Goal: Obtain resource: Download file/media

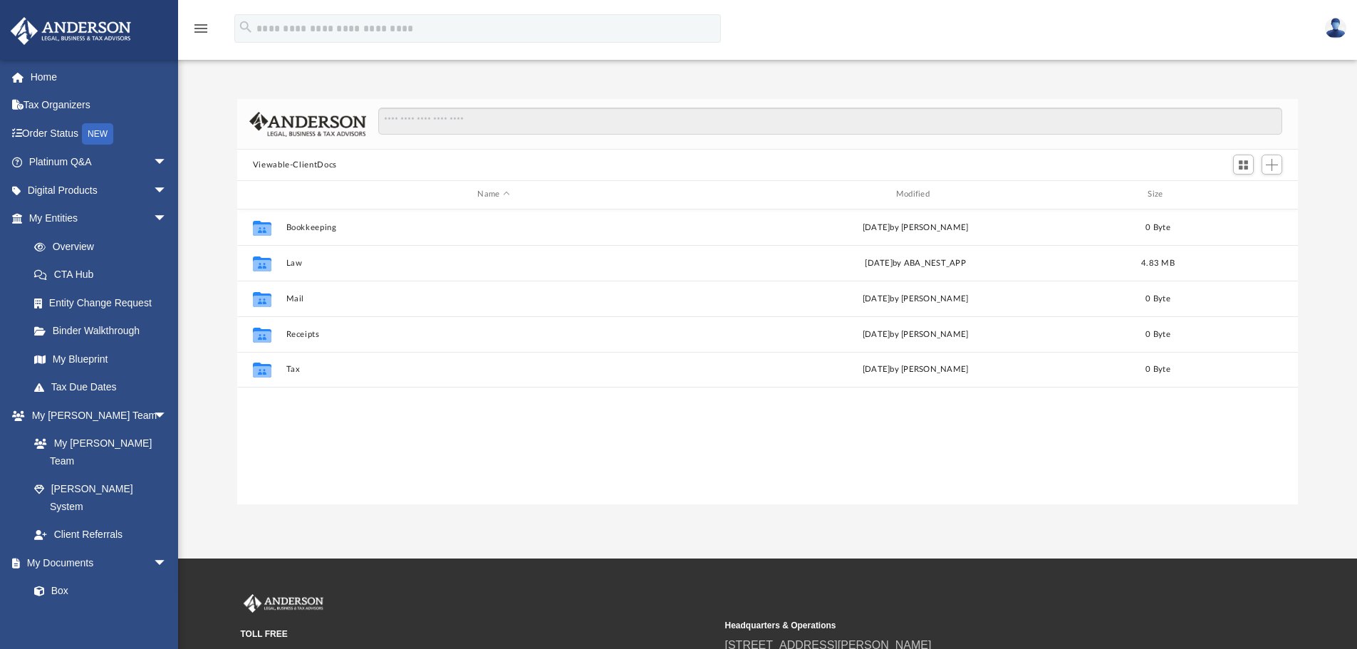
scroll to position [313, 1050]
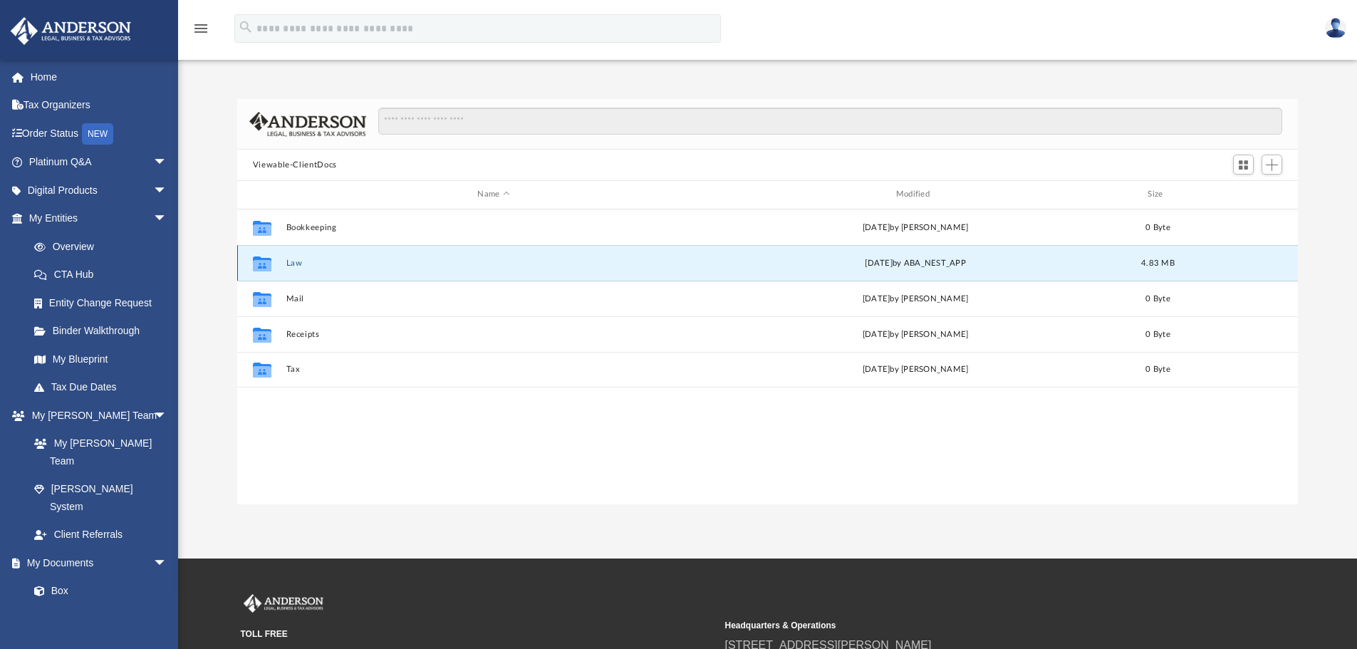
click at [291, 264] on button "Law" at bounding box center [493, 263] width 415 height 9
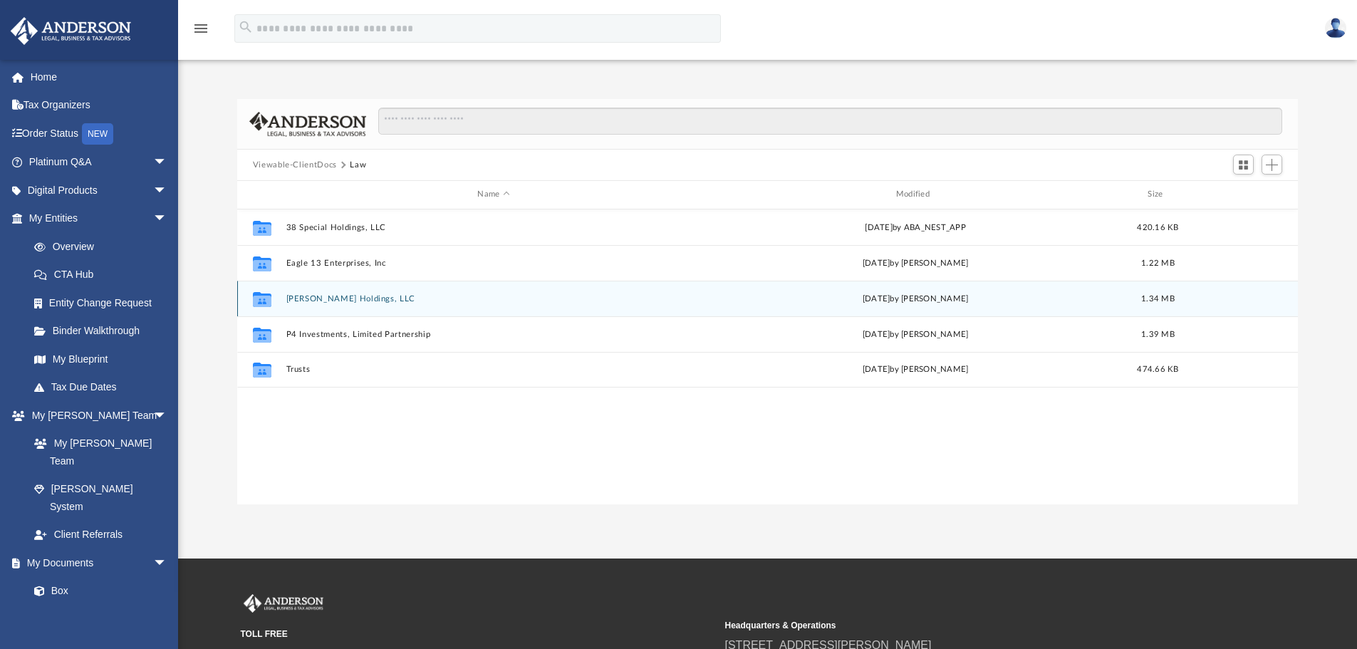
click at [311, 296] on button "Hassett Holdings, LLC" at bounding box center [493, 298] width 415 height 9
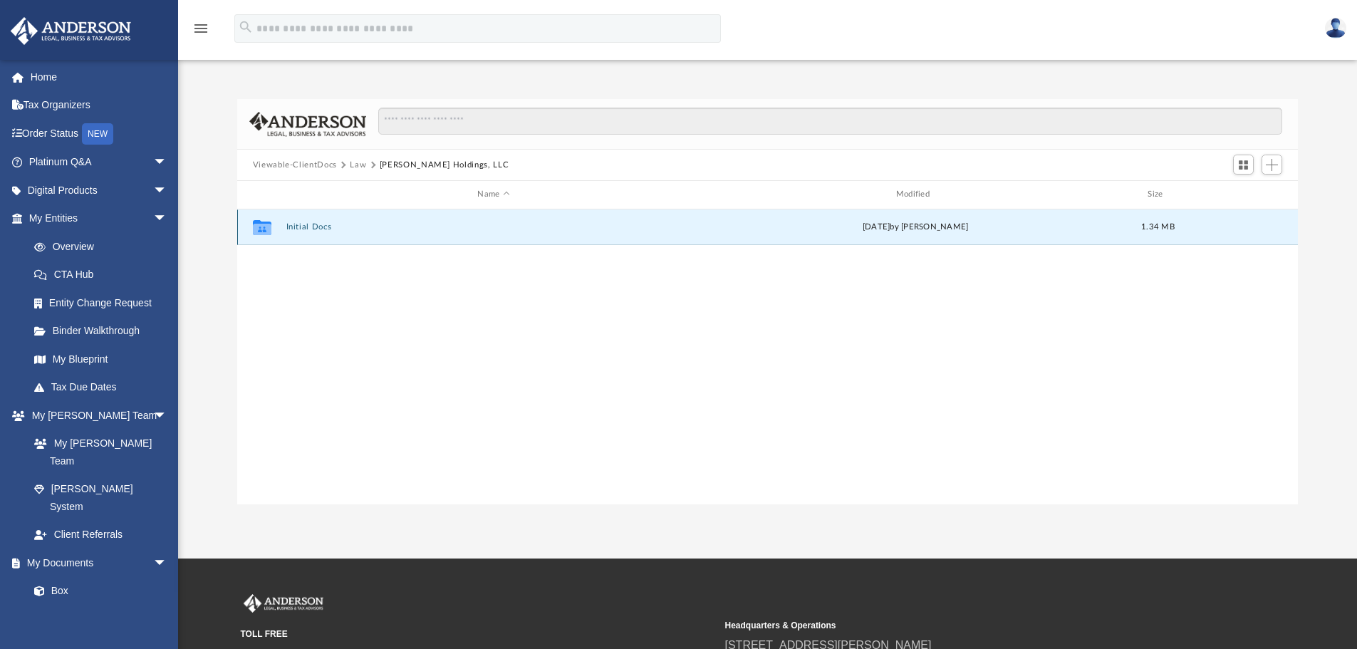
click at [302, 225] on button "Initial Docs" at bounding box center [493, 226] width 415 height 9
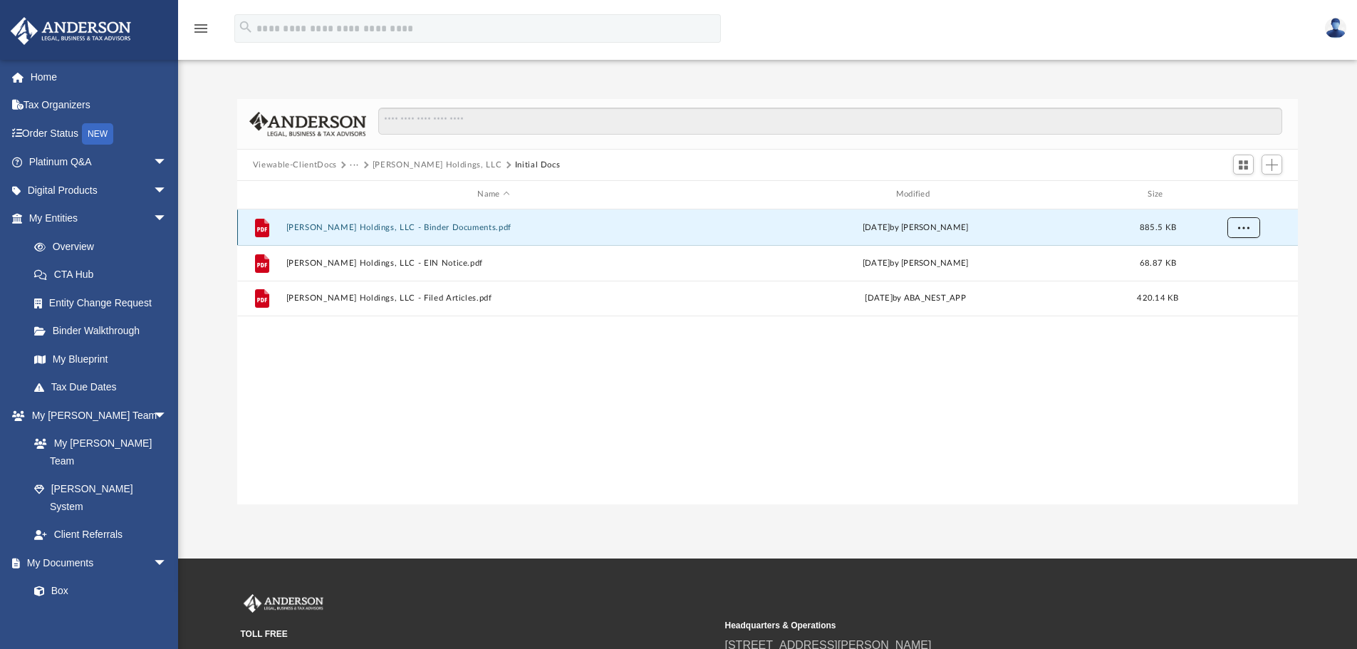
click at [1248, 226] on span "More options" at bounding box center [1242, 227] width 11 height 8
click at [1222, 279] on li "Download" at bounding box center [1230, 278] width 41 height 15
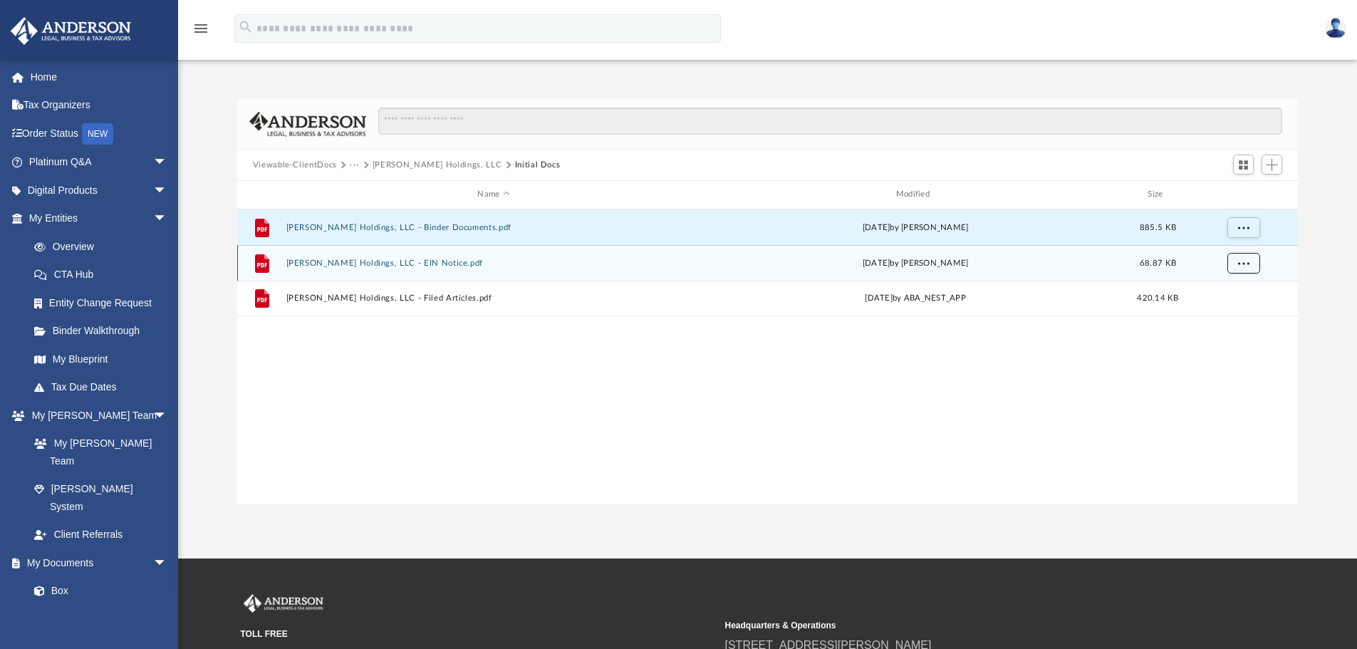
click at [1241, 261] on span "More options" at bounding box center [1242, 263] width 11 height 8
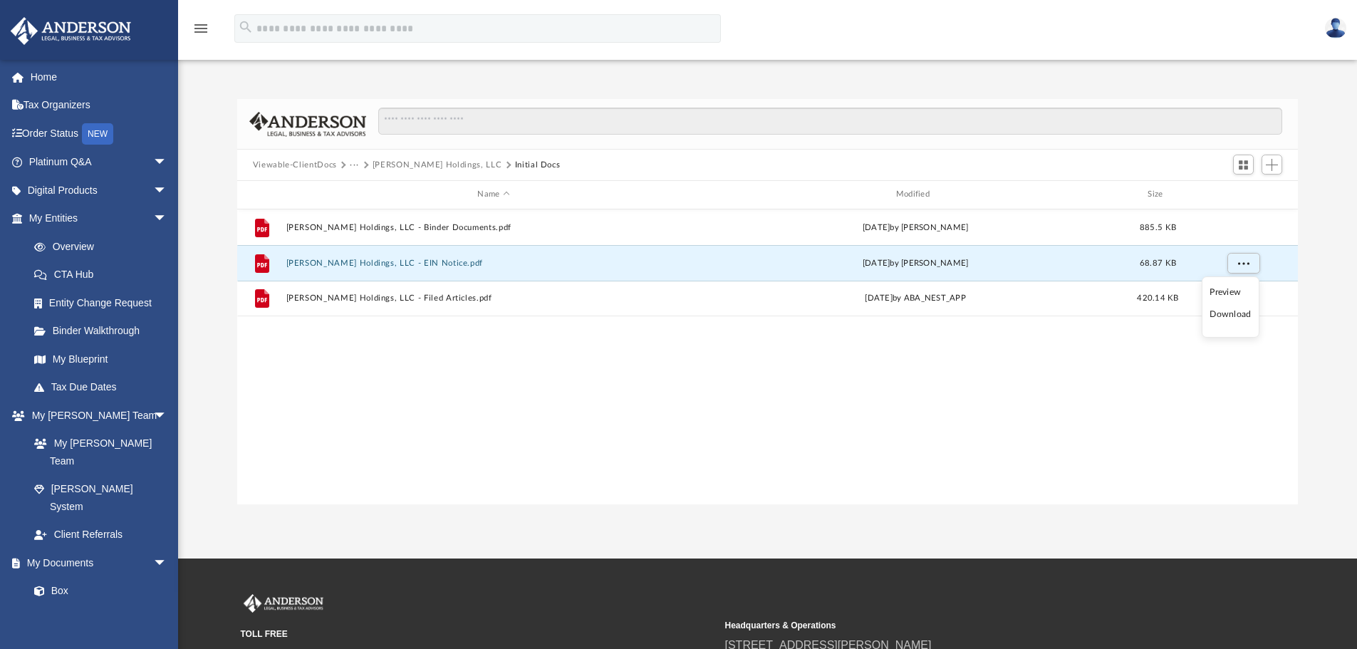
click at [1224, 317] on li "Download" at bounding box center [1230, 314] width 41 height 15
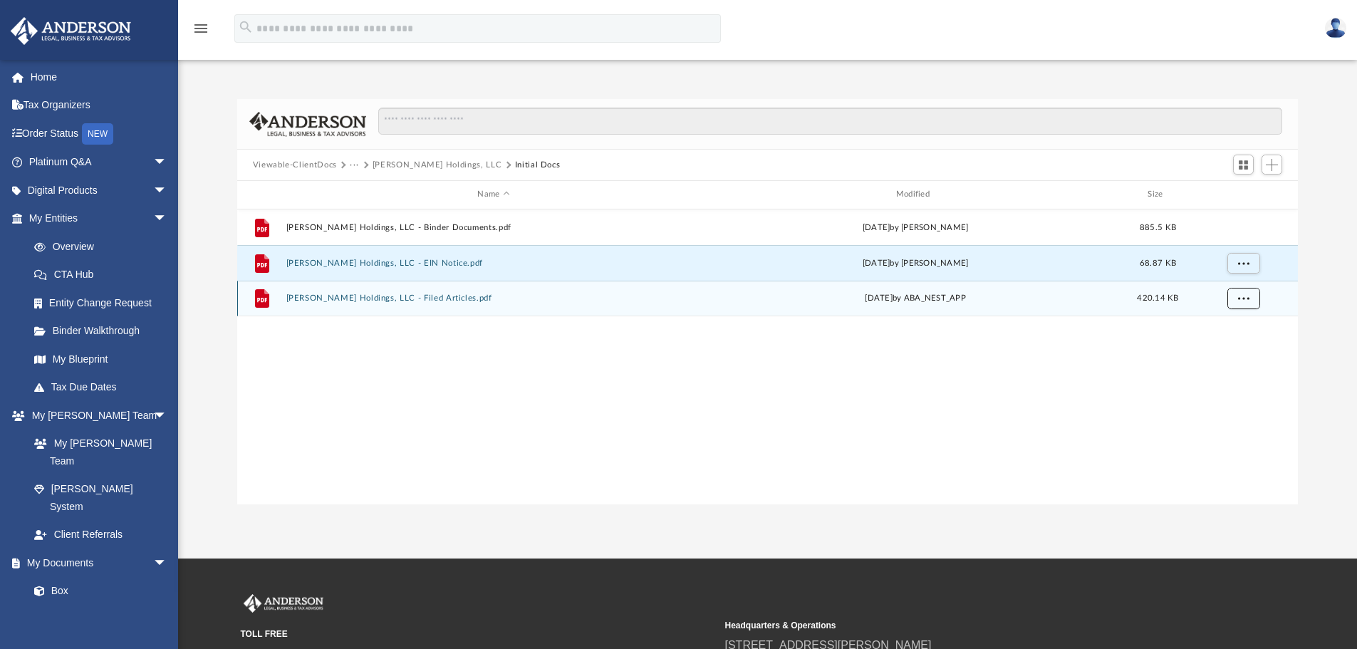
click at [1243, 300] on span "More options" at bounding box center [1242, 298] width 11 height 8
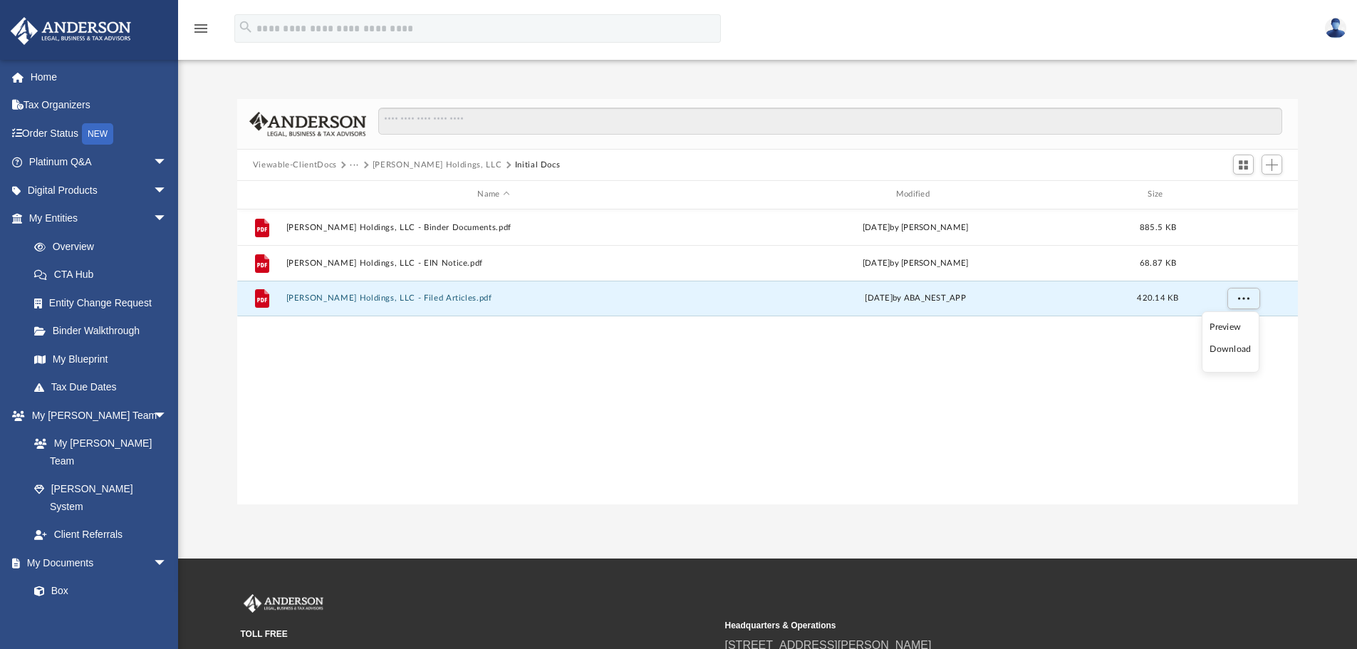
click at [1217, 351] on li "Download" at bounding box center [1230, 349] width 41 height 15
click at [85, 360] on link "My Blueprint" at bounding box center [104, 359] width 169 height 28
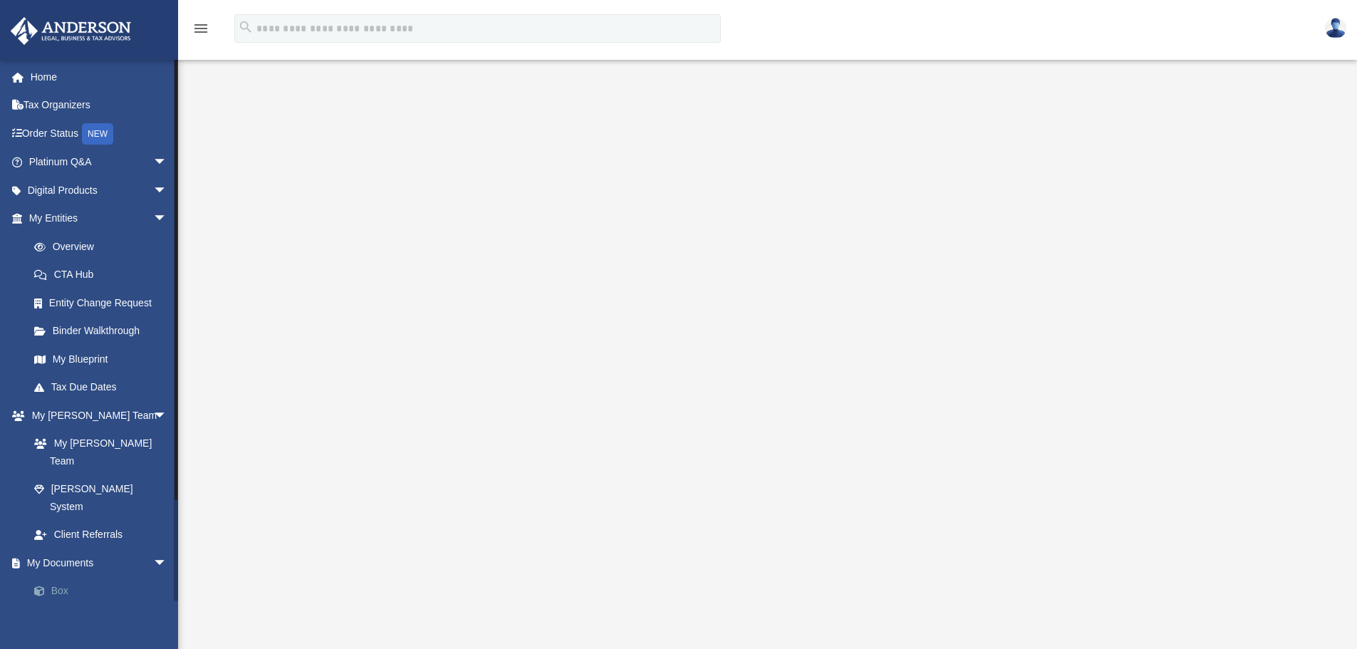
click at [62, 577] on link "Box" at bounding box center [104, 591] width 169 height 28
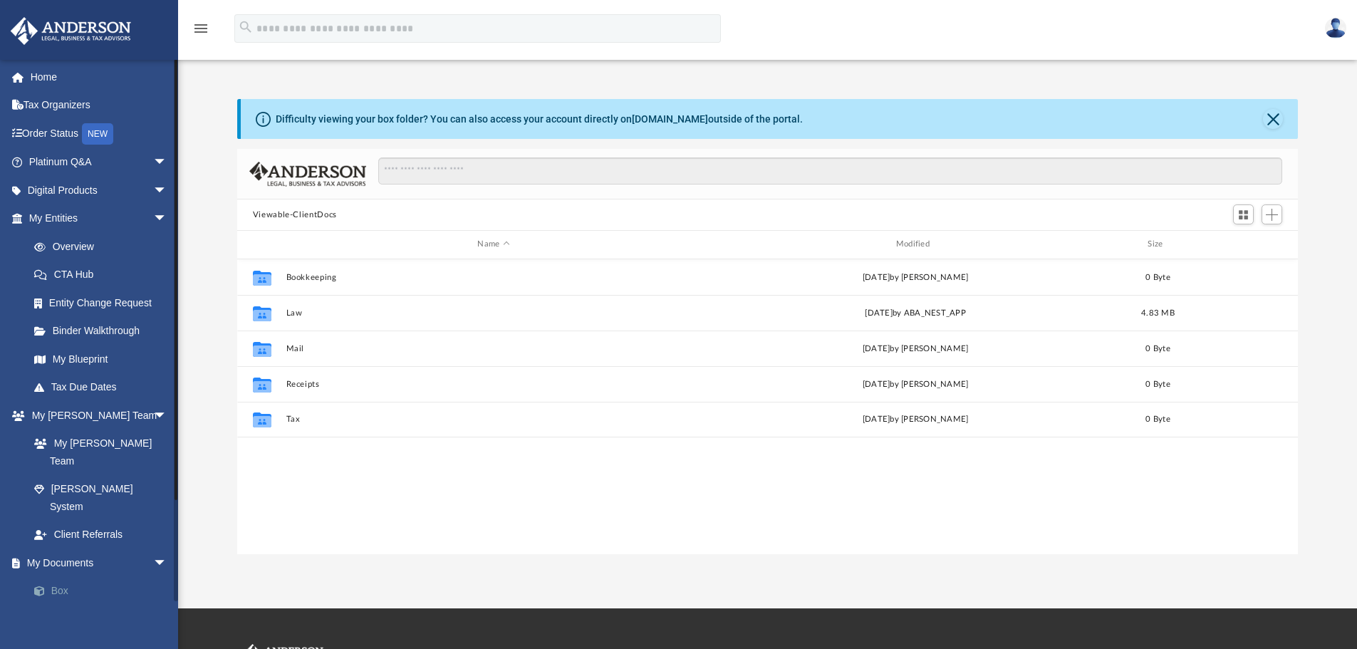
scroll to position [313, 1050]
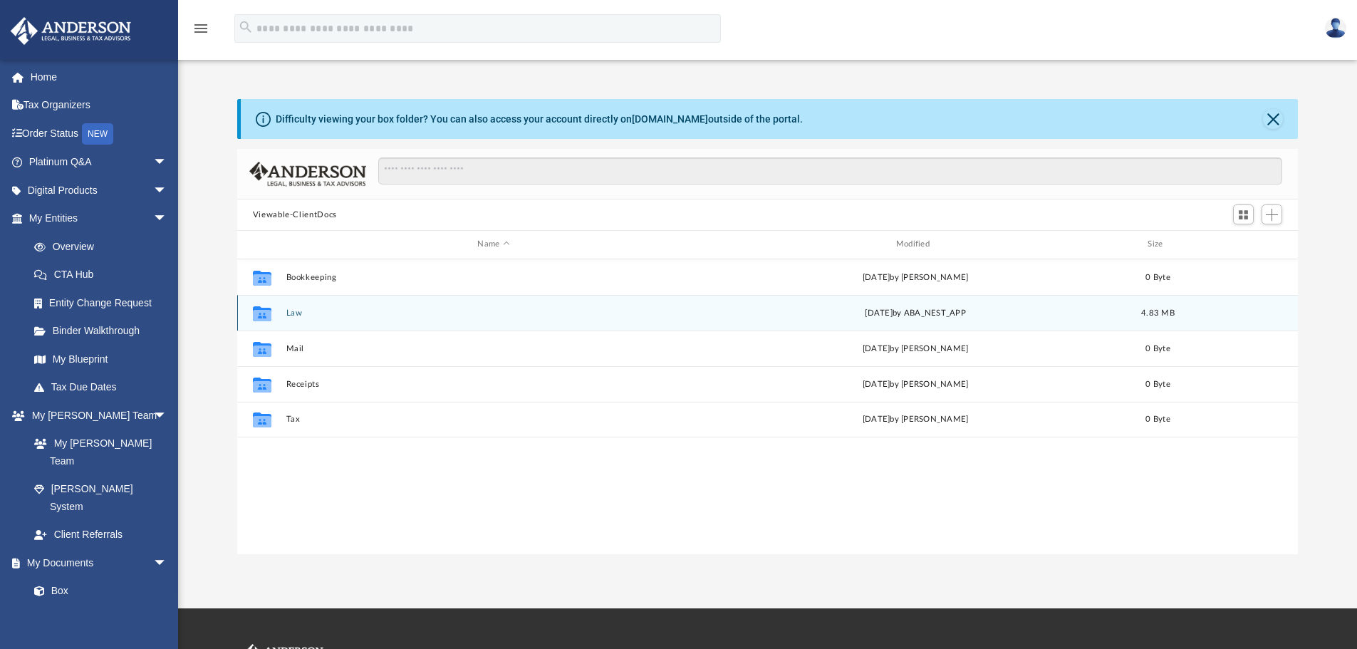
click at [289, 310] on button "Law" at bounding box center [493, 312] width 415 height 9
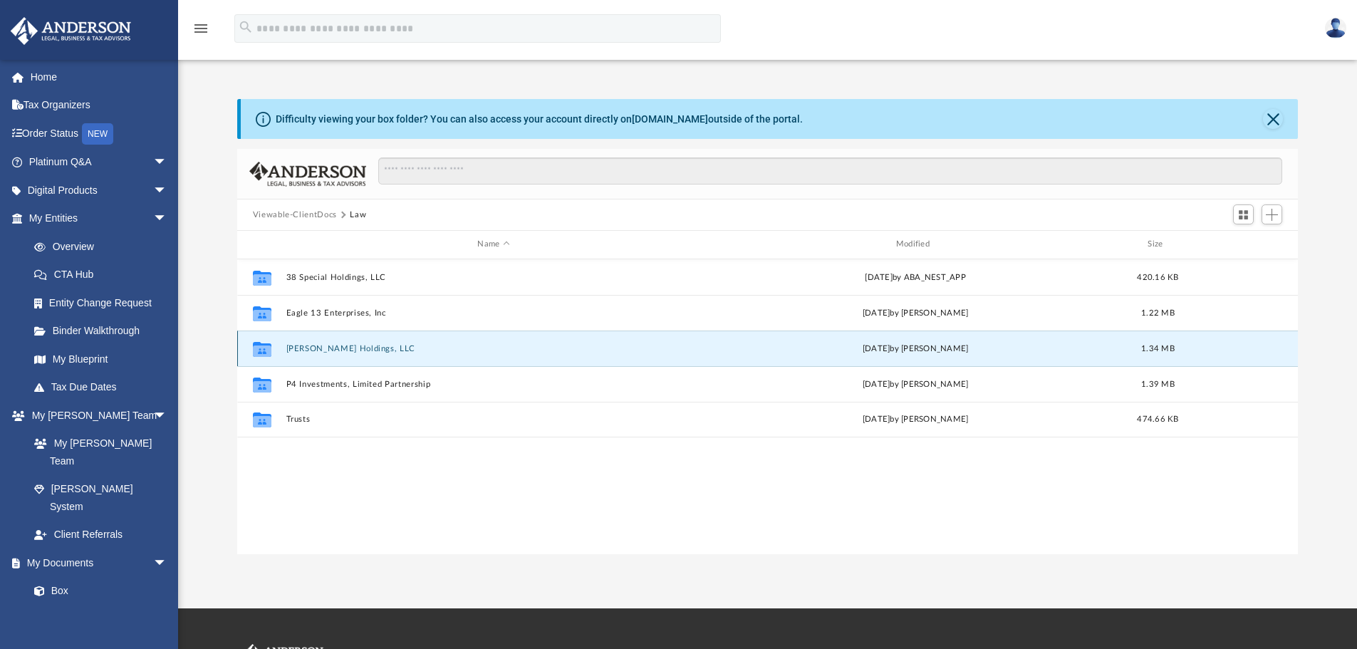
click at [291, 347] on button "Hassett Holdings, LLC" at bounding box center [493, 348] width 415 height 9
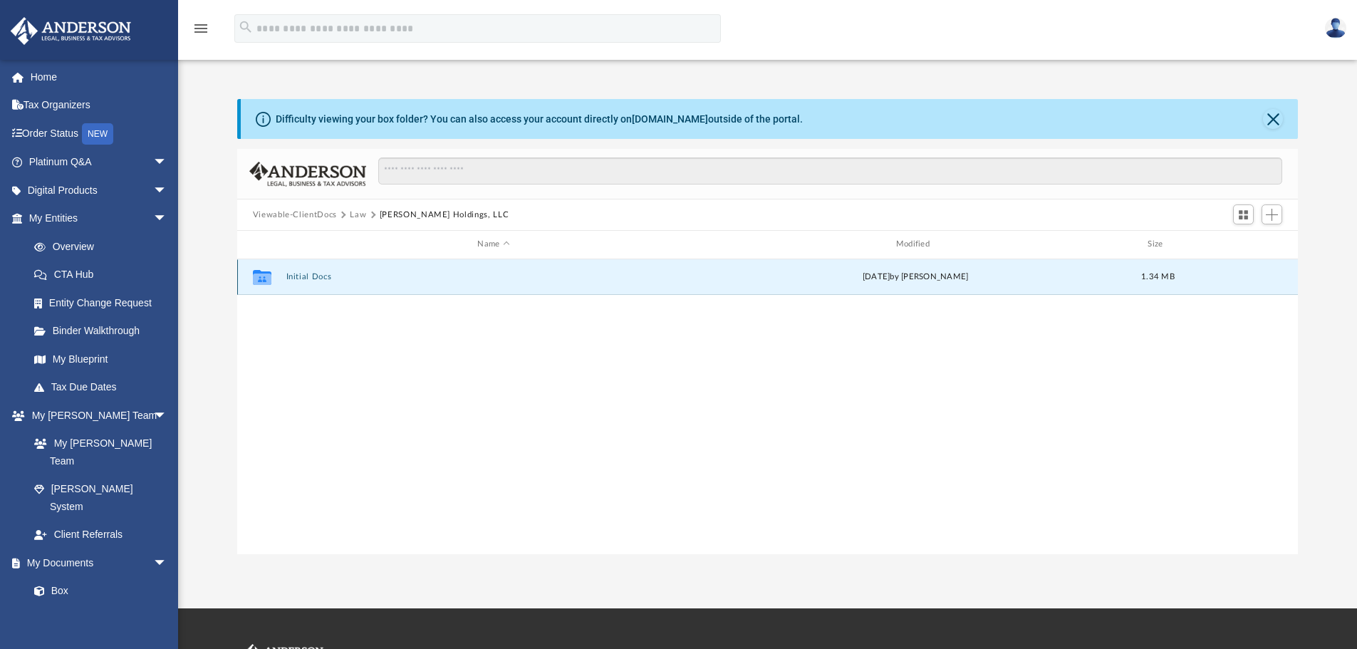
click at [307, 274] on button "Initial Docs" at bounding box center [493, 276] width 415 height 9
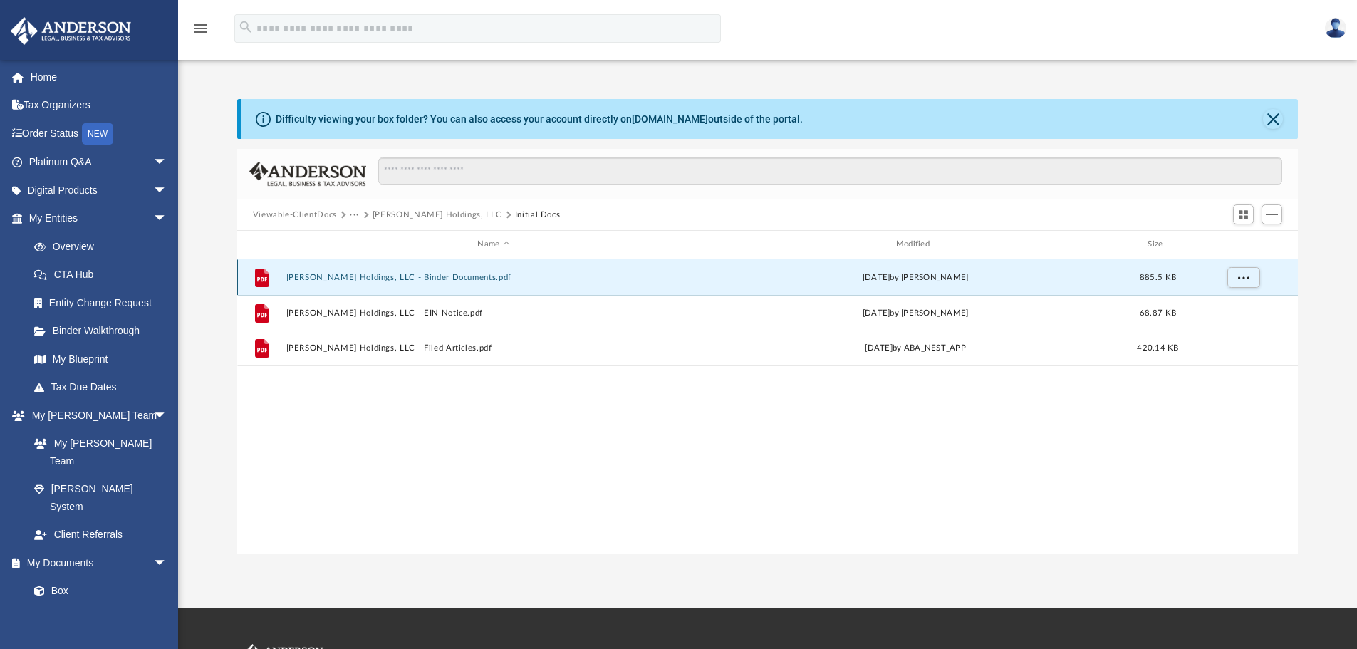
click at [307, 274] on button "Hassett Holdings, LLC - Binder Documents.pdf" at bounding box center [493, 277] width 415 height 9
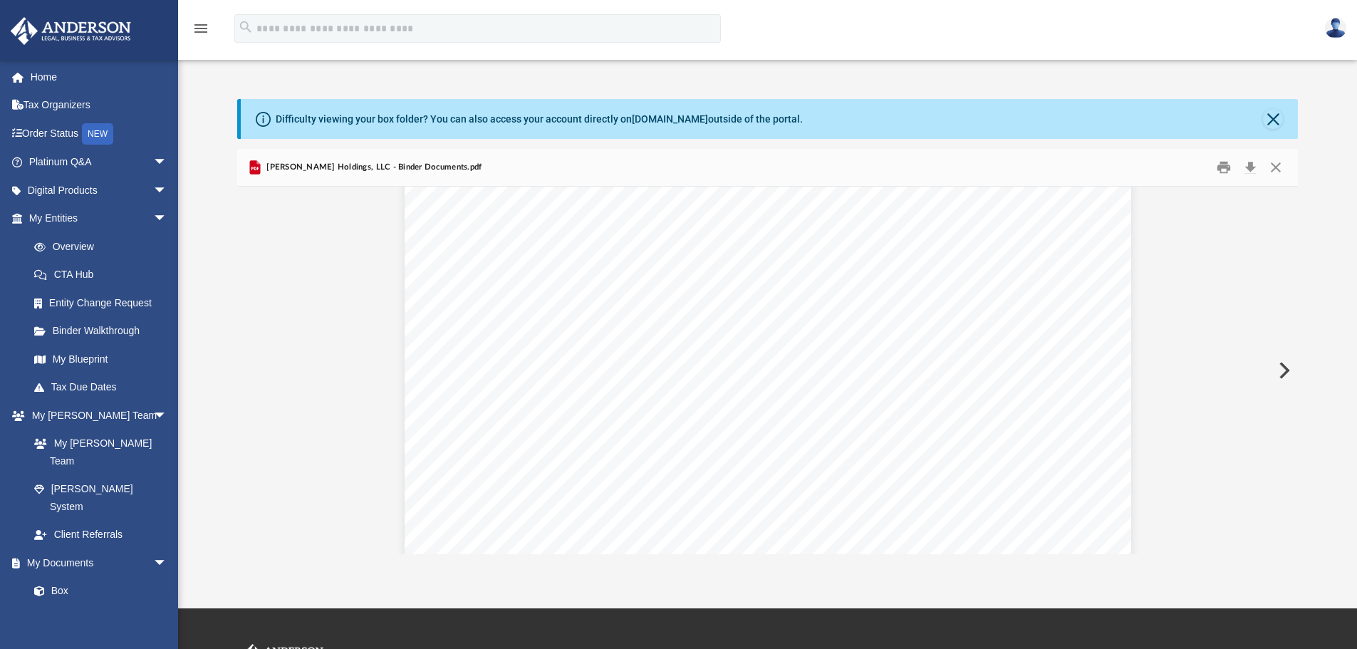
scroll to position [3847, 0]
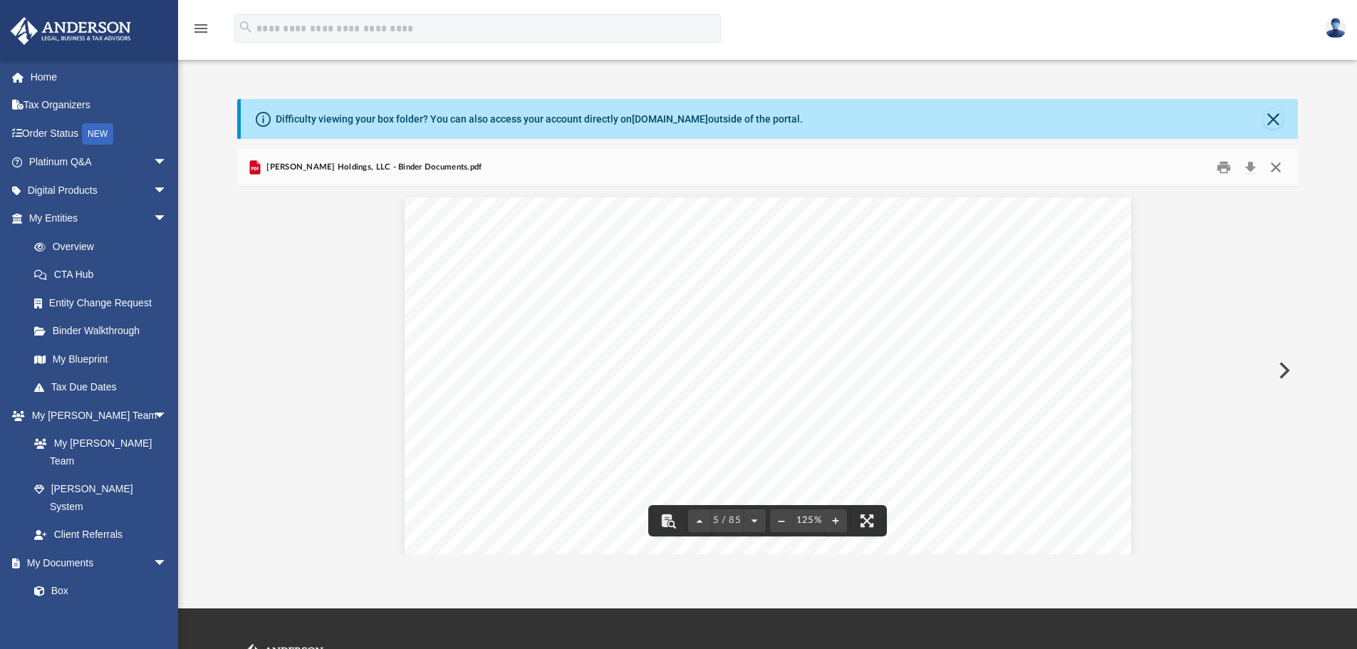
click at [1277, 165] on button "Close" at bounding box center [1276, 168] width 26 height 22
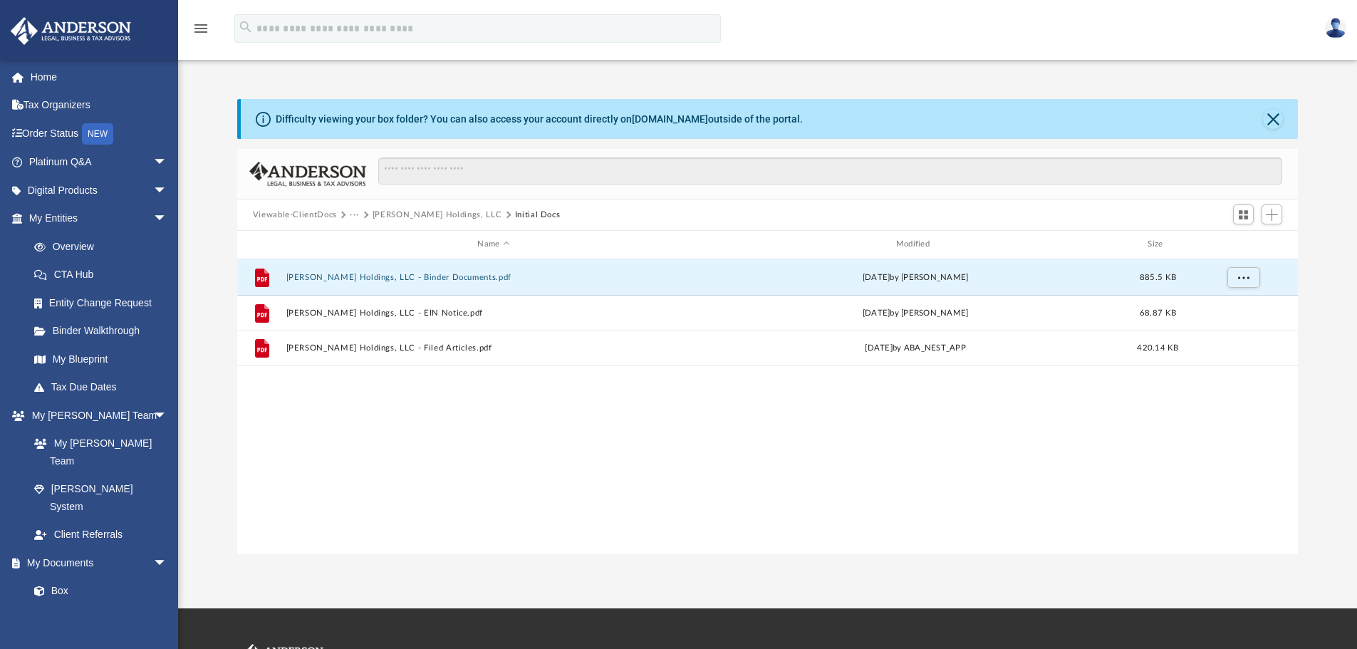
click at [383, 215] on button "Hassett Holdings, LLC" at bounding box center [438, 215] width 130 height 13
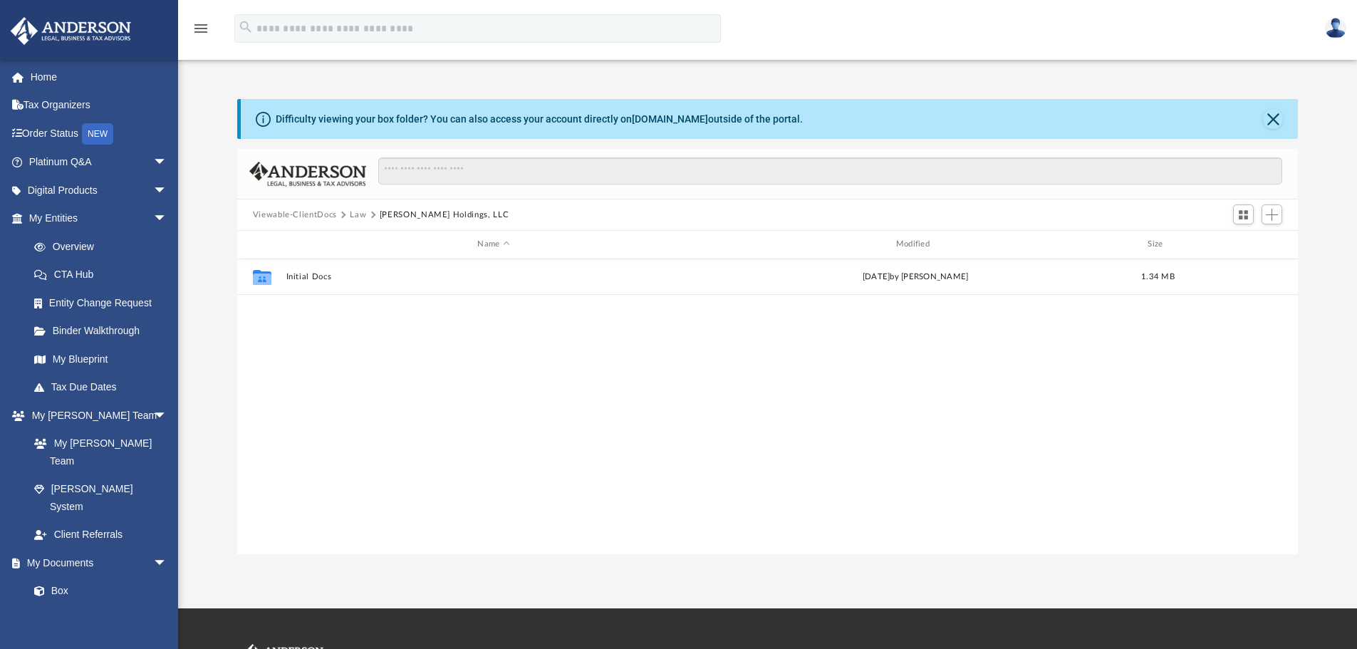
click at [355, 217] on button "Law" at bounding box center [358, 215] width 16 height 13
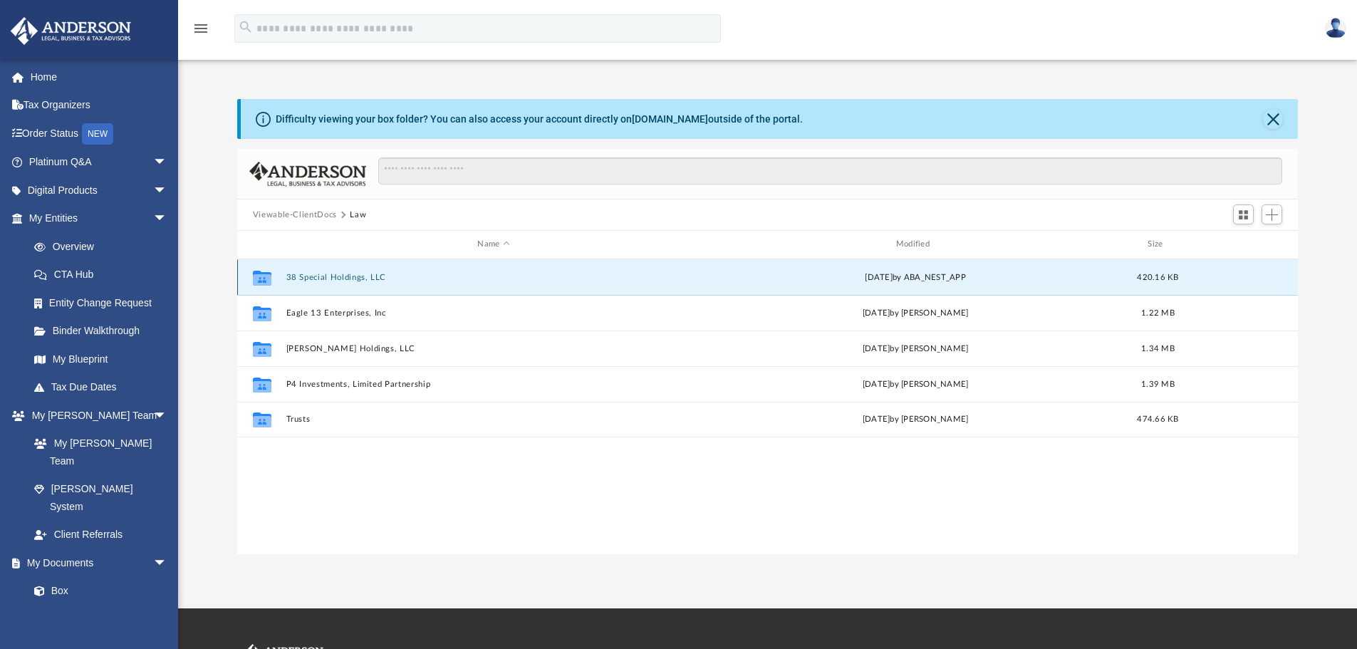
click at [345, 274] on button "38 Special Holdings, LLC" at bounding box center [493, 277] width 415 height 9
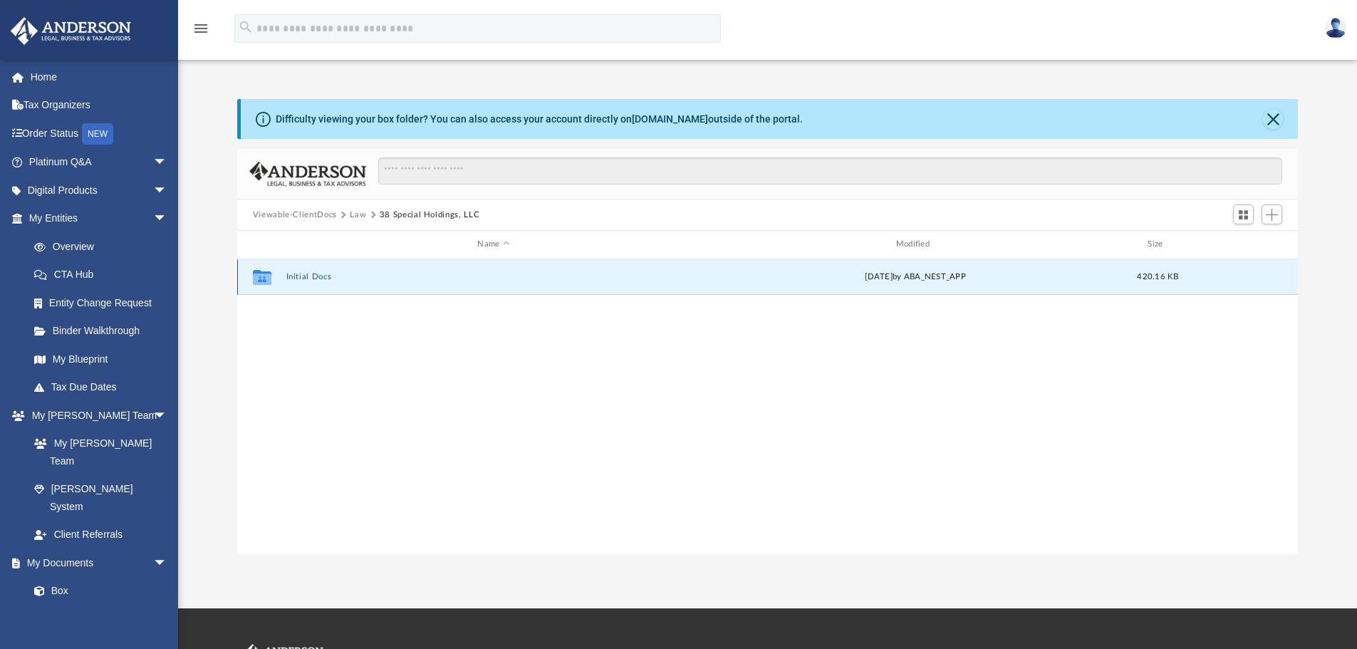
click at [324, 276] on button "Initial Docs" at bounding box center [493, 276] width 415 height 9
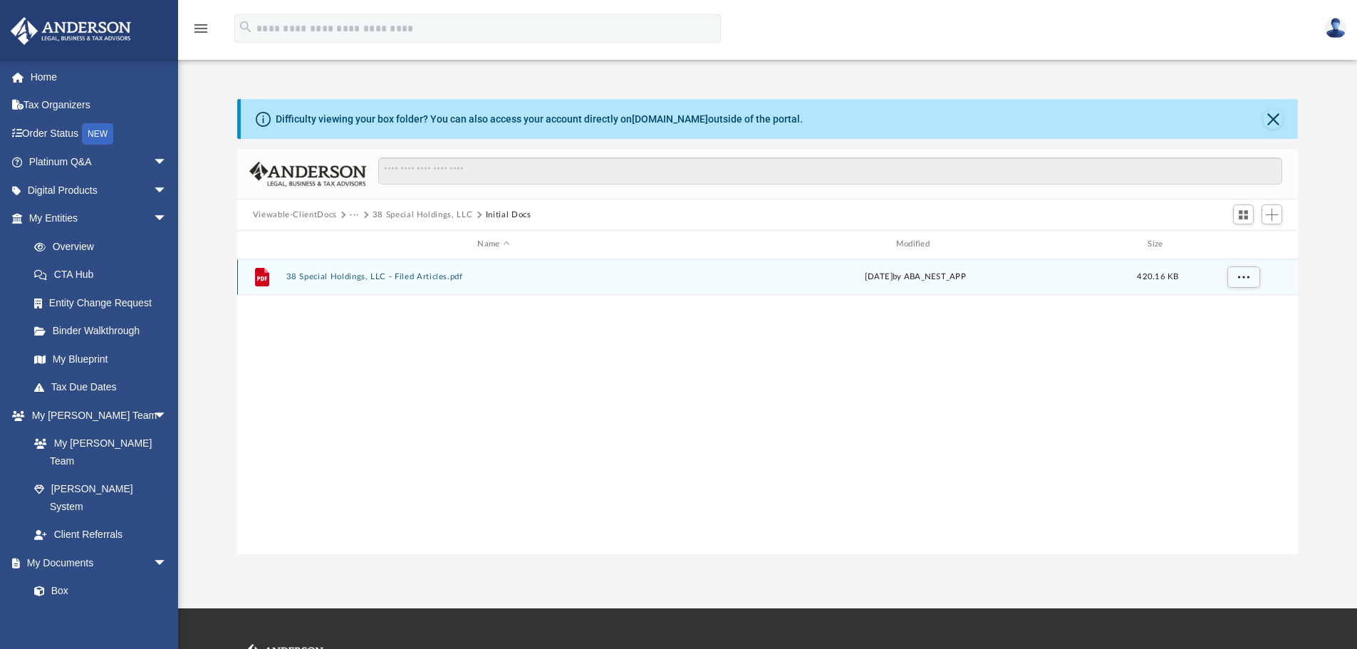
click at [324, 276] on button "38 Special Holdings, LLC - Filed Articles.pdf" at bounding box center [493, 276] width 415 height 9
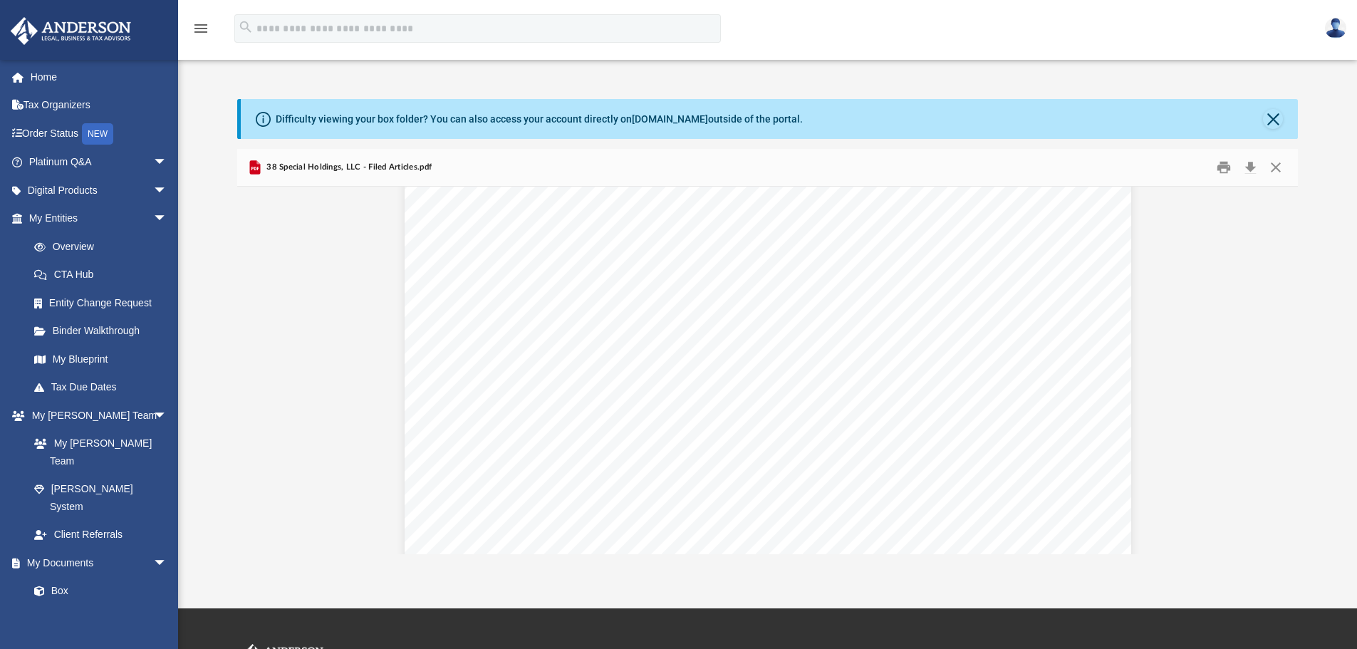
scroll to position [3479, 0]
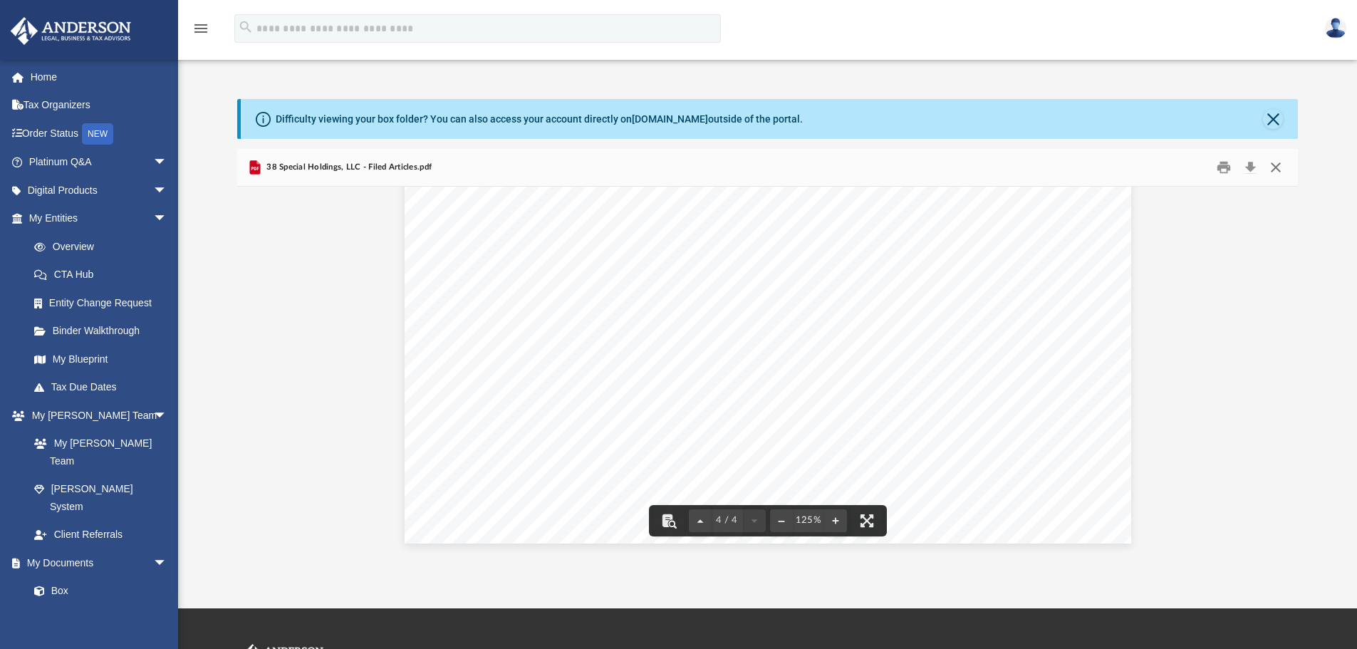
click at [1277, 165] on button "Close" at bounding box center [1276, 168] width 26 height 22
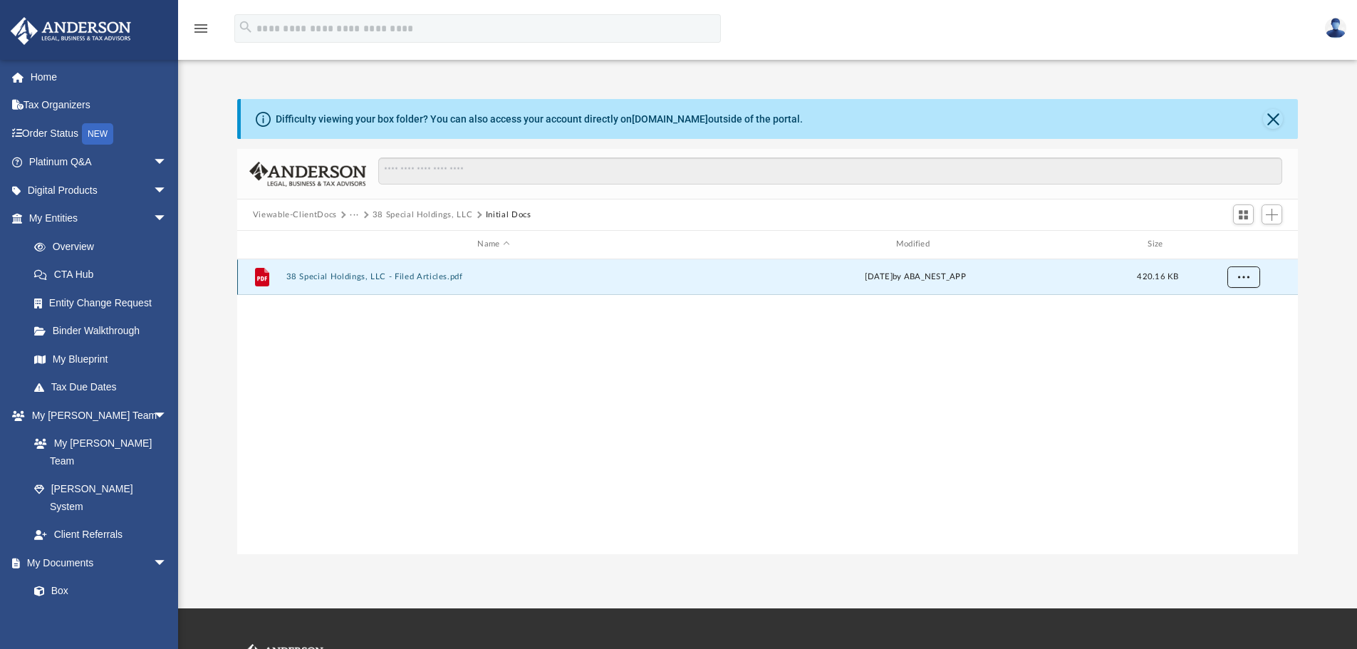
click at [1250, 275] on button "More options" at bounding box center [1243, 276] width 33 height 21
click at [1231, 326] on li "Download" at bounding box center [1230, 328] width 41 height 15
click at [292, 212] on button "Viewable-ClientDocs" at bounding box center [295, 215] width 84 height 13
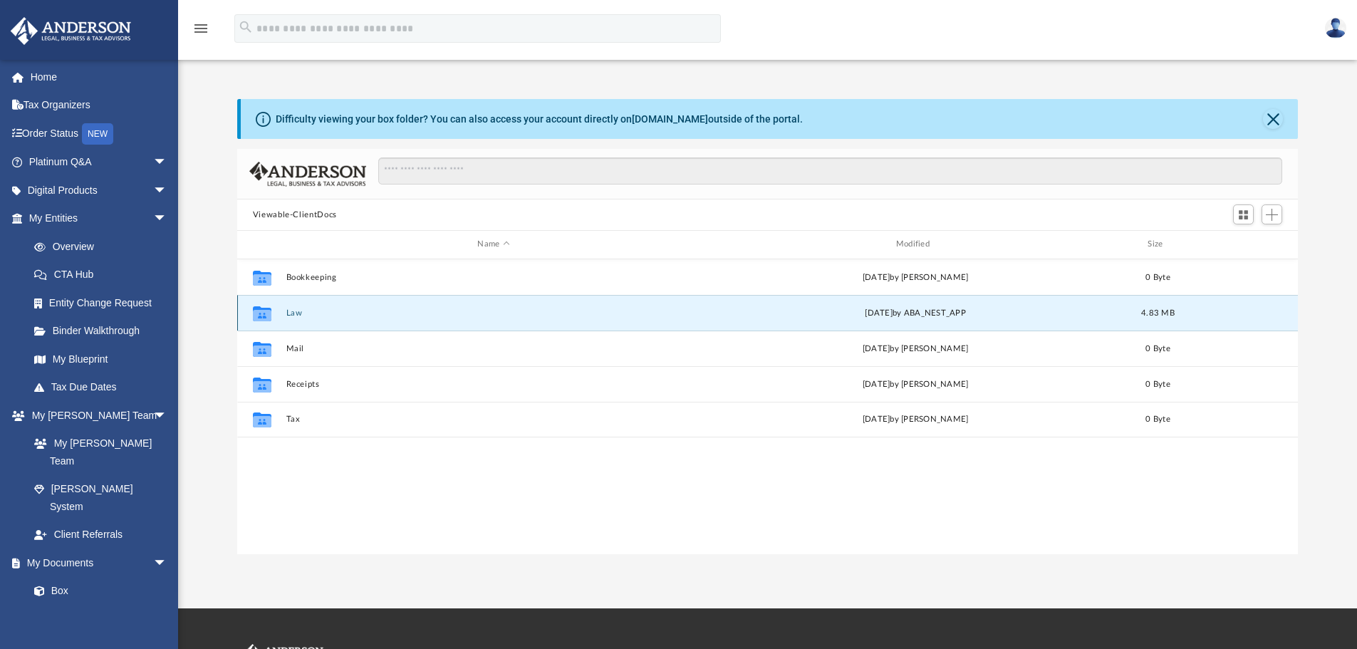
click at [293, 316] on button "Law" at bounding box center [493, 312] width 415 height 9
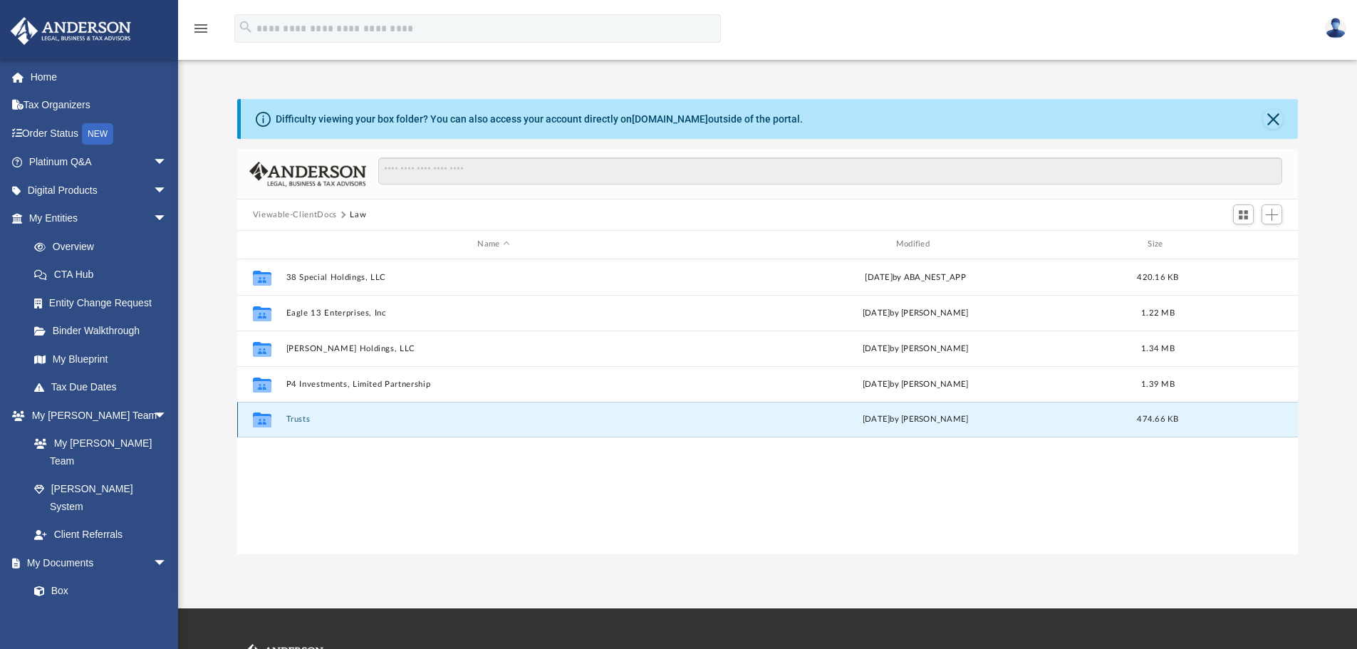
click at [300, 420] on button "Trusts" at bounding box center [493, 419] width 415 height 9
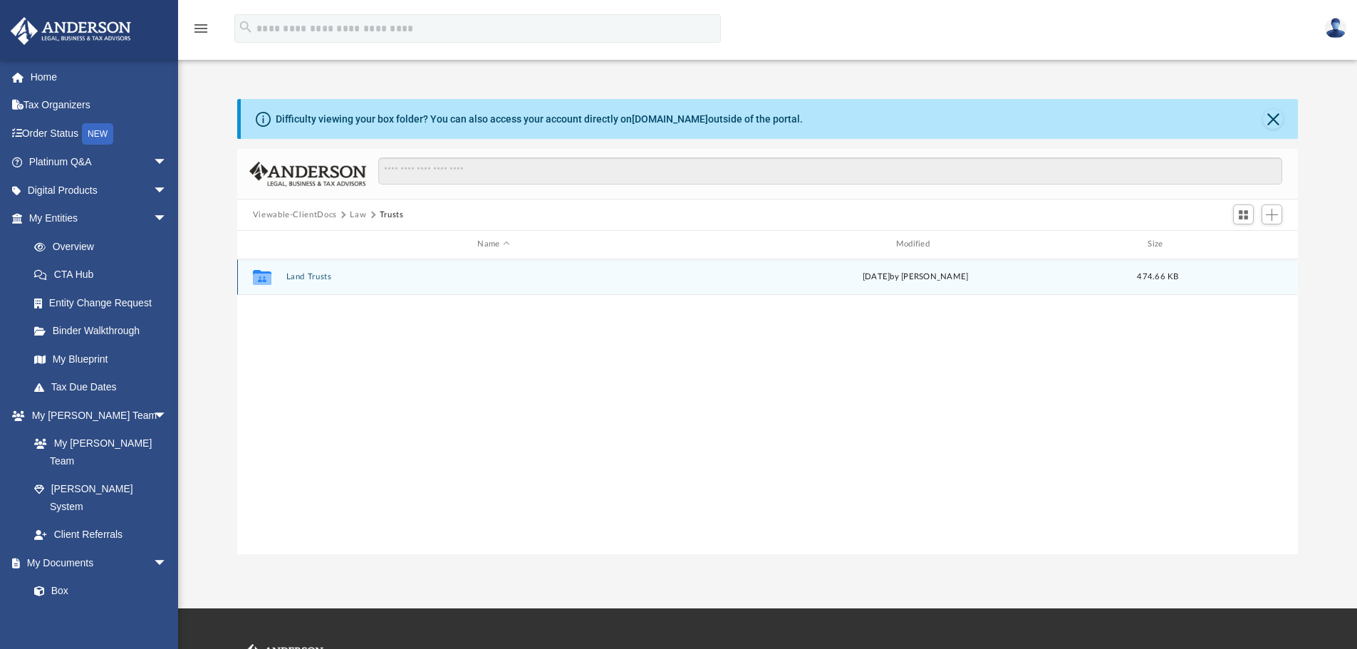
click at [310, 277] on button "Land Trusts" at bounding box center [493, 276] width 415 height 9
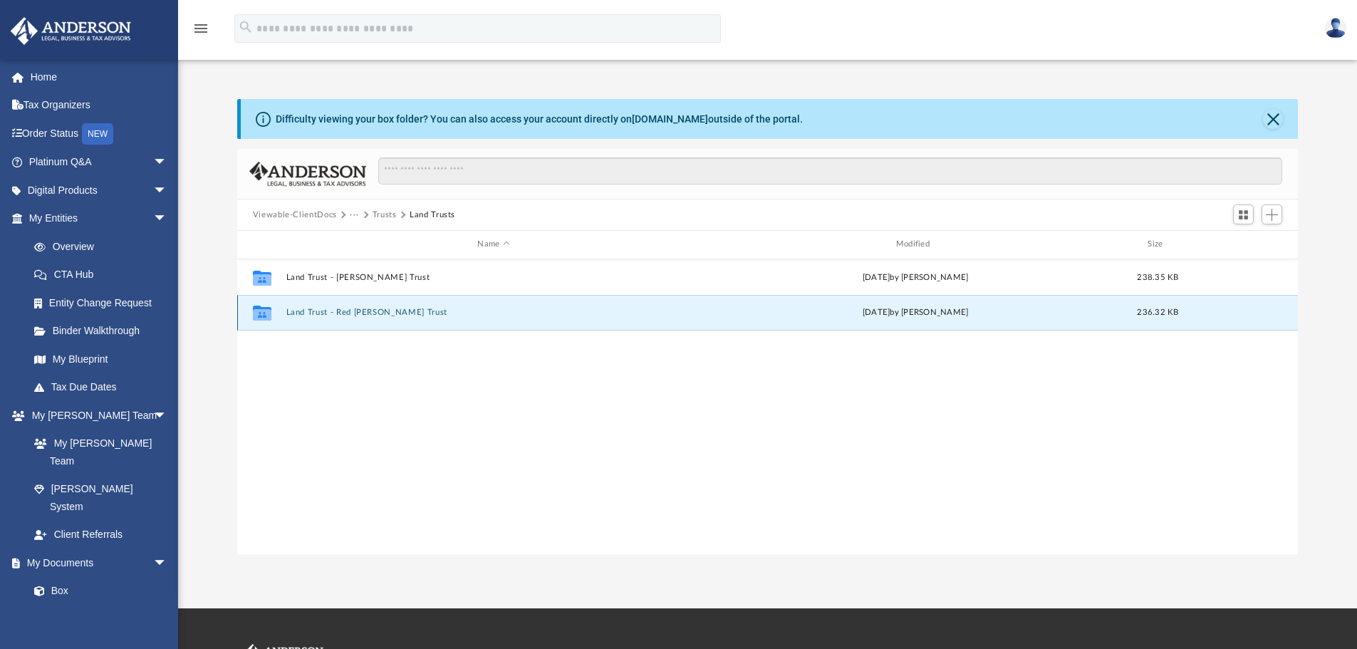
click at [317, 312] on button "Land Trust - Red Bailey Trust" at bounding box center [493, 312] width 415 height 9
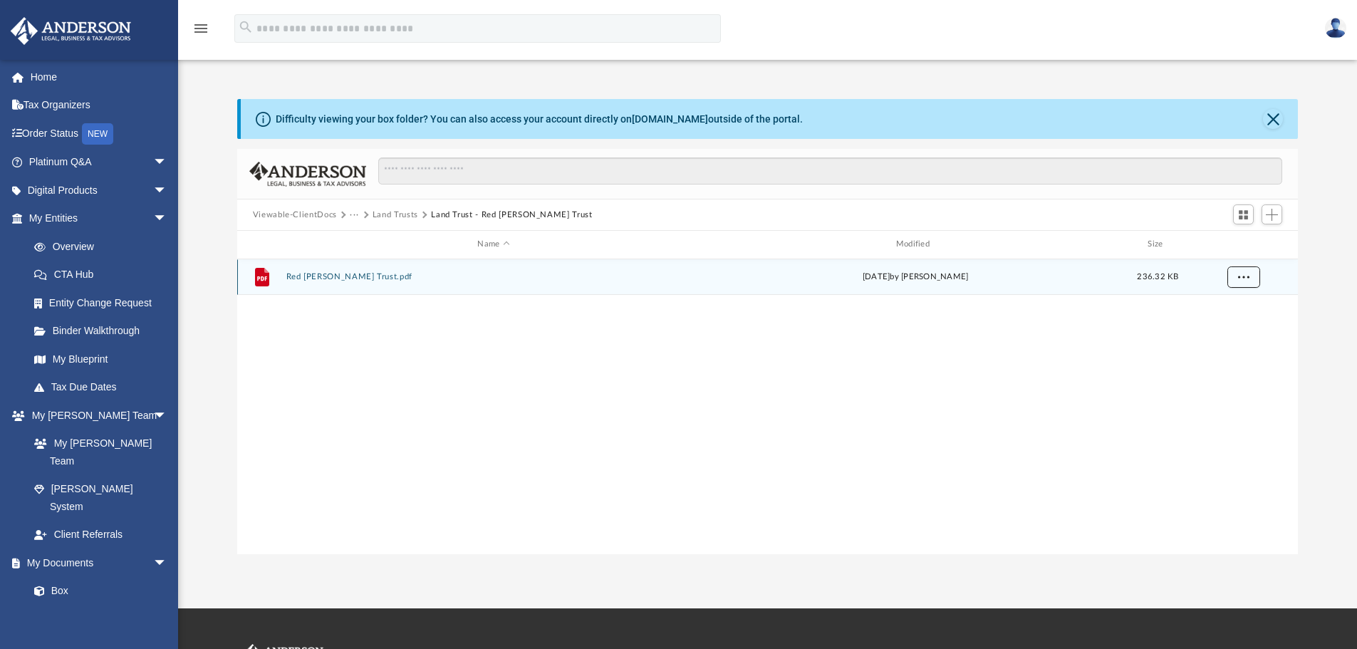
click at [1241, 276] on span "More options" at bounding box center [1242, 277] width 11 height 8
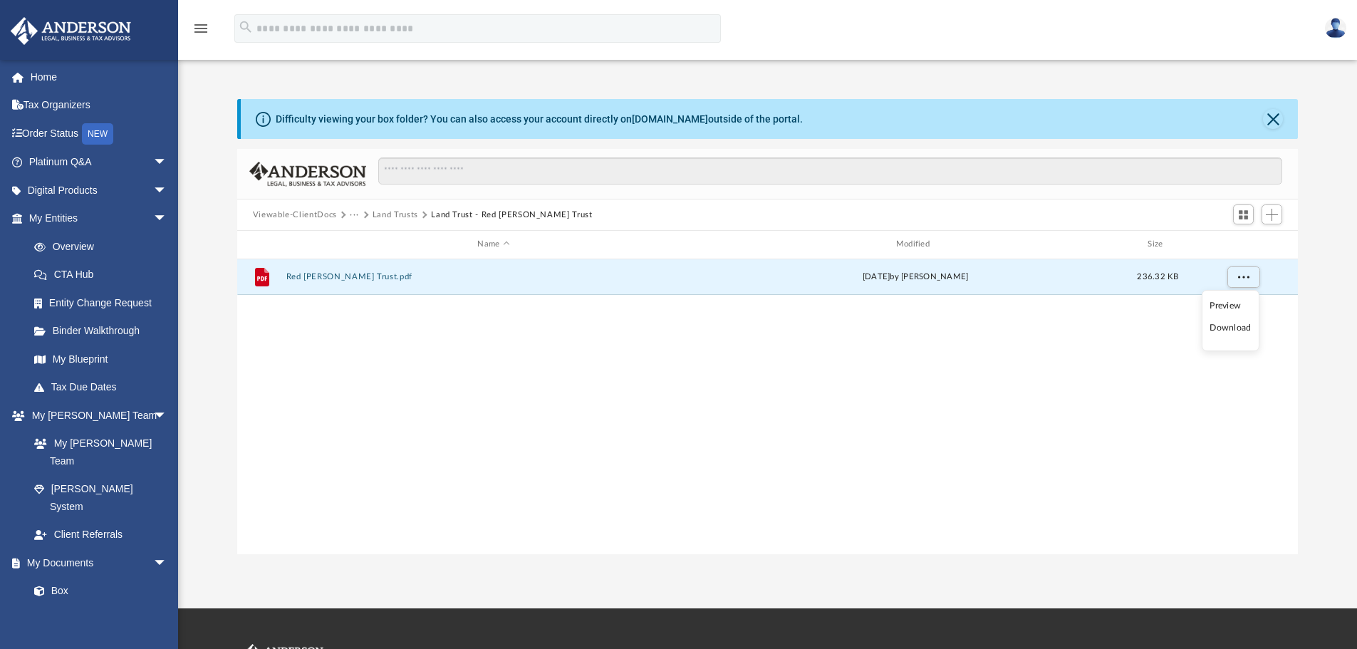
click at [1224, 335] on li "Download" at bounding box center [1230, 328] width 41 height 15
click at [404, 216] on button "Land Trusts" at bounding box center [396, 215] width 46 height 13
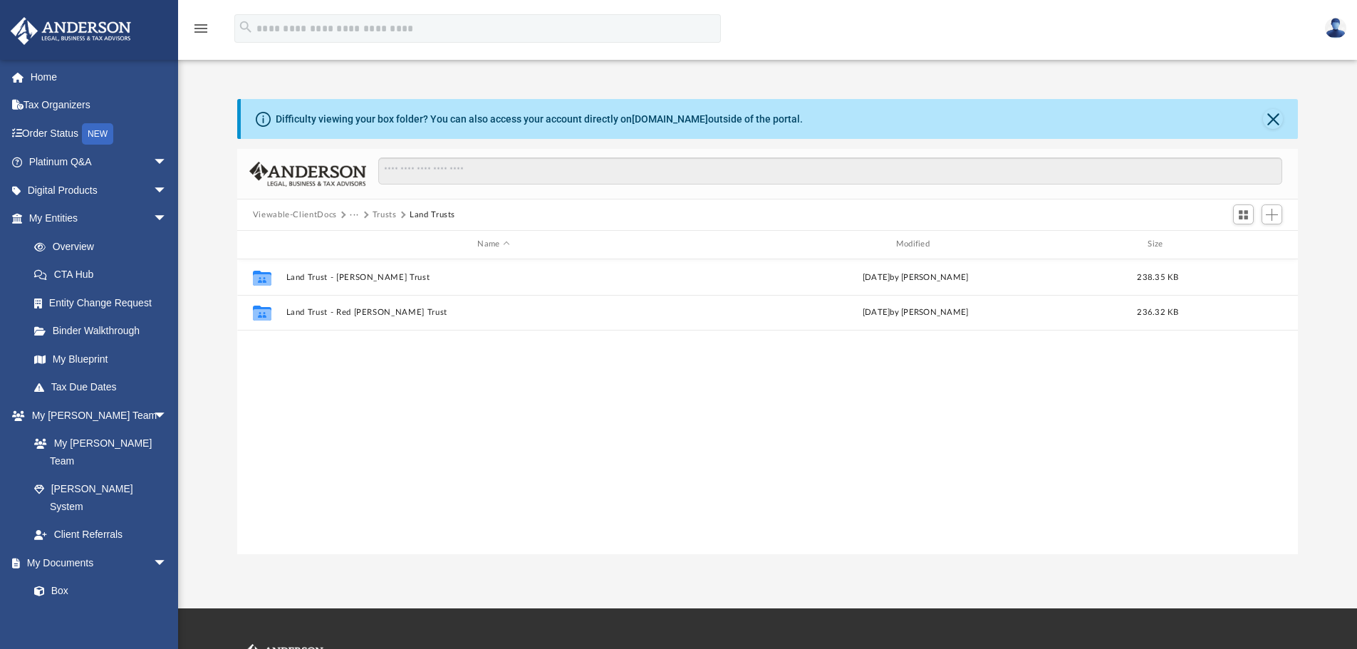
click at [375, 214] on button "Trusts" at bounding box center [385, 215] width 24 height 13
click at [353, 210] on button "Law" at bounding box center [358, 215] width 16 height 13
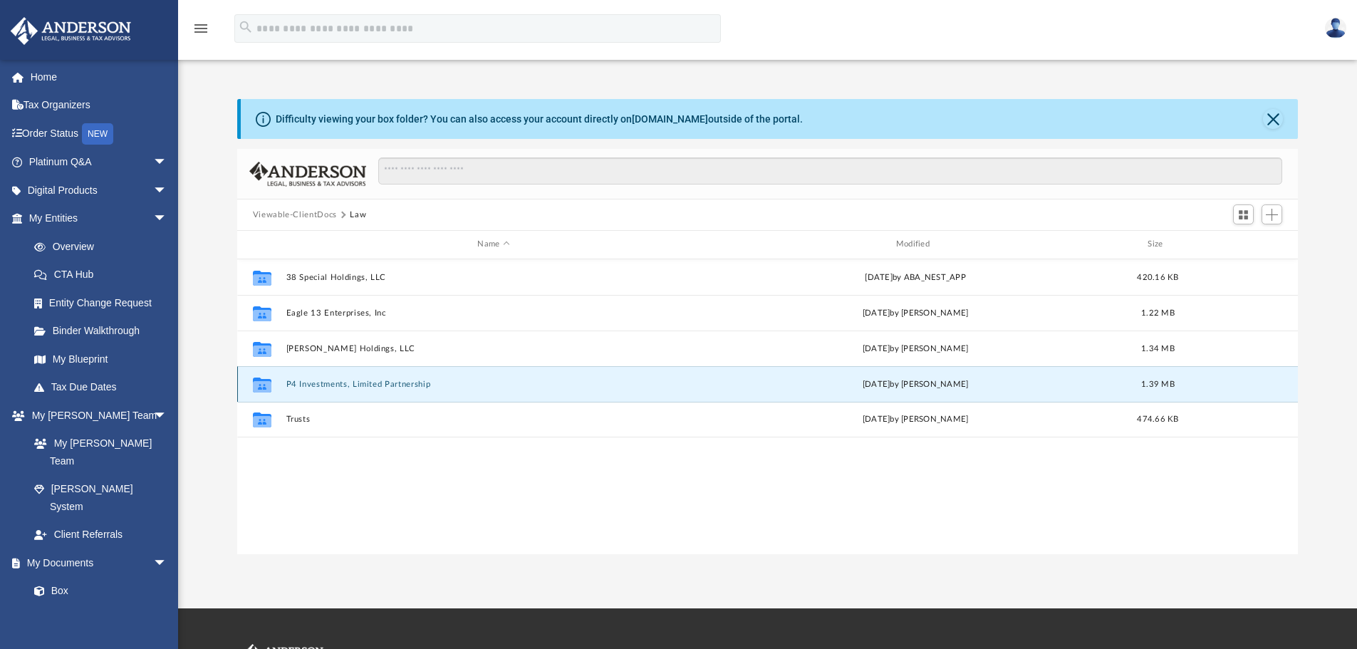
click at [330, 383] on button "P4 Investments, Limited Partnership" at bounding box center [493, 384] width 415 height 9
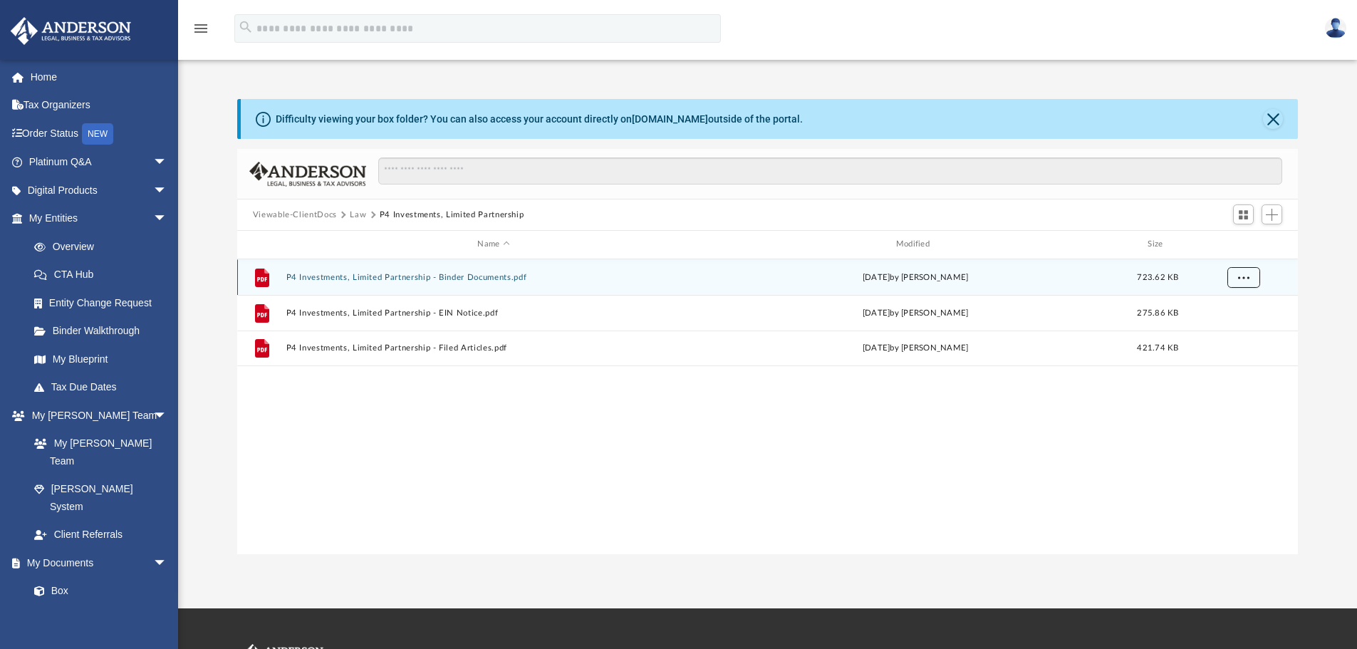
click at [1236, 276] on button "More options" at bounding box center [1243, 276] width 33 height 21
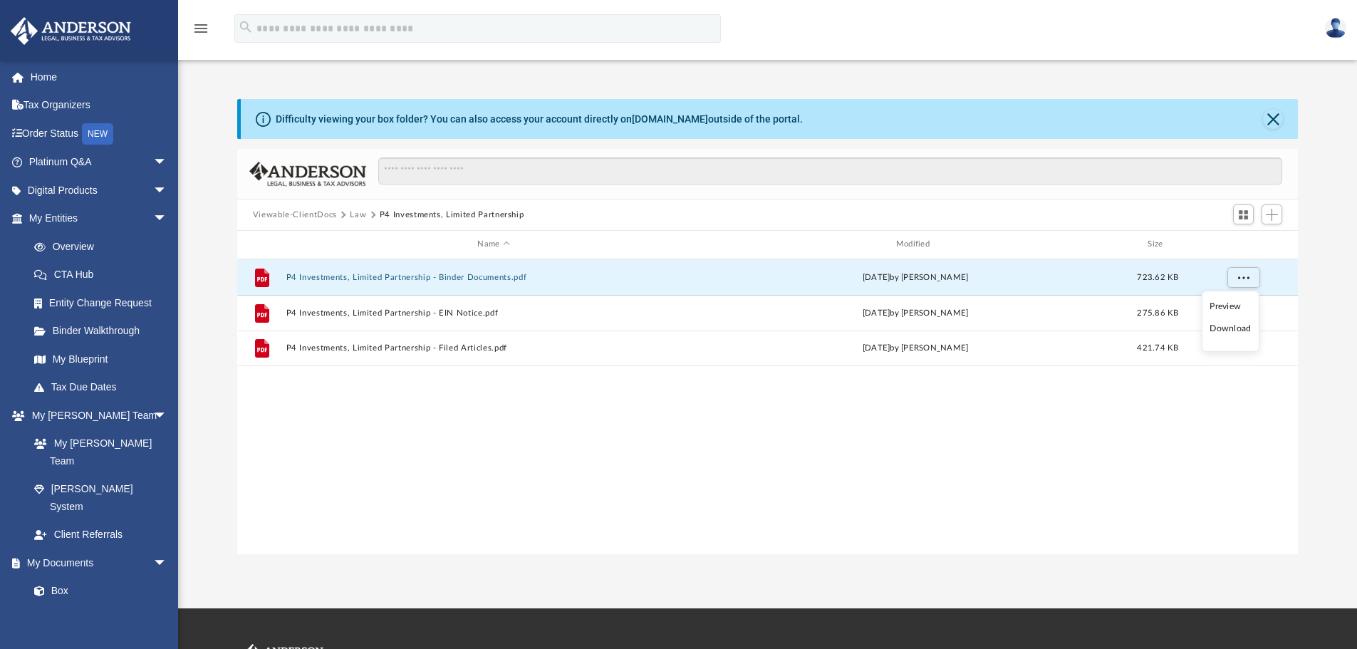
click at [1233, 331] on li "Download" at bounding box center [1230, 328] width 41 height 15
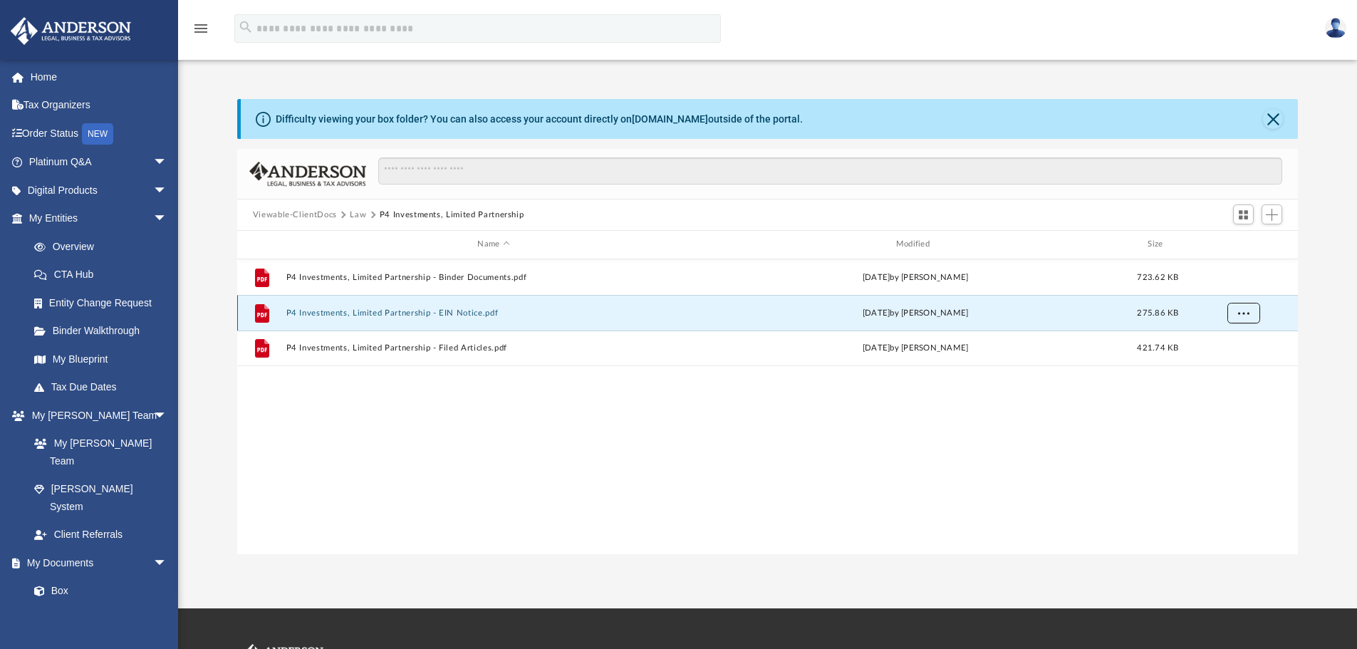
click at [1240, 313] on span "More options" at bounding box center [1242, 312] width 11 height 8
click at [1231, 365] on li "Download" at bounding box center [1230, 364] width 41 height 15
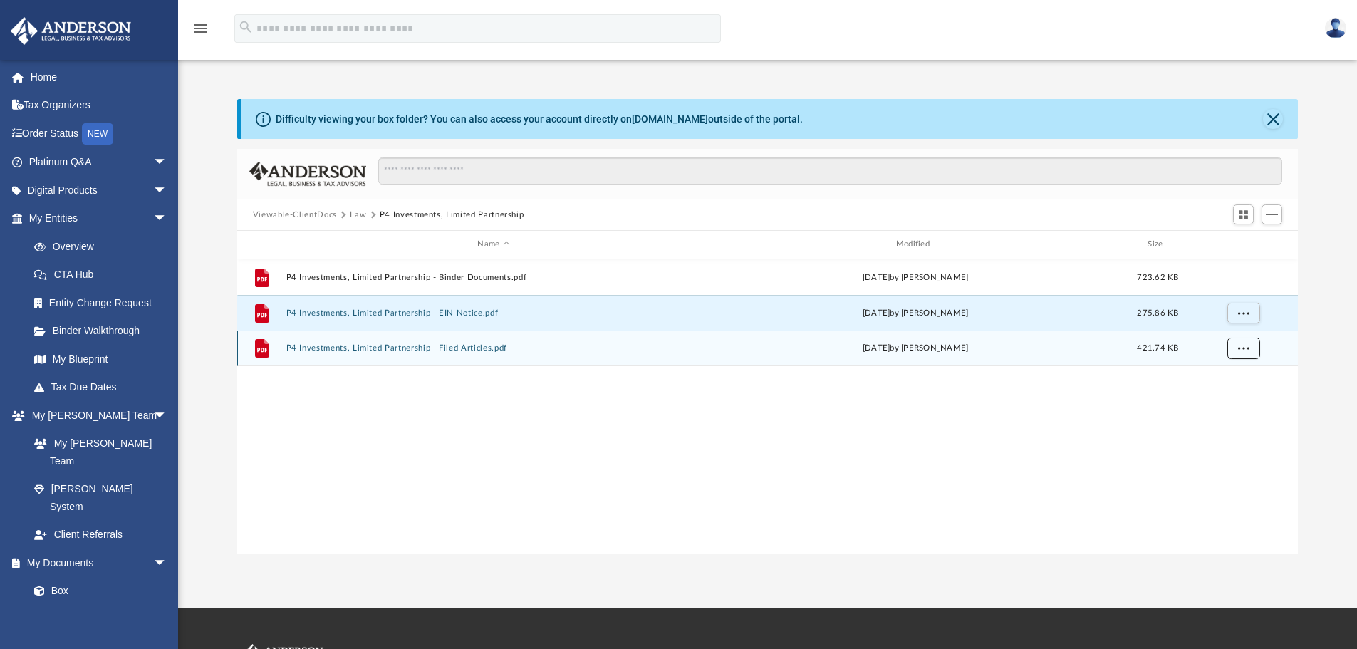
click at [1252, 347] on button "More options" at bounding box center [1243, 348] width 33 height 21
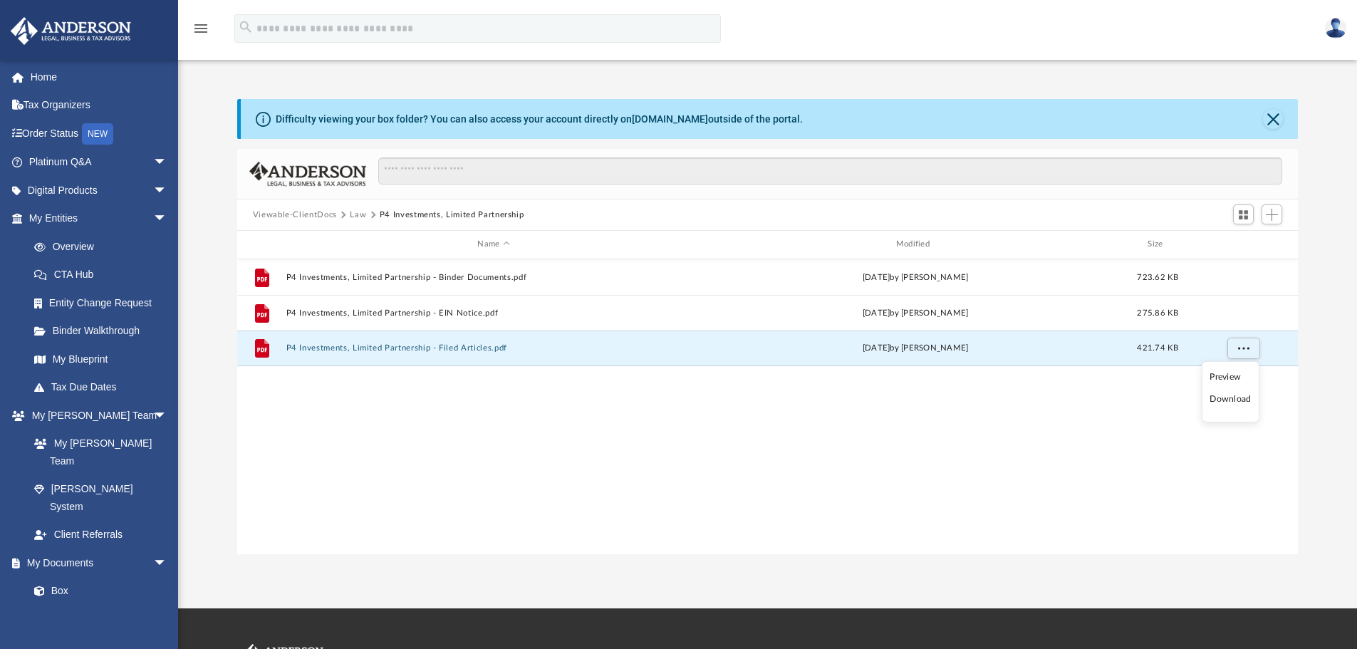
click at [1227, 396] on li "Download" at bounding box center [1230, 399] width 41 height 15
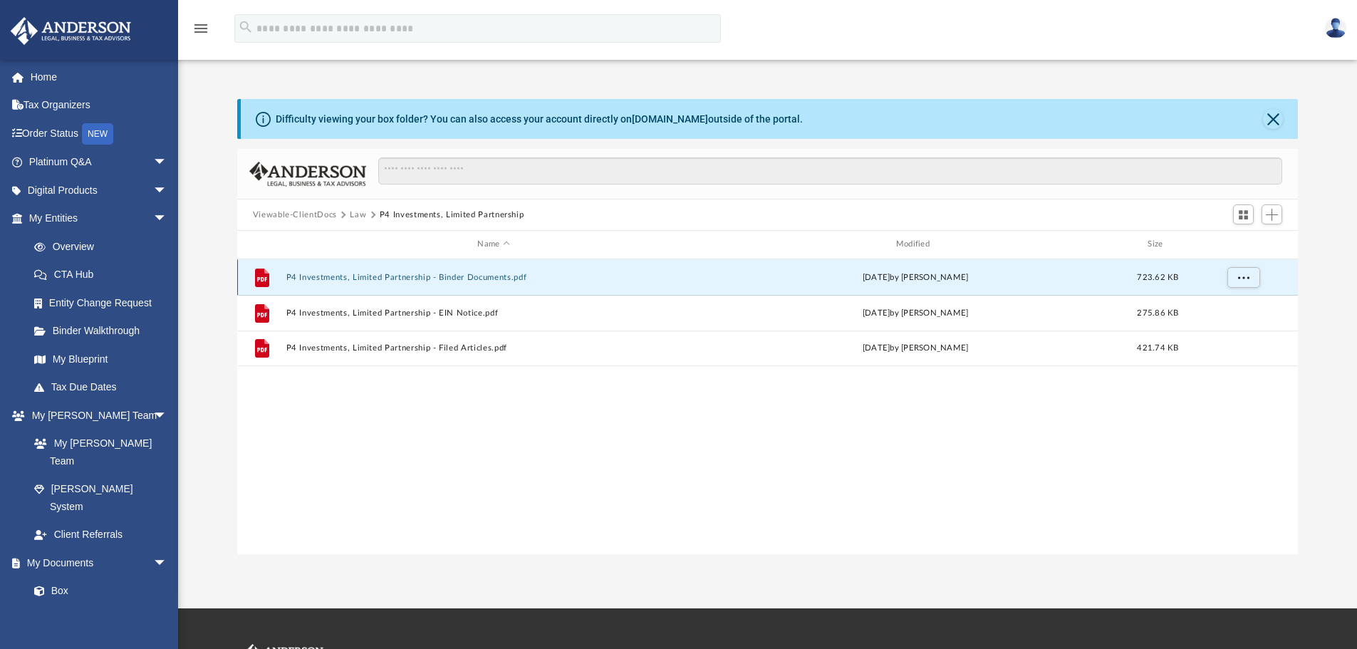
click at [455, 276] on button "P4 Investments, Limited Partnership - Binder Documents.pdf" at bounding box center [493, 277] width 415 height 9
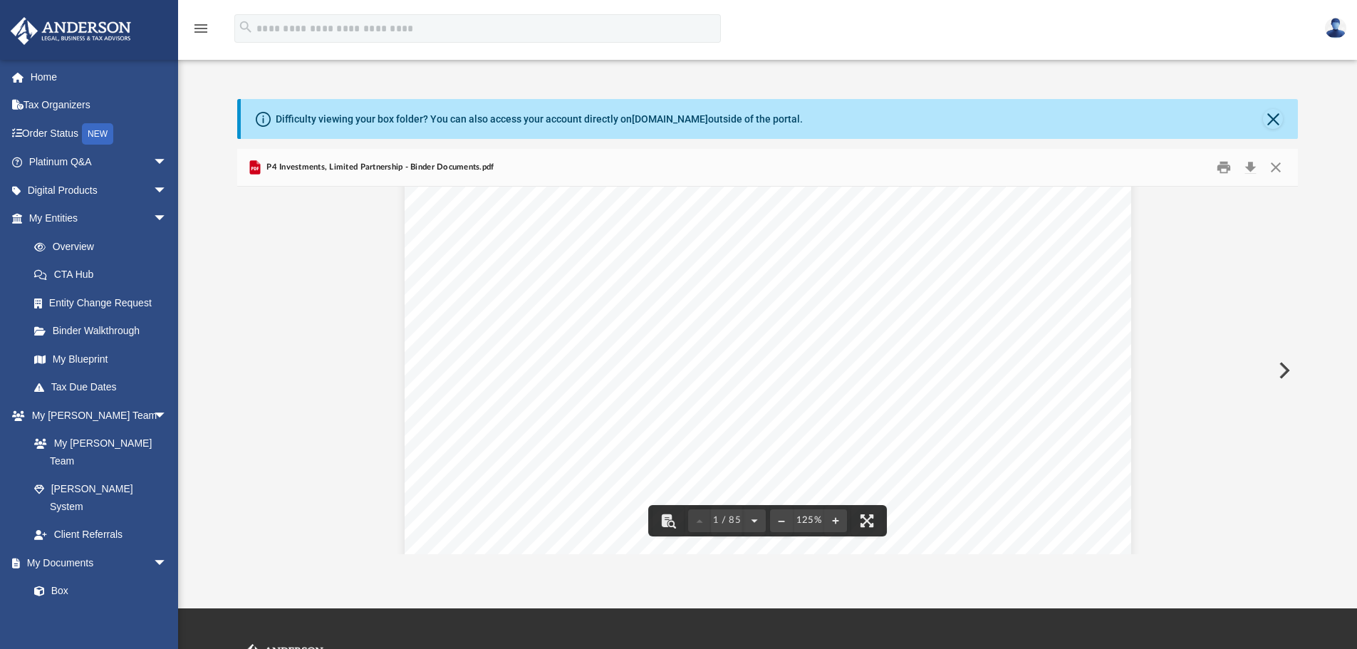
scroll to position [1582, 0]
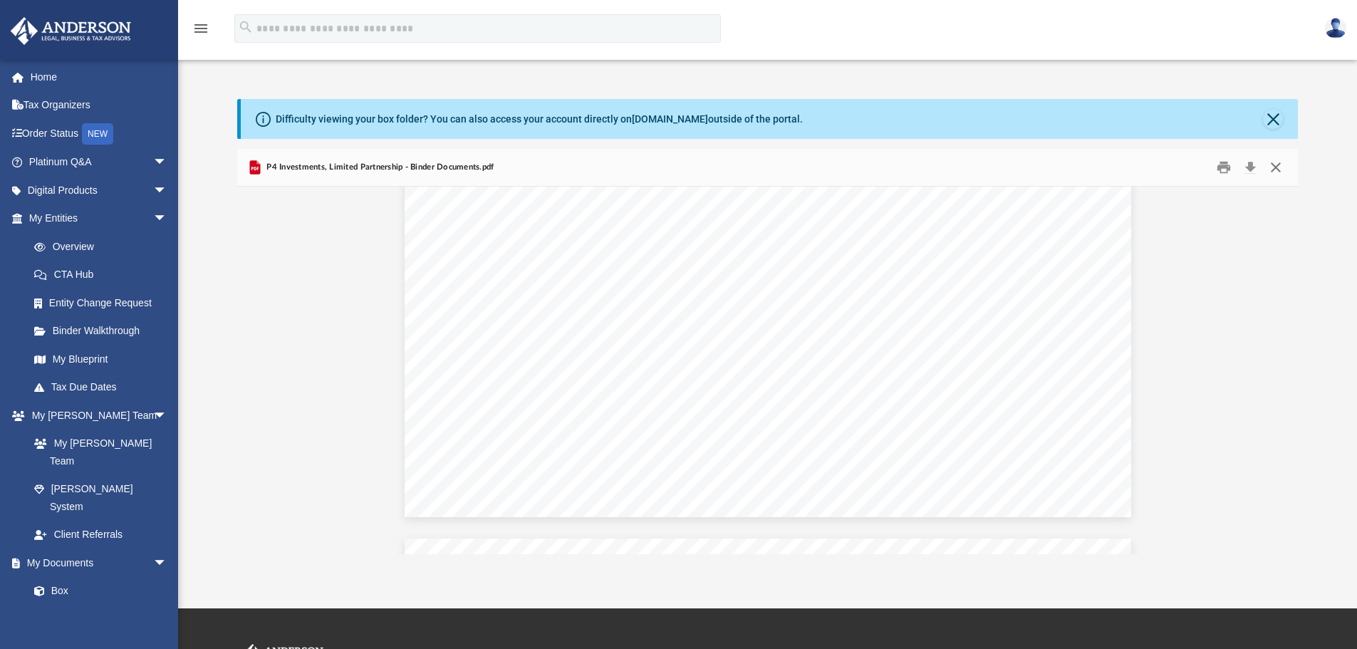
click at [1276, 169] on button "Close" at bounding box center [1276, 168] width 26 height 22
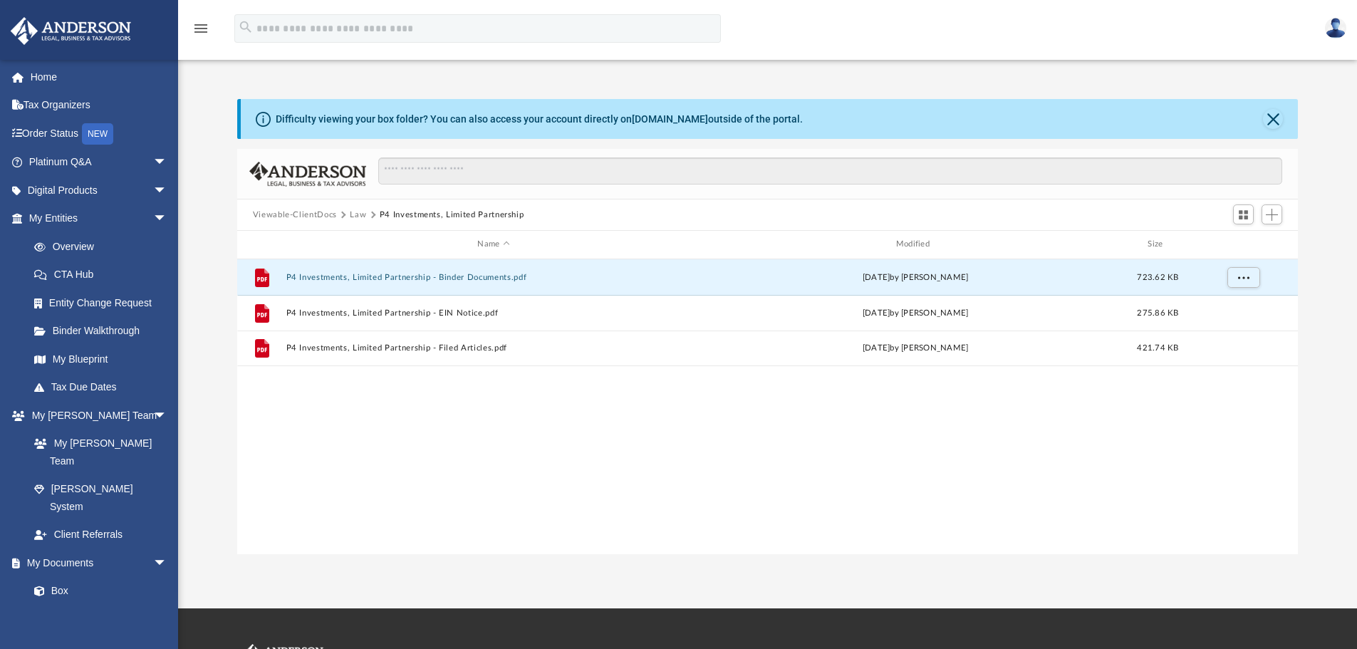
click at [275, 214] on button "Viewable-ClientDocs" at bounding box center [295, 215] width 84 height 13
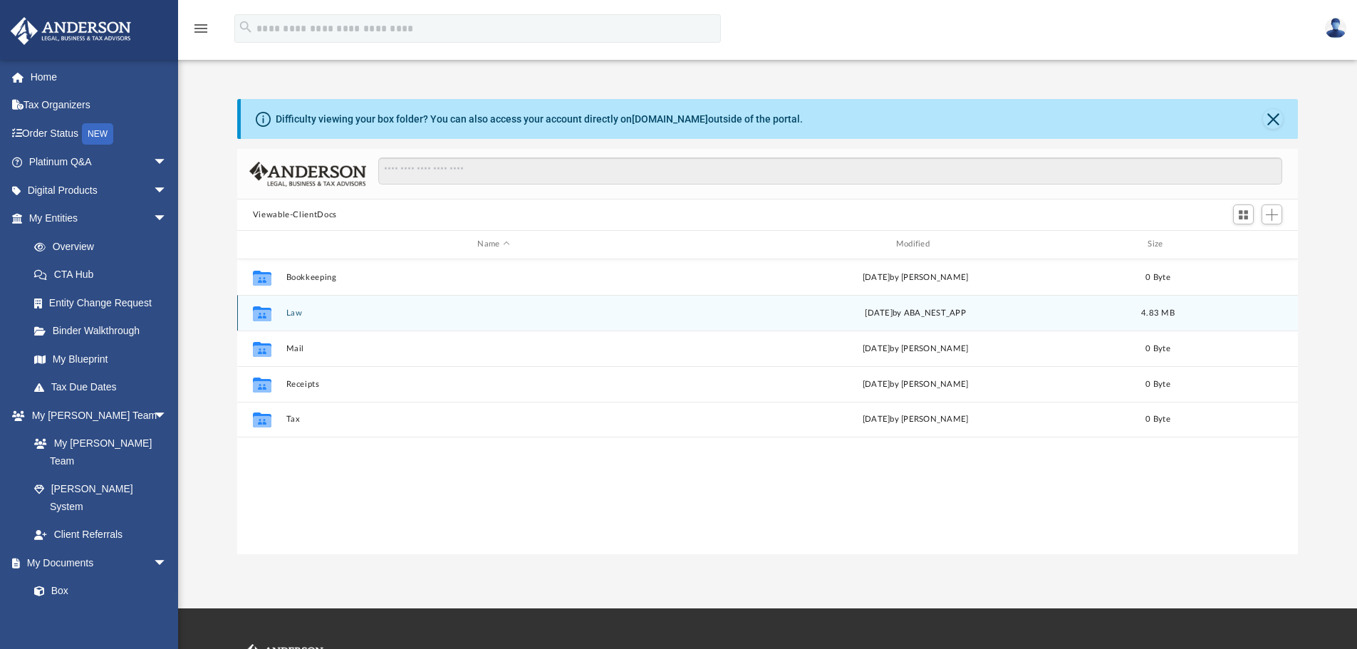
click at [291, 313] on button "Law" at bounding box center [493, 312] width 415 height 9
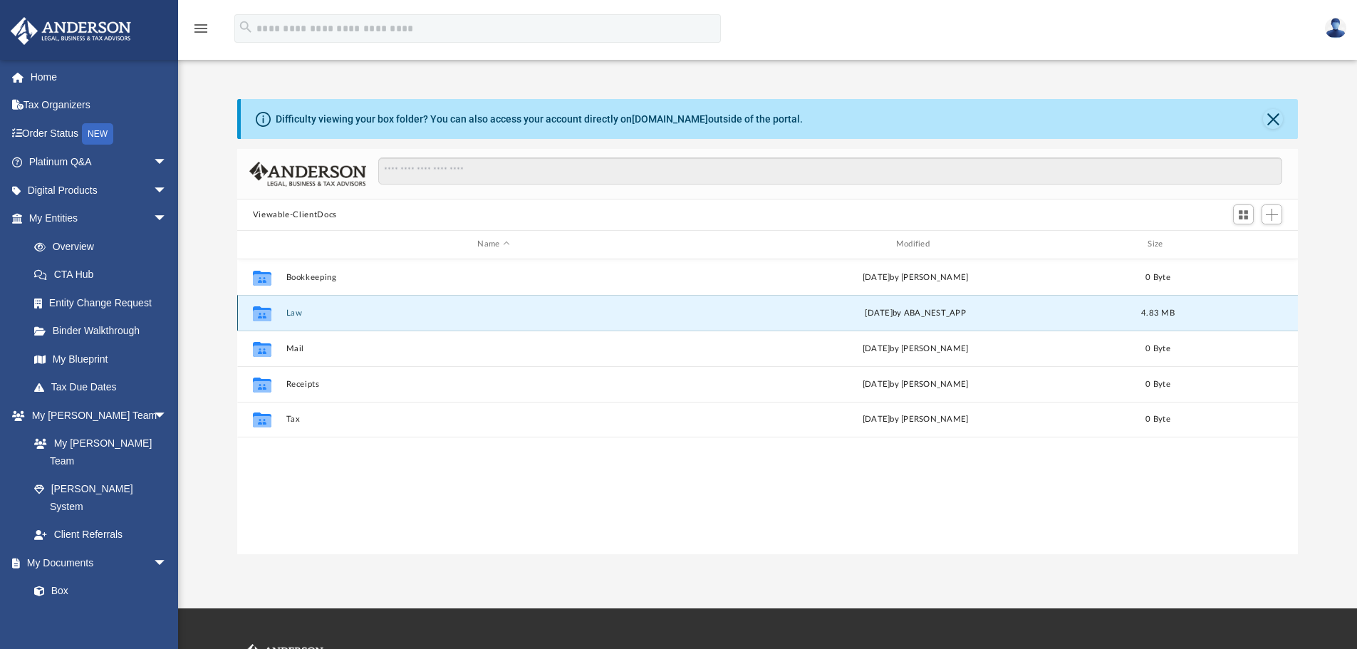
click at [291, 313] on button "Law" at bounding box center [493, 312] width 415 height 9
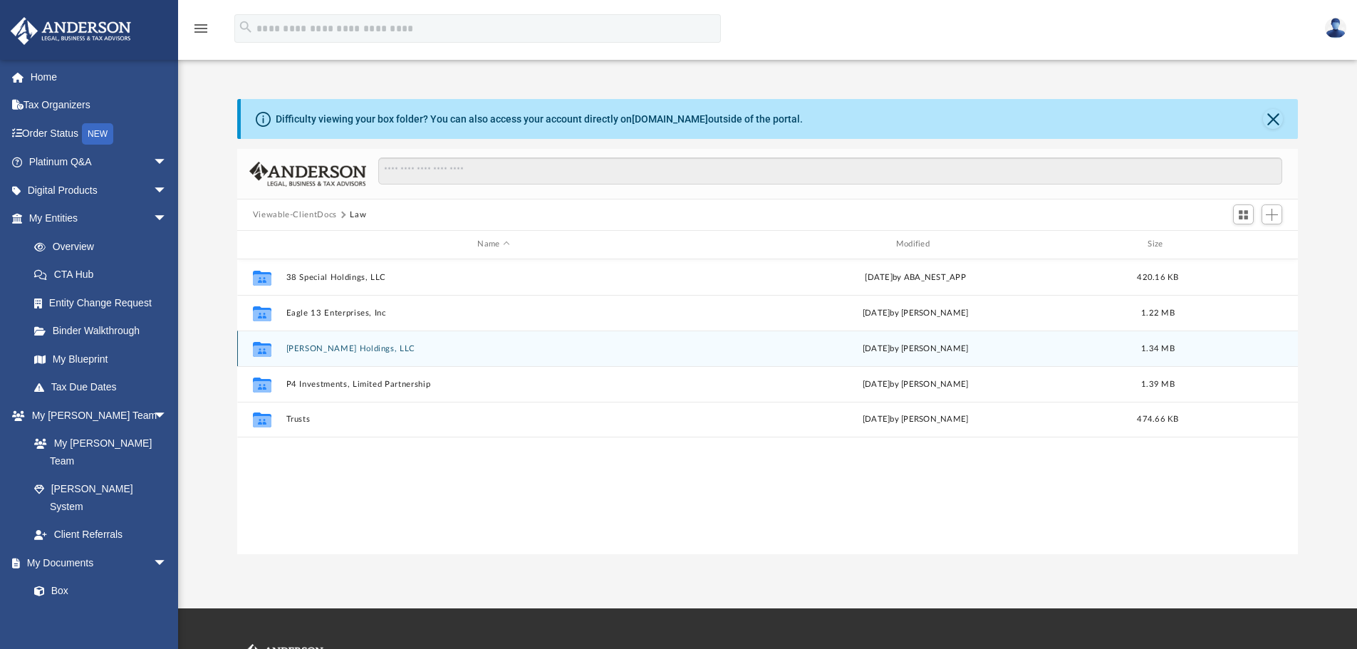
click at [316, 353] on button "Hassett Holdings, LLC" at bounding box center [493, 348] width 415 height 9
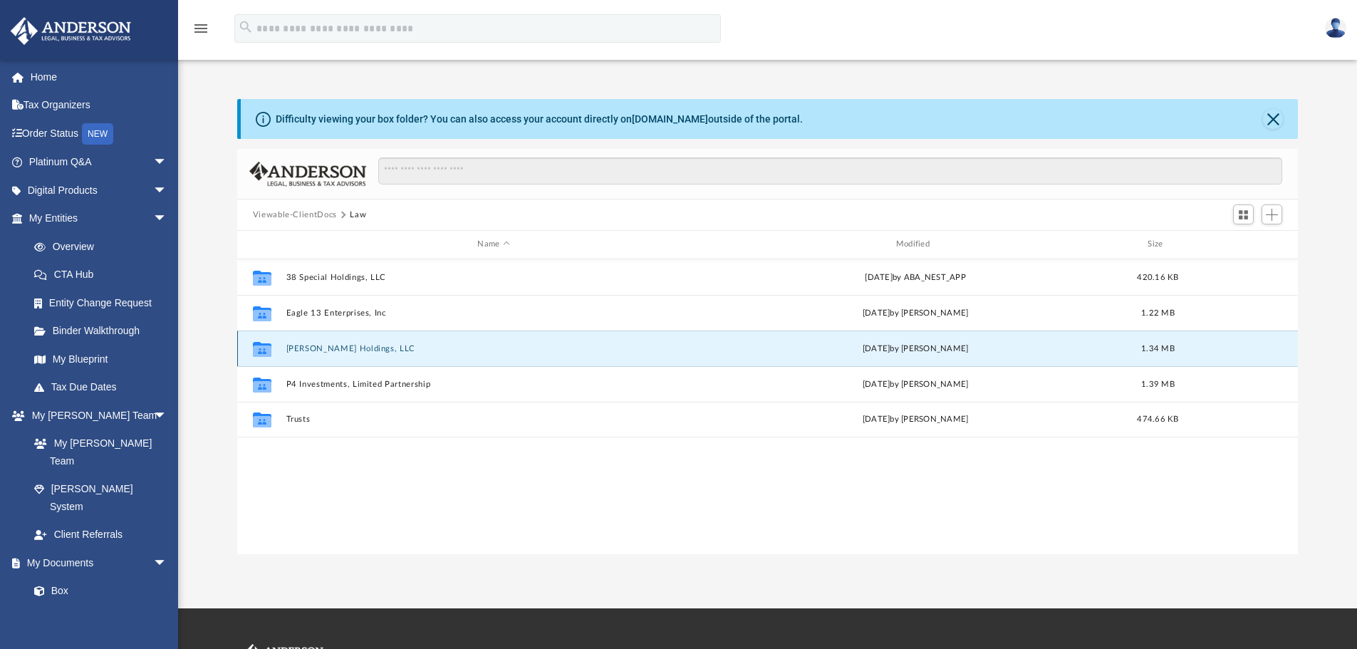
click at [316, 353] on button "Hassett Holdings, LLC" at bounding box center [493, 348] width 415 height 9
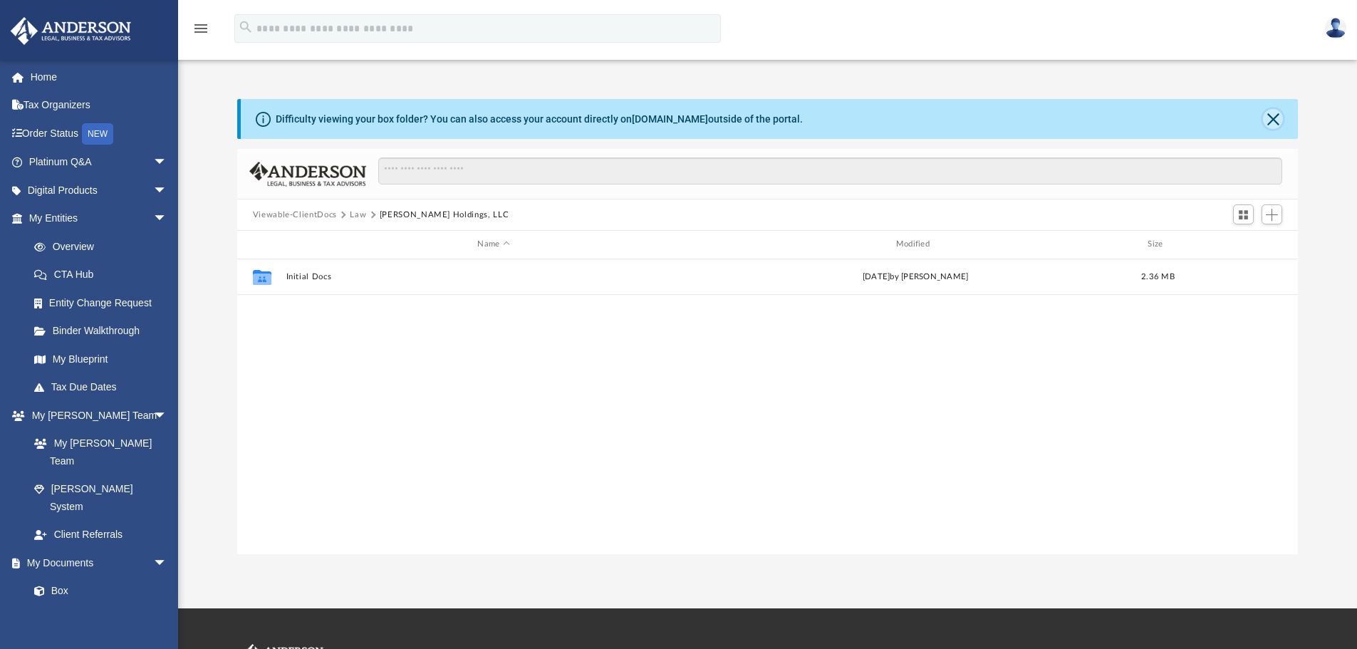
click at [1274, 119] on button "Close" at bounding box center [1273, 119] width 20 height 20
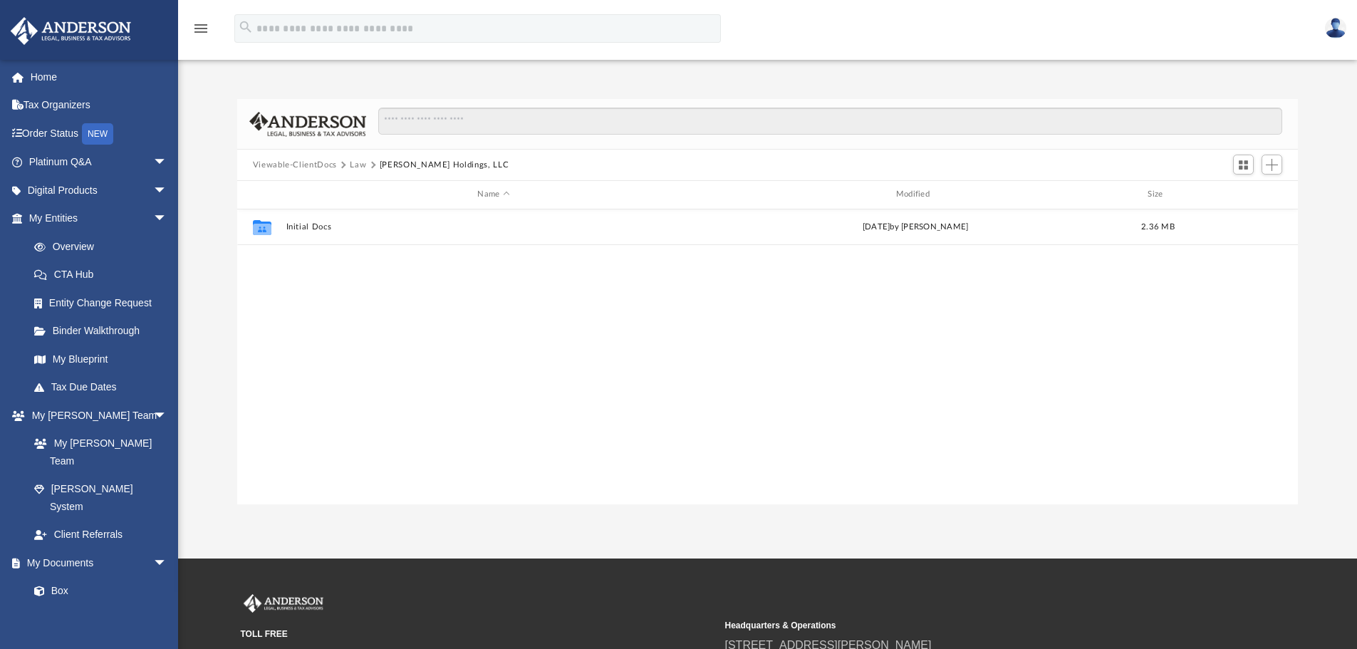
click at [289, 165] on button "Viewable-ClientDocs" at bounding box center [295, 165] width 84 height 13
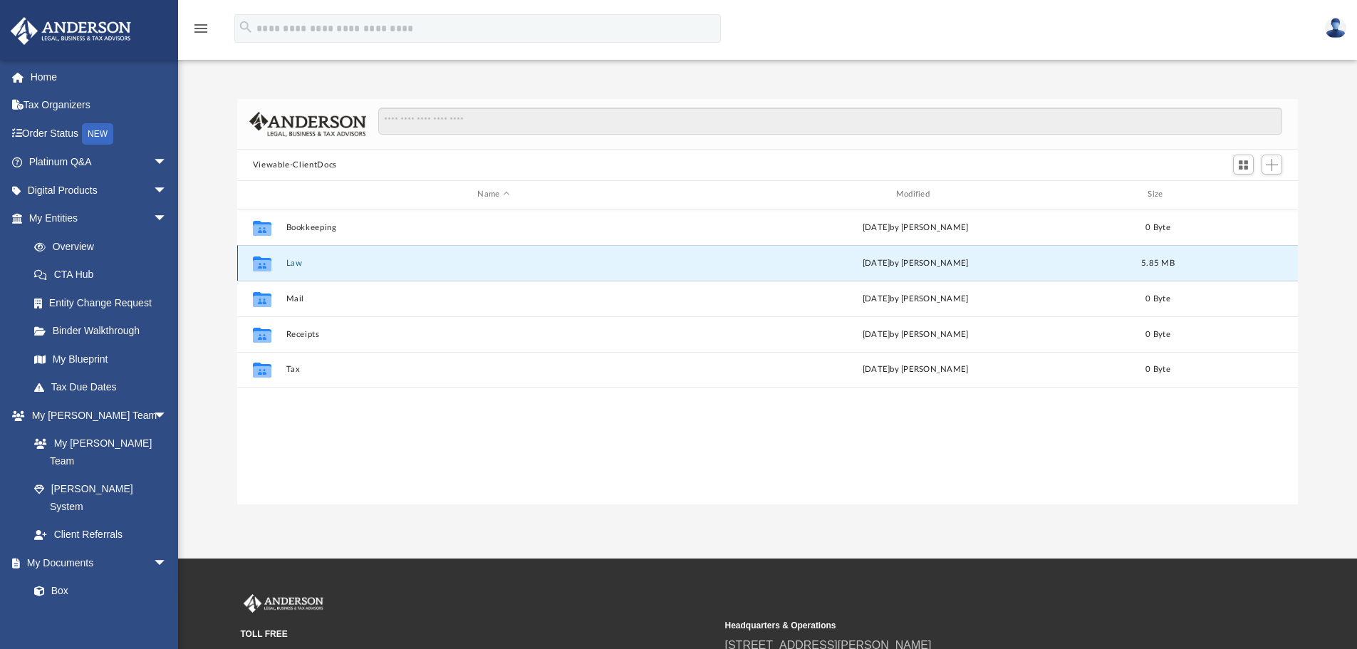
click at [298, 265] on button "Law" at bounding box center [493, 263] width 415 height 9
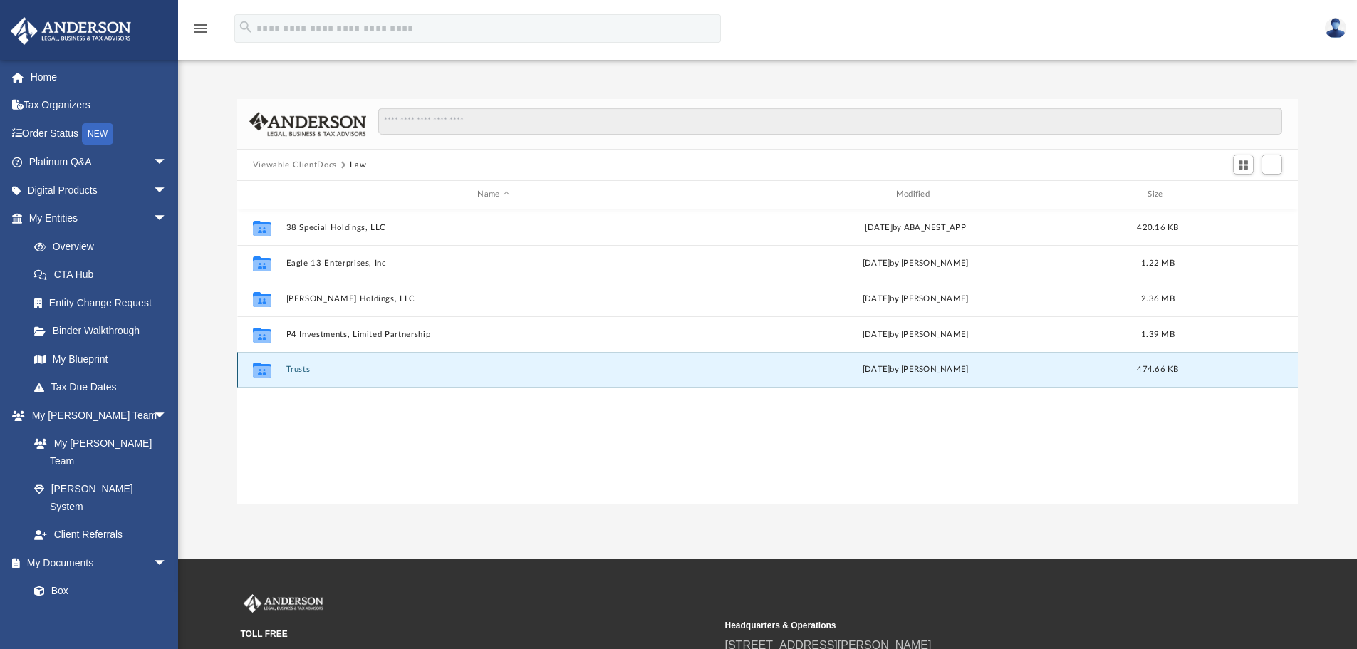
click at [301, 372] on button "Trusts" at bounding box center [493, 369] width 415 height 9
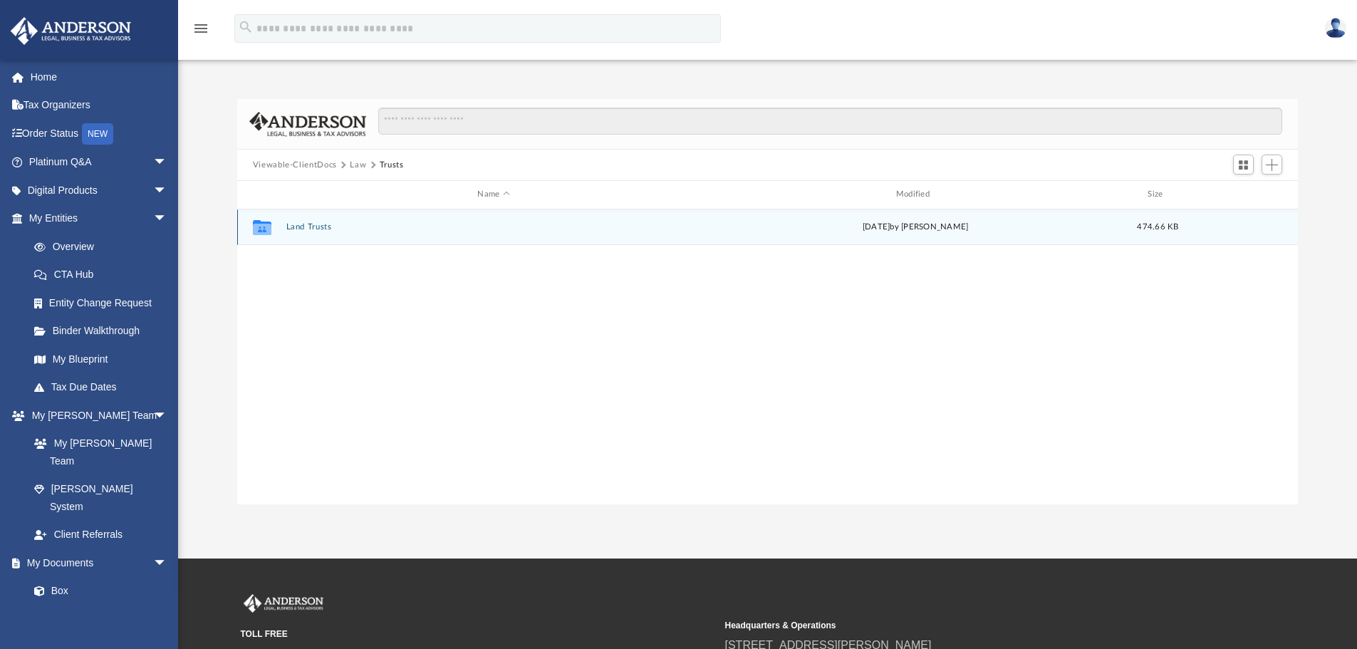
click at [318, 230] on button "Land Trusts" at bounding box center [493, 226] width 415 height 9
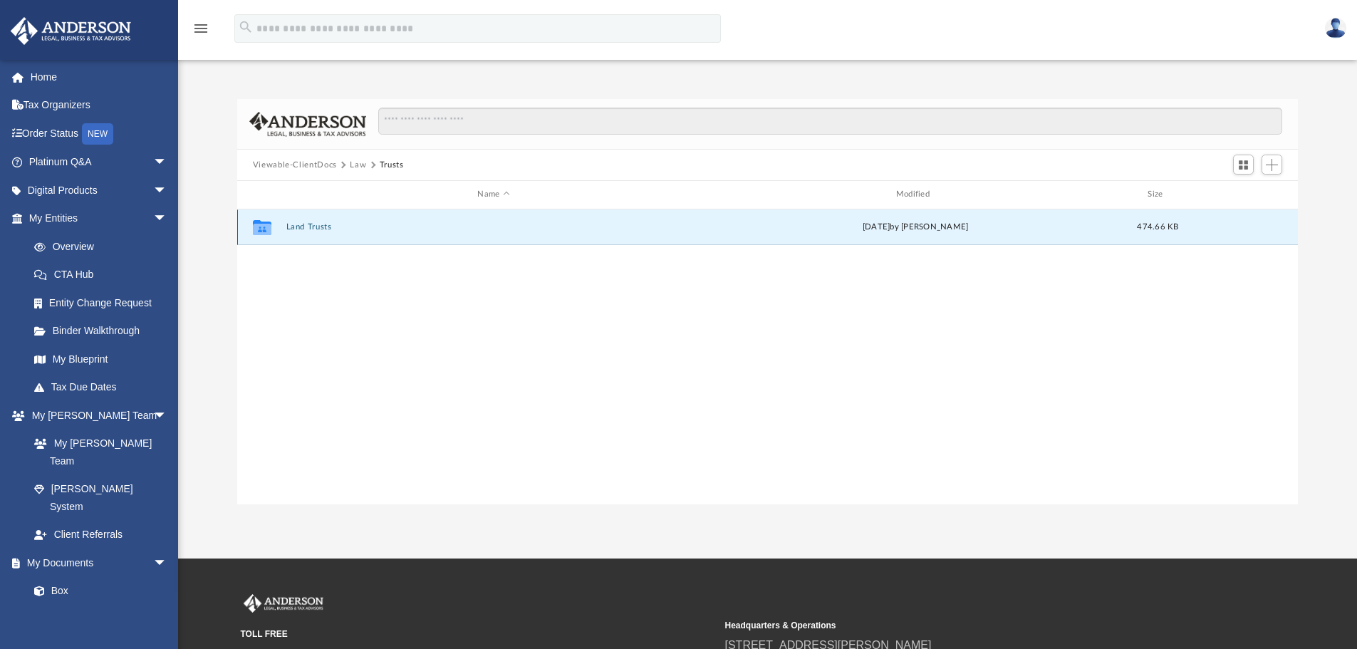
click at [318, 230] on button "Land Trusts" at bounding box center [493, 226] width 415 height 9
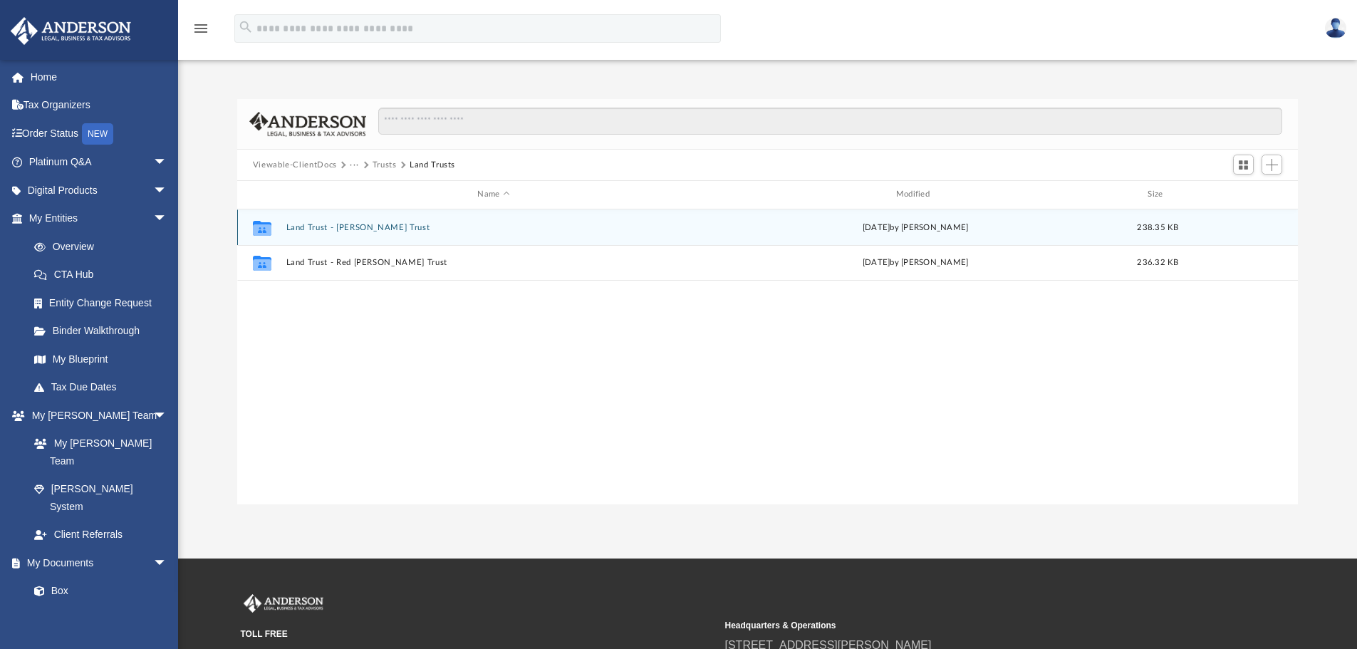
click at [364, 229] on button "Land Trust - Blue Bailey Trust" at bounding box center [493, 227] width 415 height 9
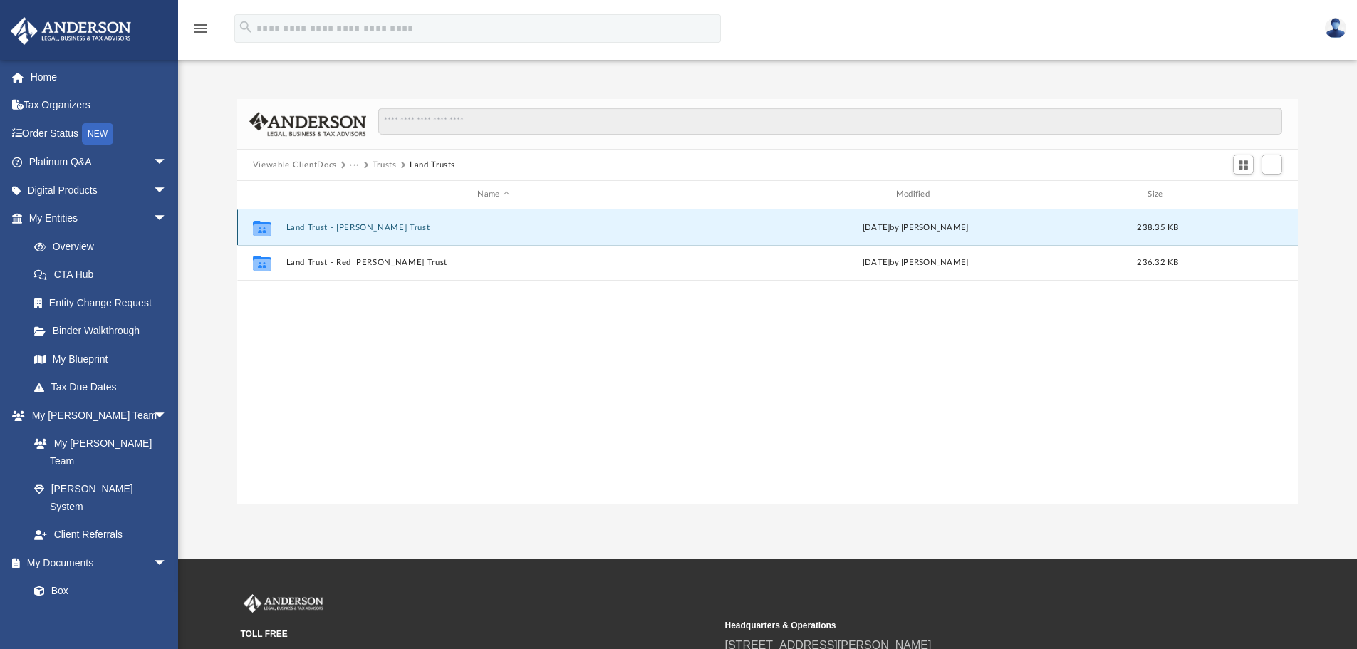
click at [364, 229] on button "Land Trust - Blue Bailey Trust" at bounding box center [493, 227] width 415 height 9
click at [364, 229] on button "Blue Bailey Trust.pdf" at bounding box center [493, 226] width 415 height 9
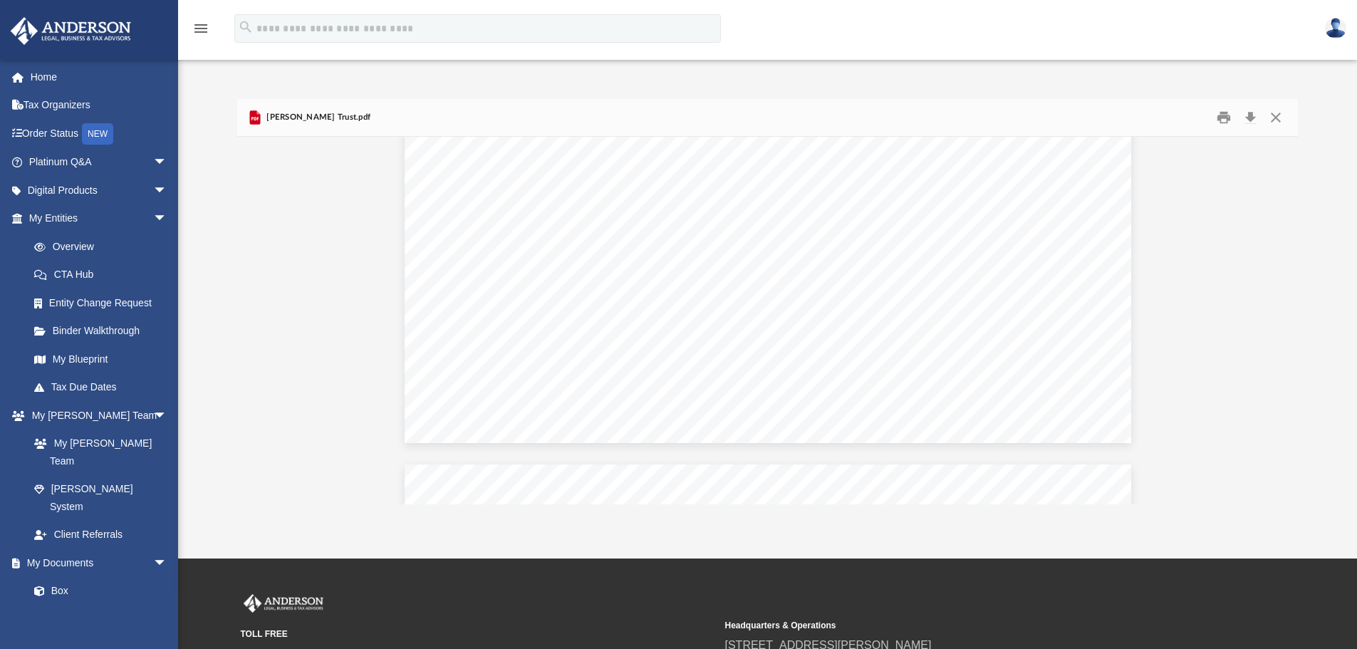
scroll to position [16016, 0]
click at [1279, 118] on button "Close" at bounding box center [1276, 118] width 26 height 22
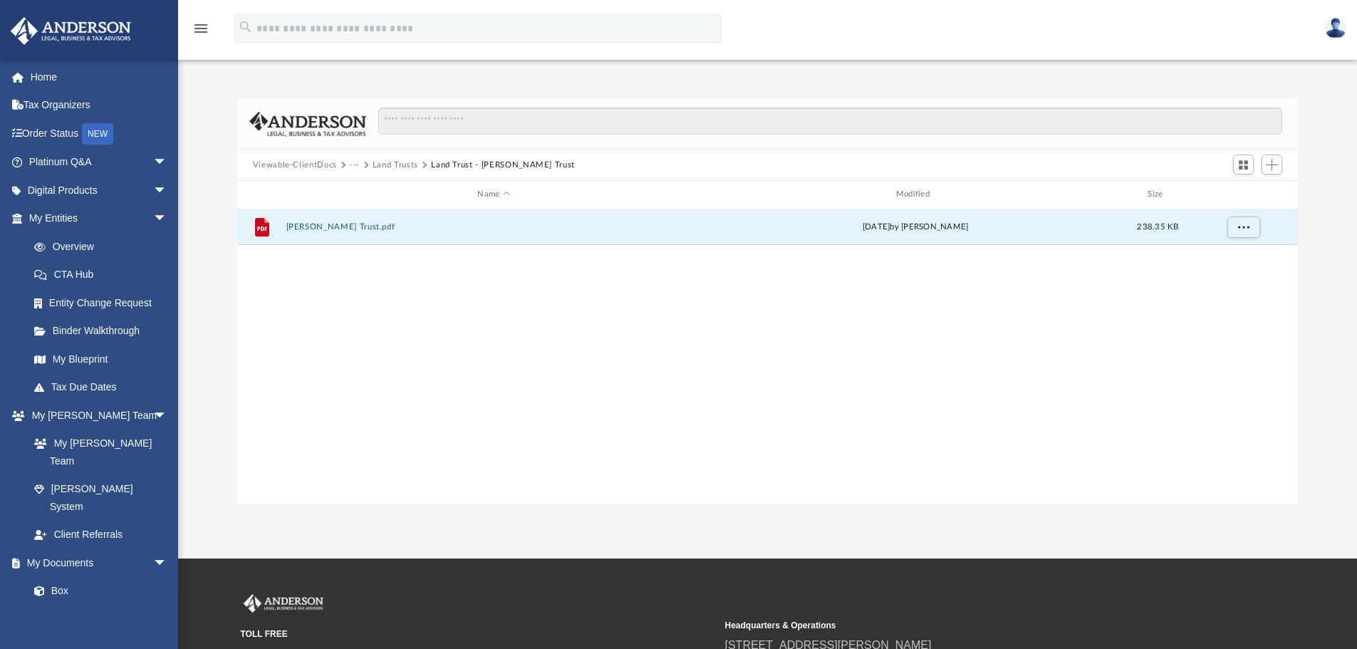
click at [1335, 29] on img at bounding box center [1335, 28] width 21 height 21
click at [1051, 44] on div "menu search Site Menu add belinda.greg1984@gmail.com Reset Password Logout" at bounding box center [679, 35] width 1336 height 48
click at [403, 162] on button "Land Trusts" at bounding box center [396, 165] width 46 height 13
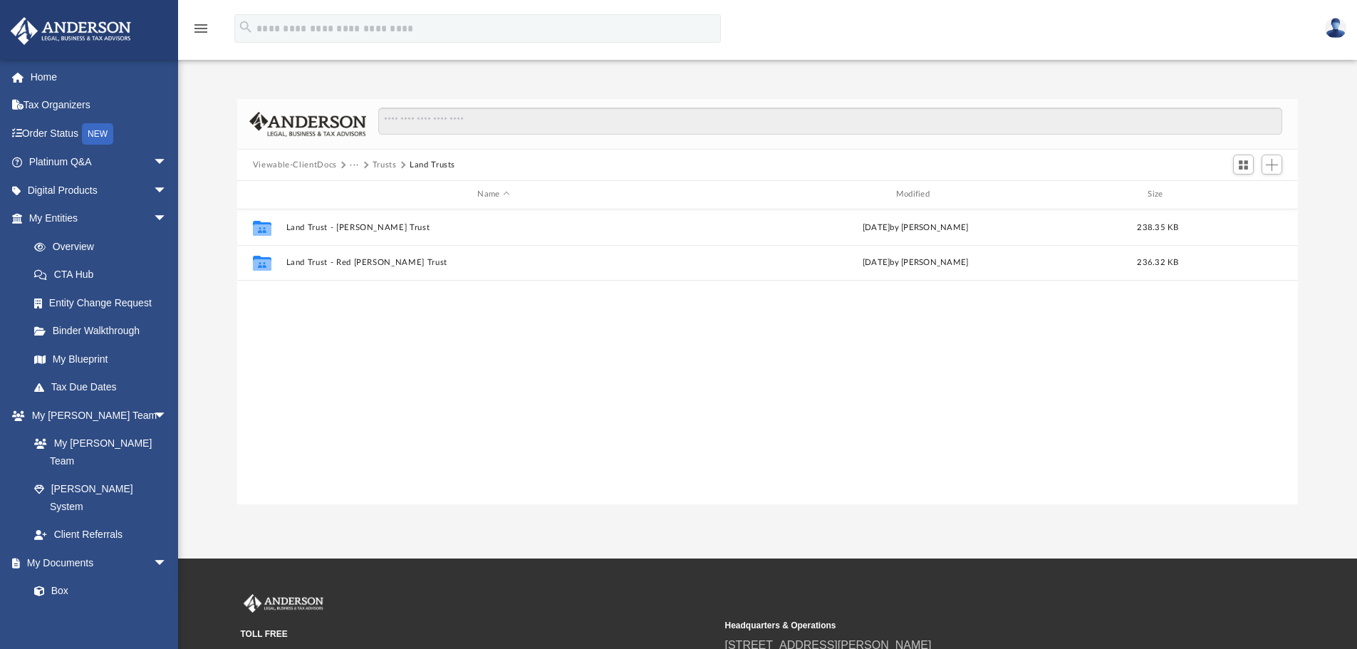
click at [305, 162] on button "Viewable-ClientDocs" at bounding box center [295, 165] width 84 height 13
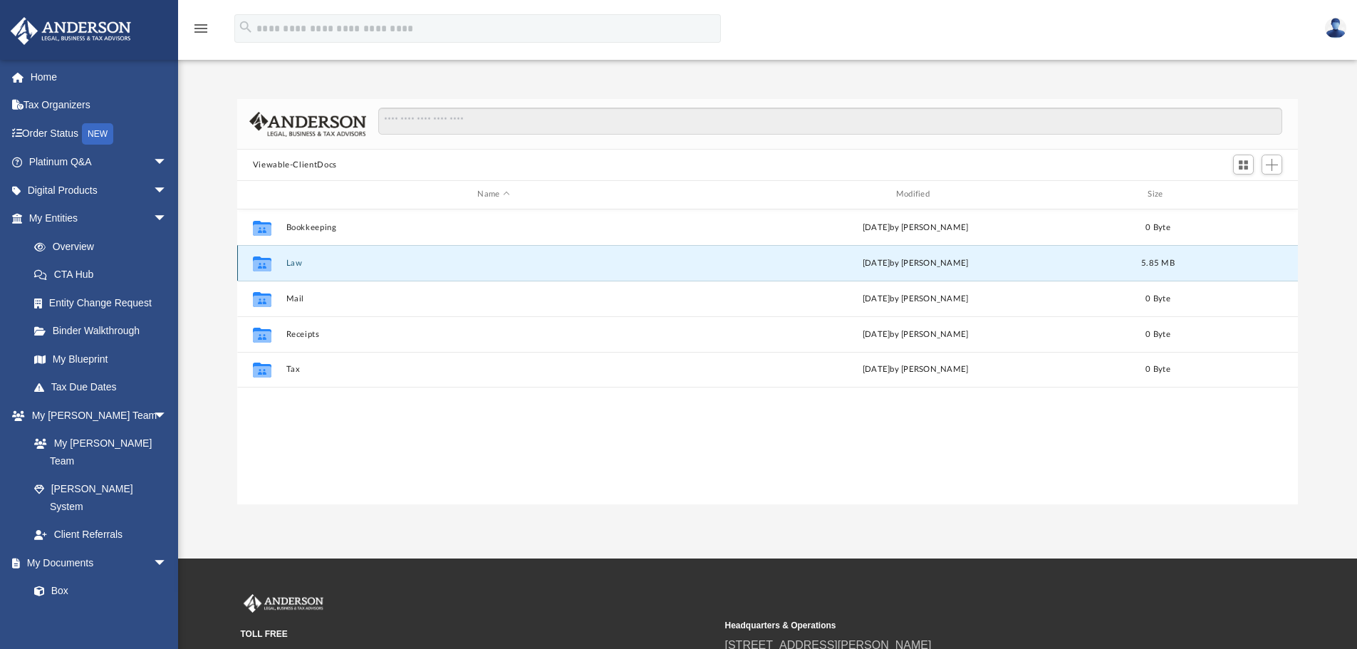
click at [288, 268] on button "Law" at bounding box center [493, 263] width 415 height 9
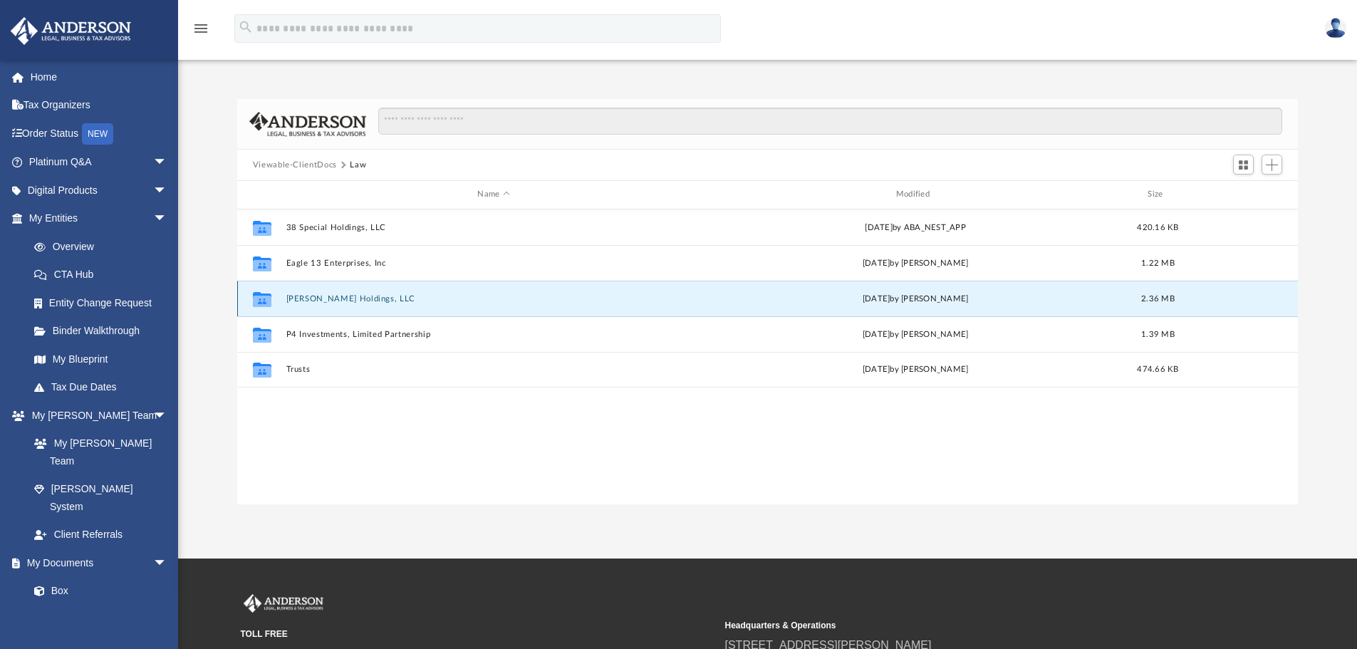
click at [314, 301] on button "Hassett Holdings, LLC" at bounding box center [493, 298] width 415 height 9
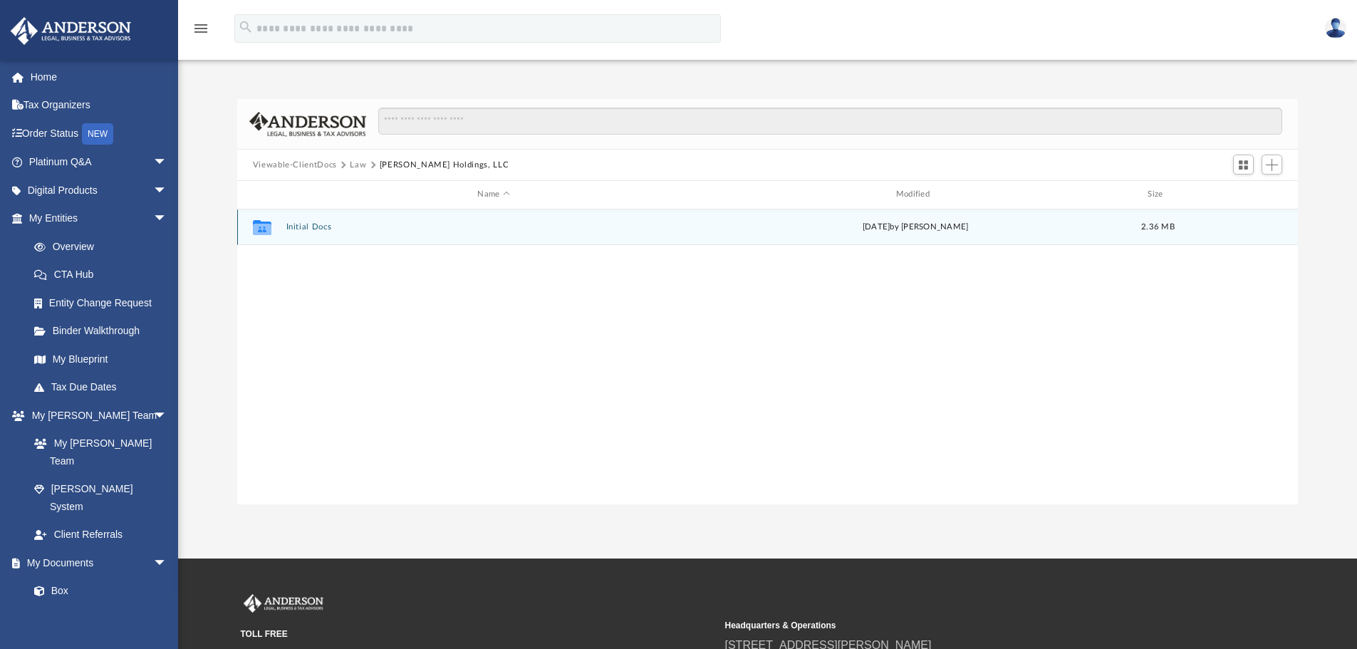
click at [313, 226] on button "Initial Docs" at bounding box center [493, 226] width 415 height 9
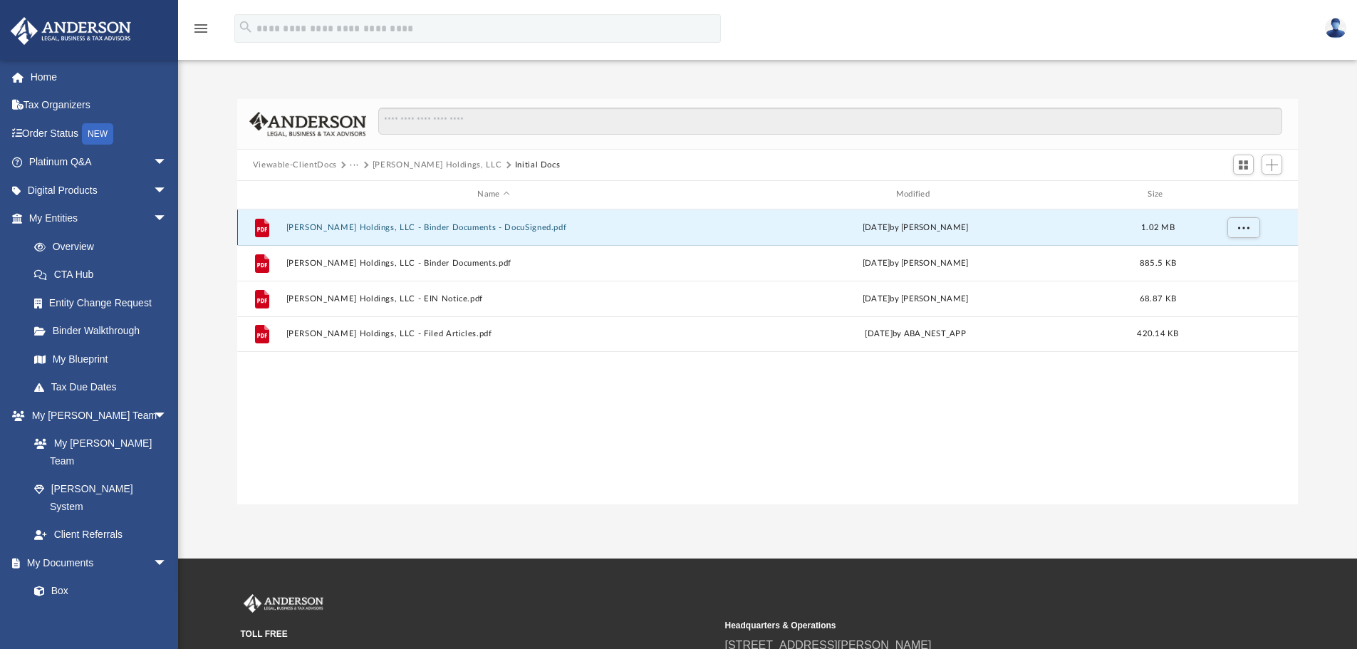
click at [498, 227] on button "Hassett Holdings, LLC - Binder Documents - DocuSigned.pdf" at bounding box center [493, 227] width 415 height 9
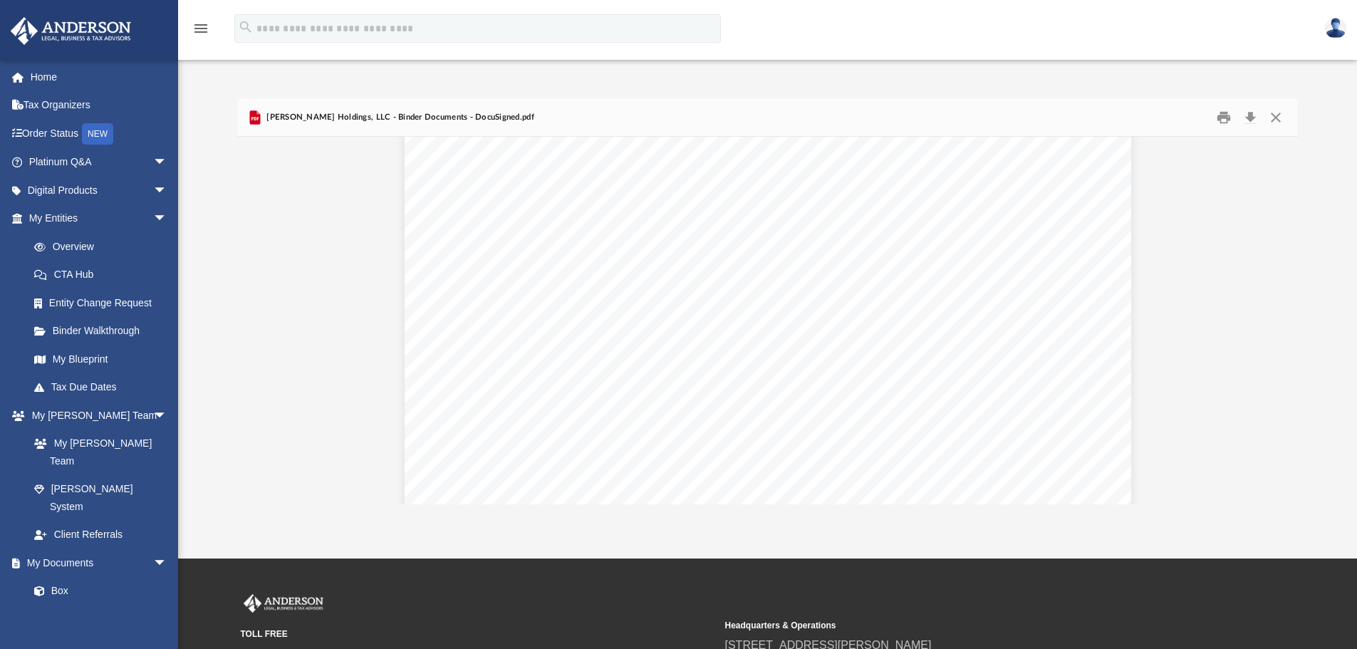
scroll to position [214, 0]
click at [1279, 115] on button "Close" at bounding box center [1276, 118] width 26 height 22
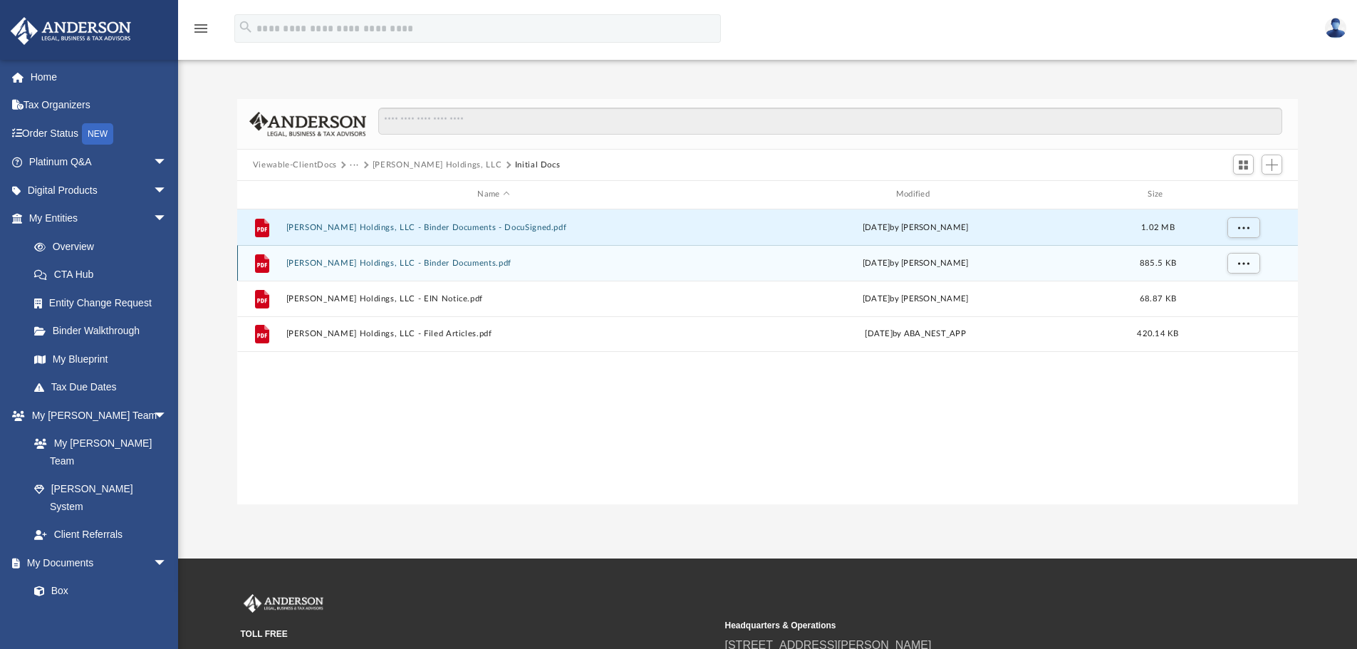
click at [420, 261] on button "Hassett Holdings, LLC - Binder Documents.pdf" at bounding box center [493, 263] width 415 height 9
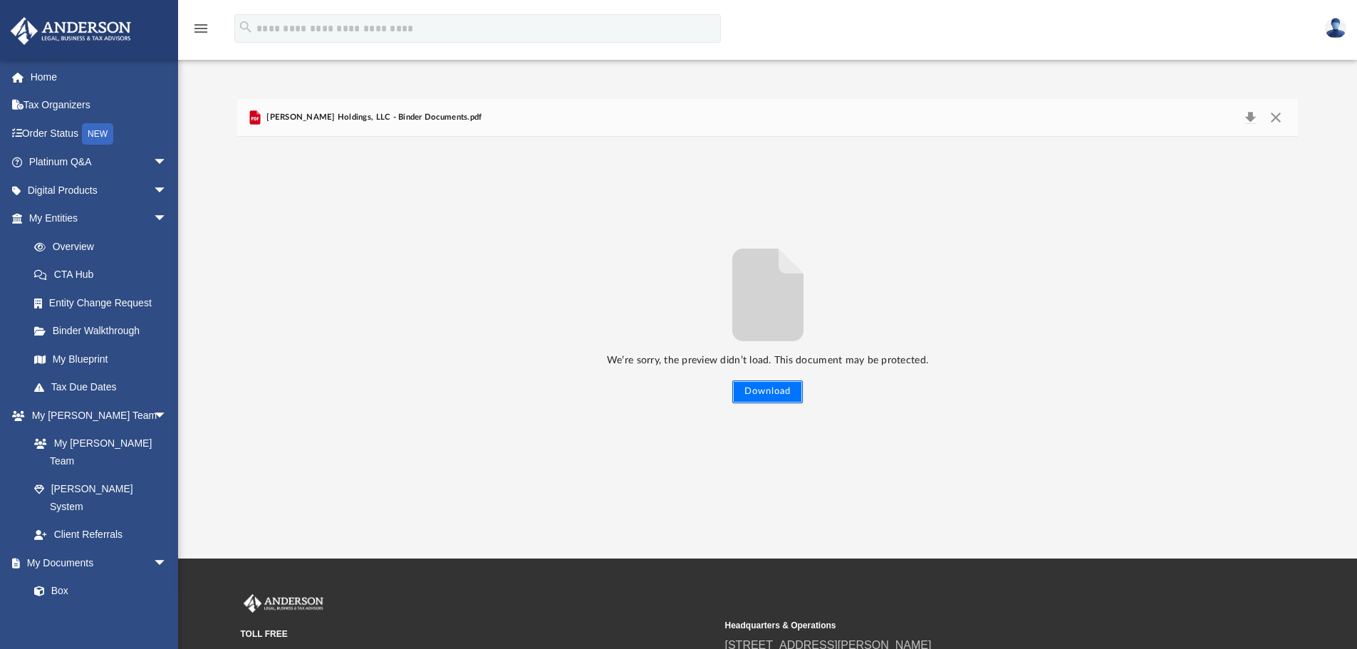
click at [789, 387] on button "Download" at bounding box center [767, 391] width 71 height 23
click at [292, 118] on span "Hassett Holdings, LLC - Binder Documents.pdf" at bounding box center [373, 117] width 219 height 13
click at [250, 325] on button "Preview" at bounding box center [252, 321] width 31 height 40
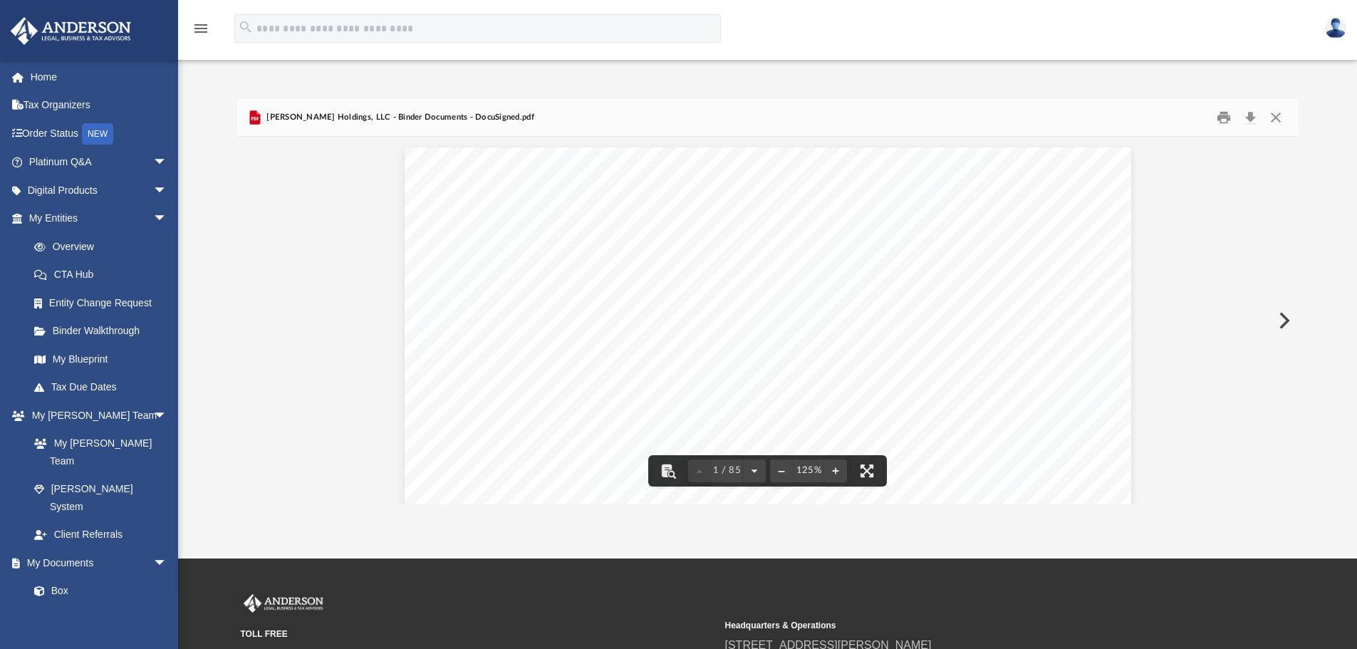
click at [1281, 320] on button "Preview" at bounding box center [1282, 321] width 31 height 40
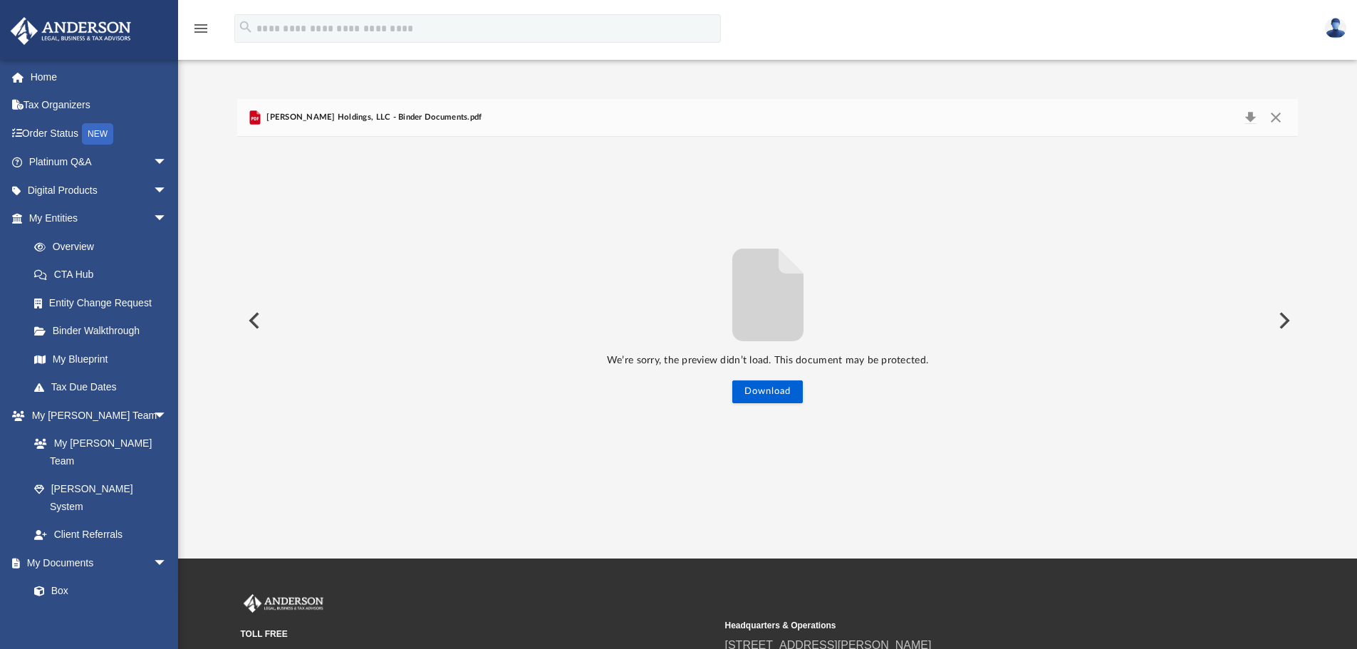
click at [1281, 320] on button "Preview" at bounding box center [1282, 321] width 31 height 40
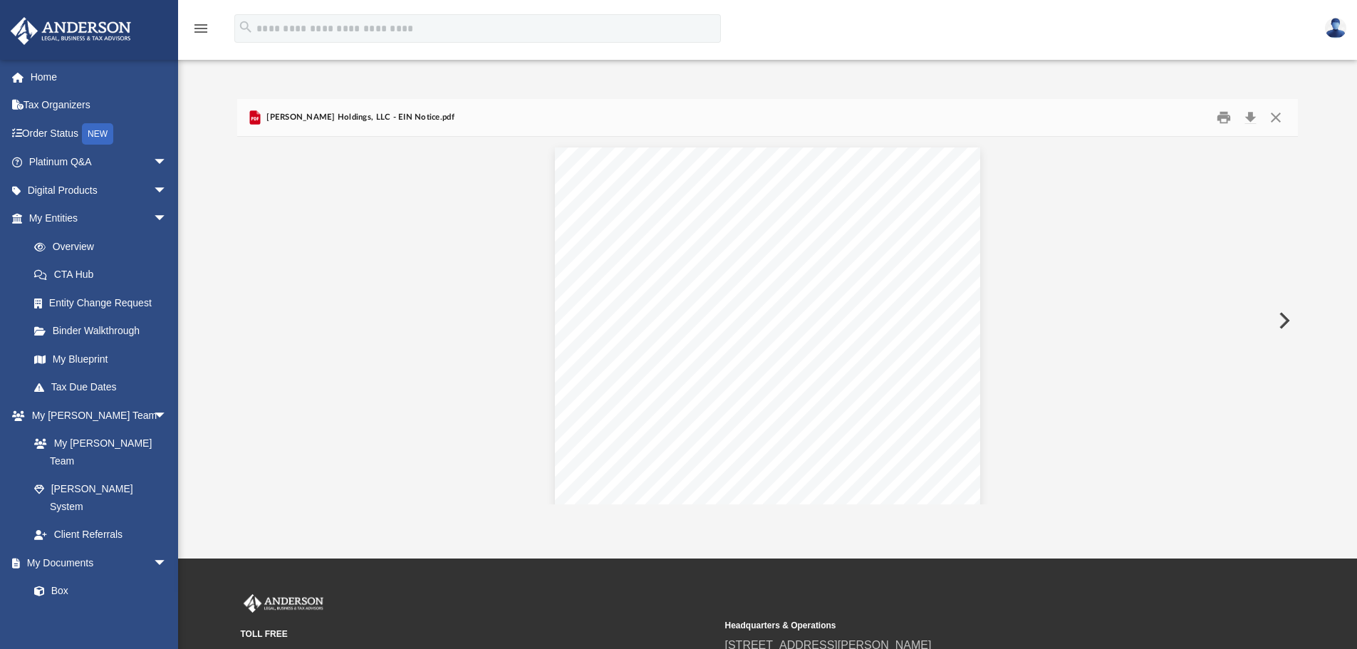
click at [1281, 320] on button "Preview" at bounding box center [1282, 321] width 31 height 40
click at [57, 577] on link "Box" at bounding box center [104, 591] width 169 height 28
click at [1273, 117] on button "Close" at bounding box center [1276, 118] width 26 height 22
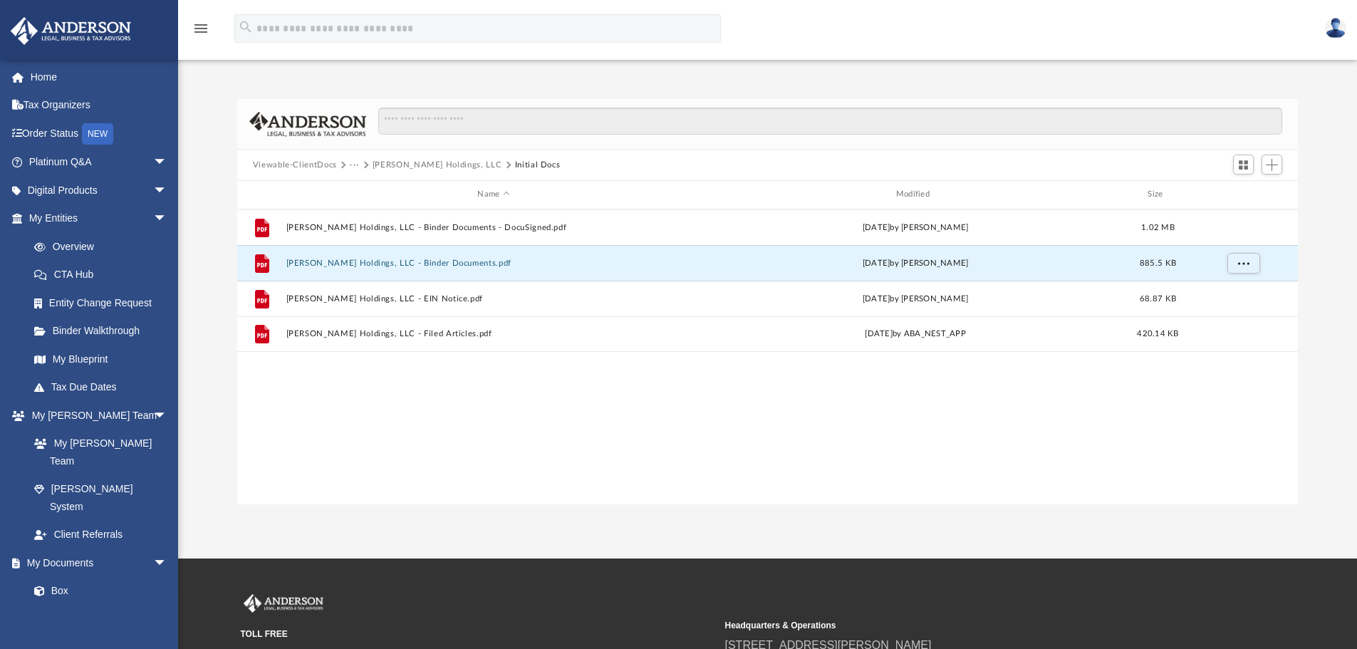
click at [306, 162] on button "Viewable-ClientDocs" at bounding box center [295, 165] width 84 height 13
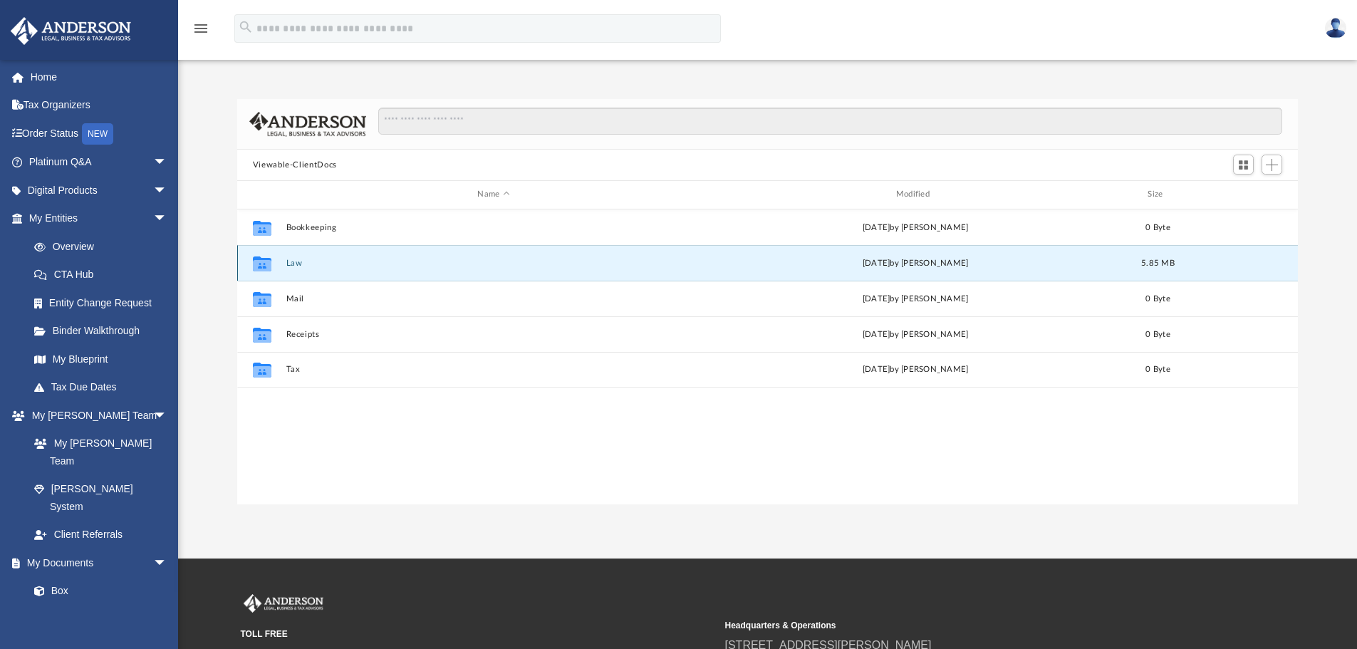
click at [291, 264] on button "Law" at bounding box center [493, 263] width 415 height 9
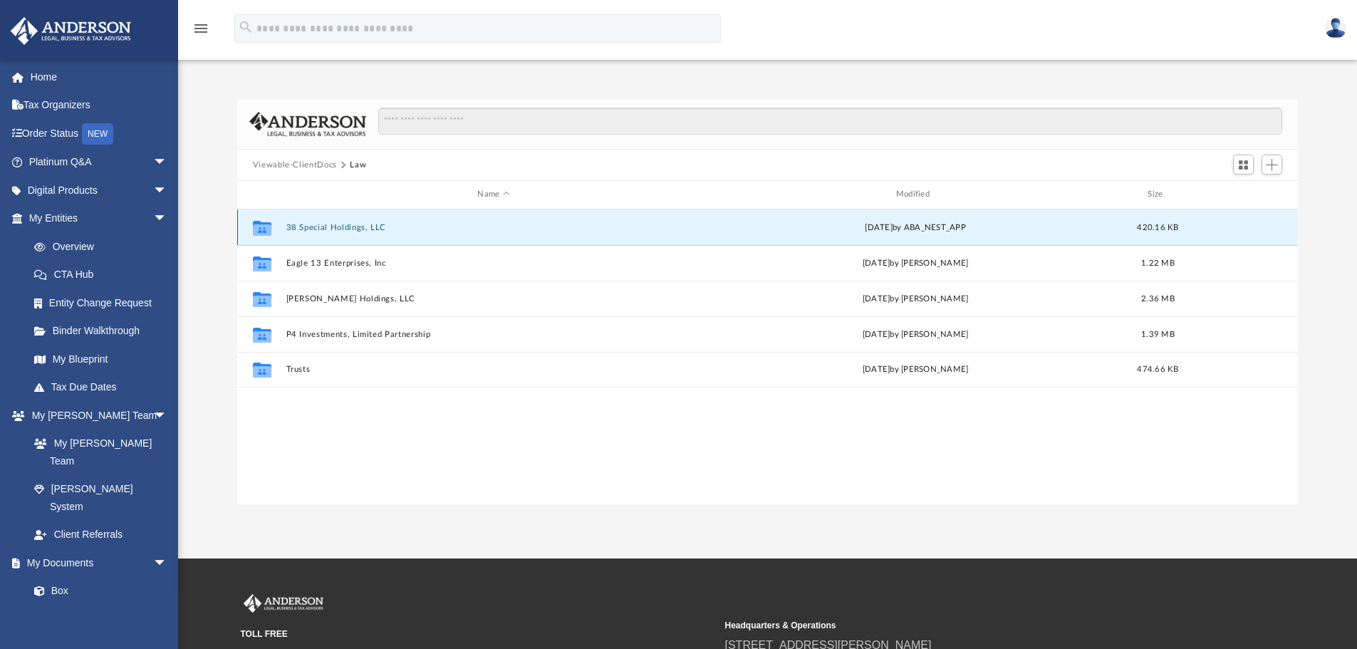
click at [326, 227] on button "38 Special Holdings, LLC" at bounding box center [493, 227] width 415 height 9
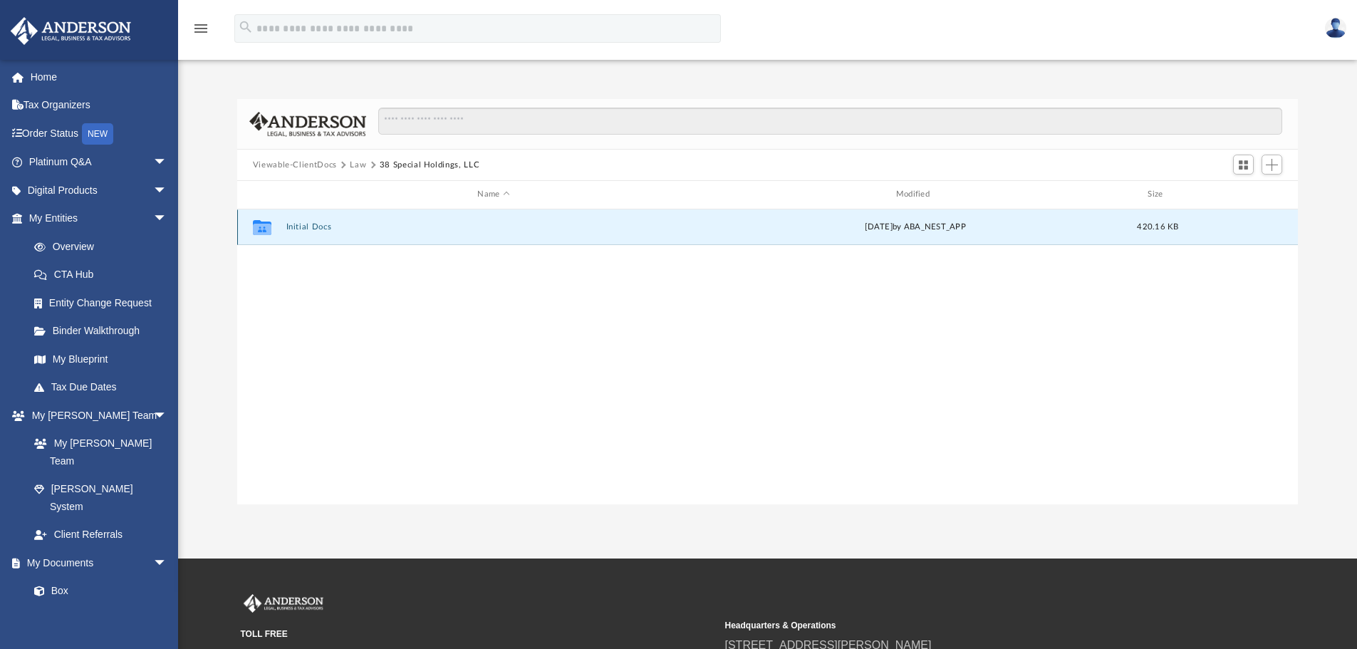
click at [326, 227] on button "Initial Docs" at bounding box center [493, 226] width 415 height 9
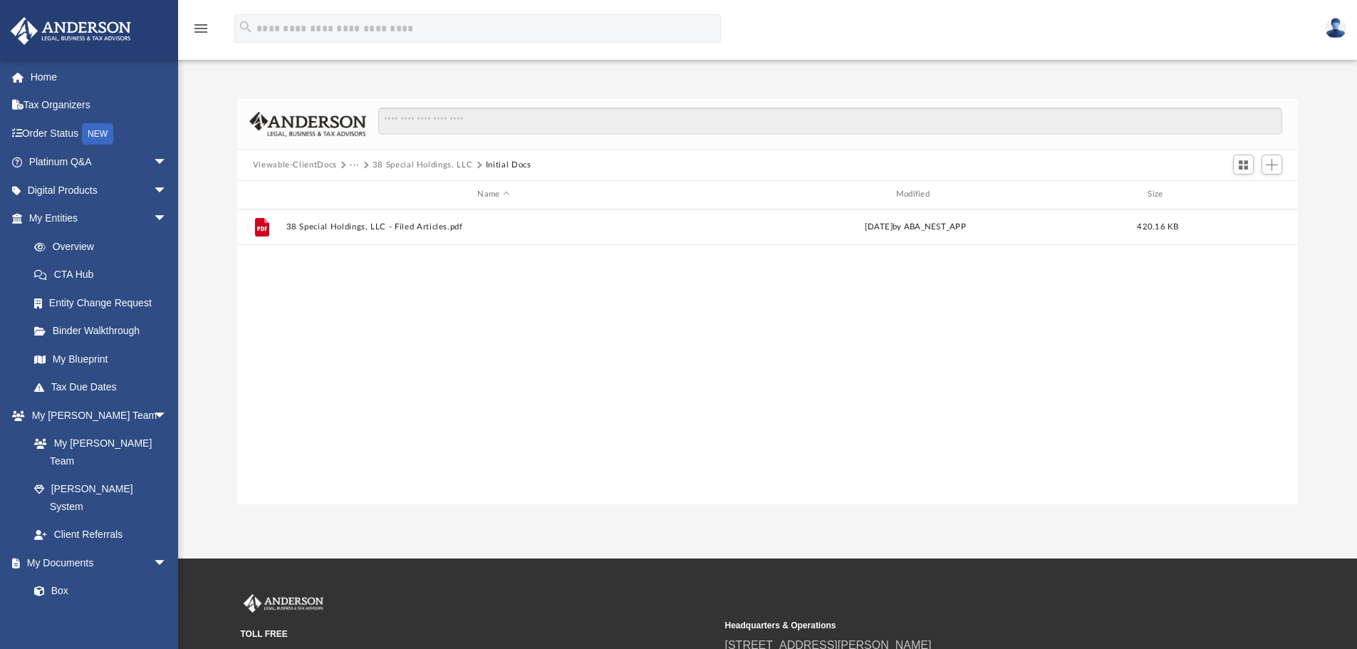
click at [400, 164] on button "38 Special Holdings, LLC" at bounding box center [423, 165] width 100 height 13
click at [358, 162] on button "Law" at bounding box center [358, 165] width 16 height 13
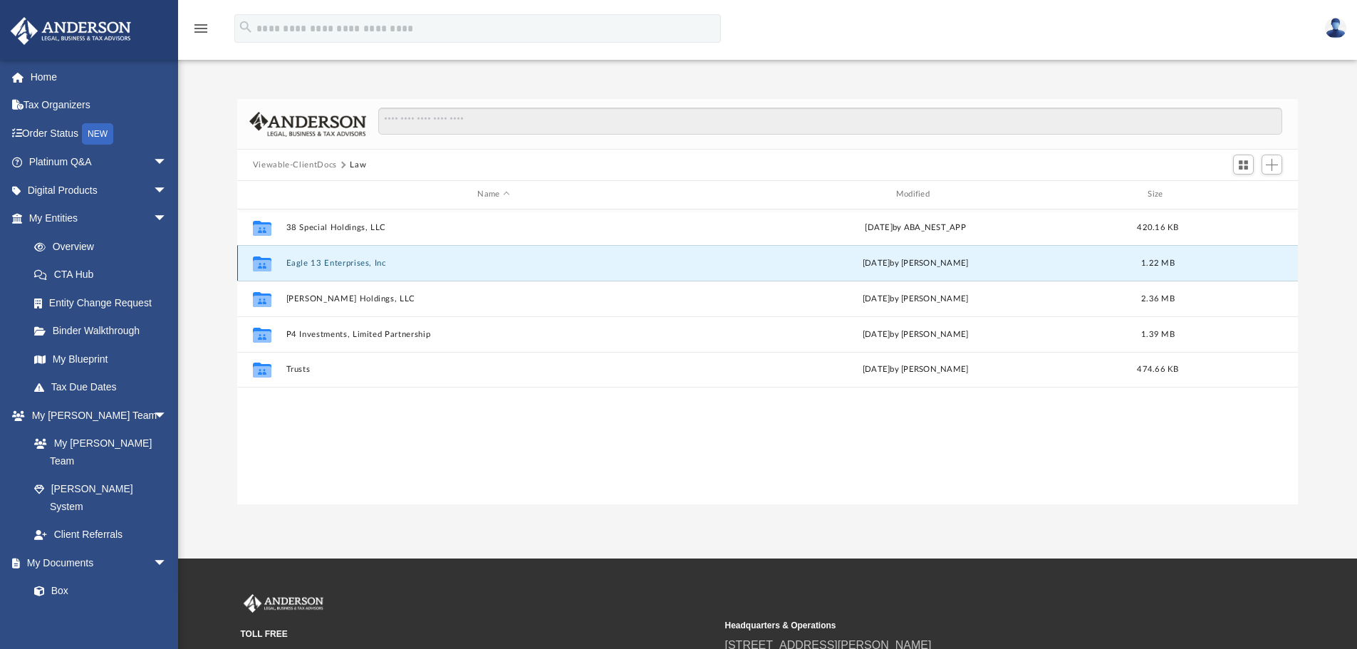
click at [354, 260] on button "Eagle 13 Enterprises, Inc" at bounding box center [493, 263] width 415 height 9
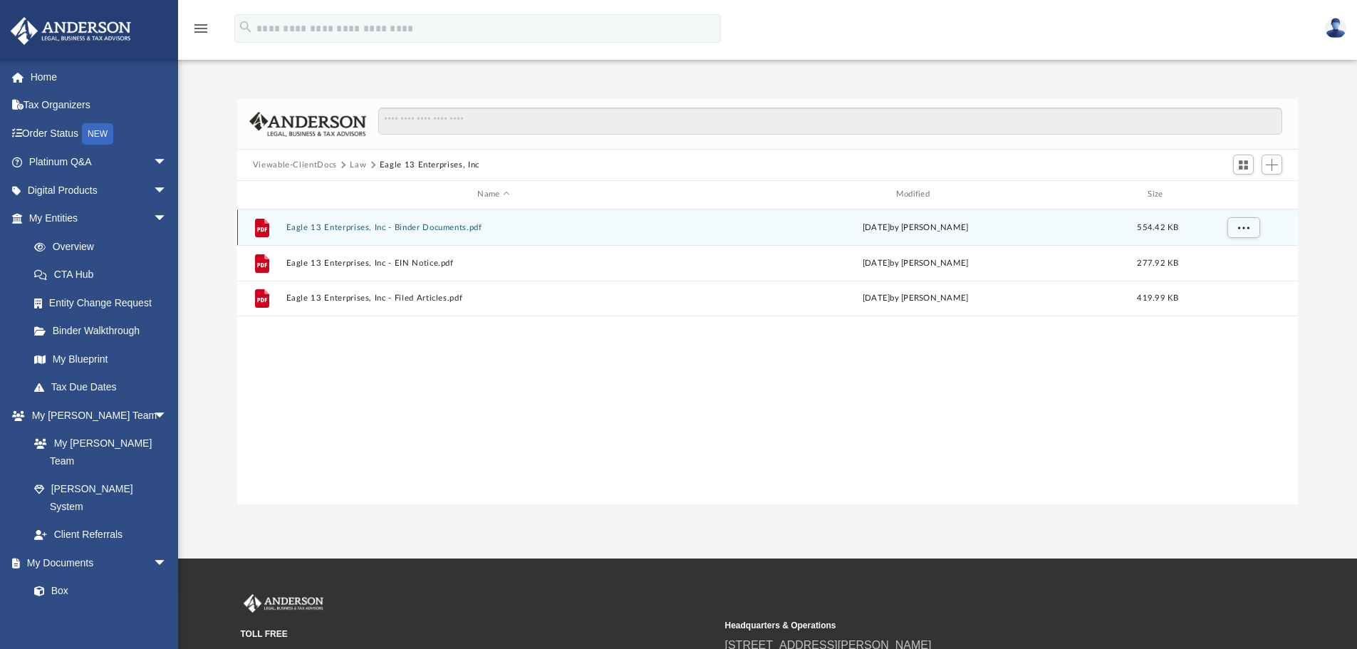
click at [389, 222] on div "File Eagle 13 Enterprises, Inc - Binder Documents.pdf Tue Aug 5 2025 by Zoe Doy…" at bounding box center [767, 227] width 1061 height 36
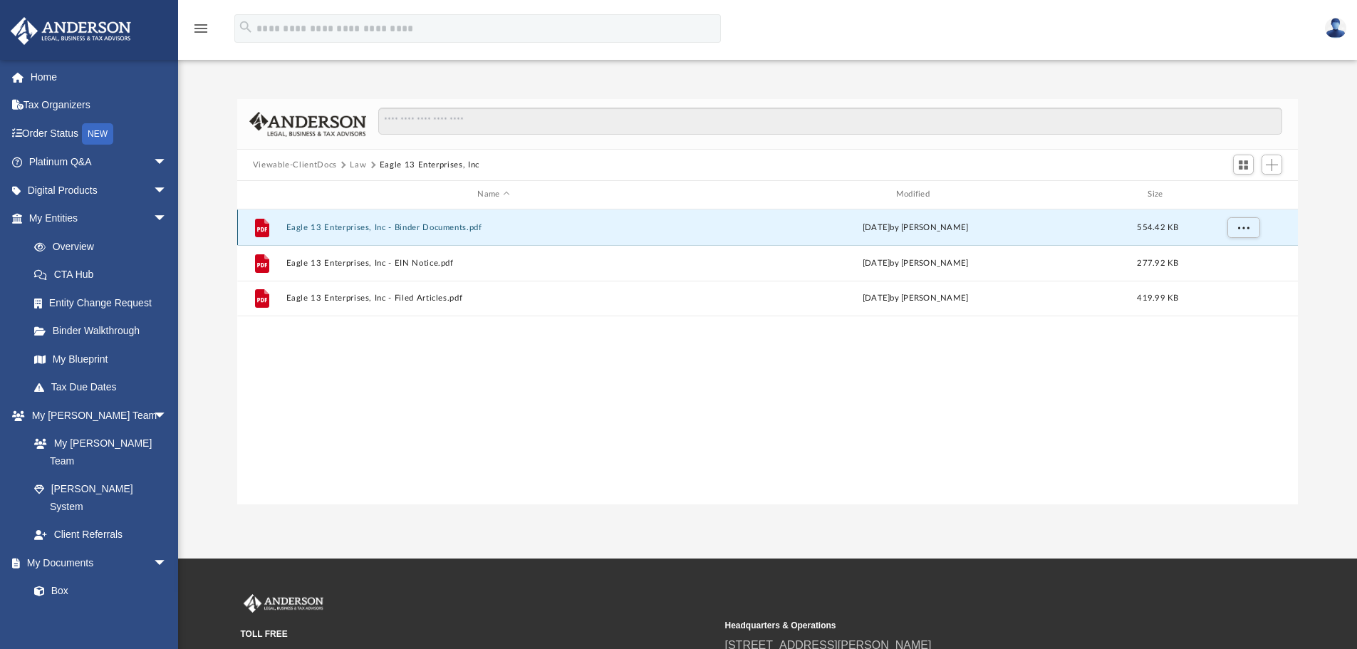
click at [394, 228] on button "Eagle 13 Enterprises, Inc - Binder Documents.pdf" at bounding box center [493, 227] width 415 height 9
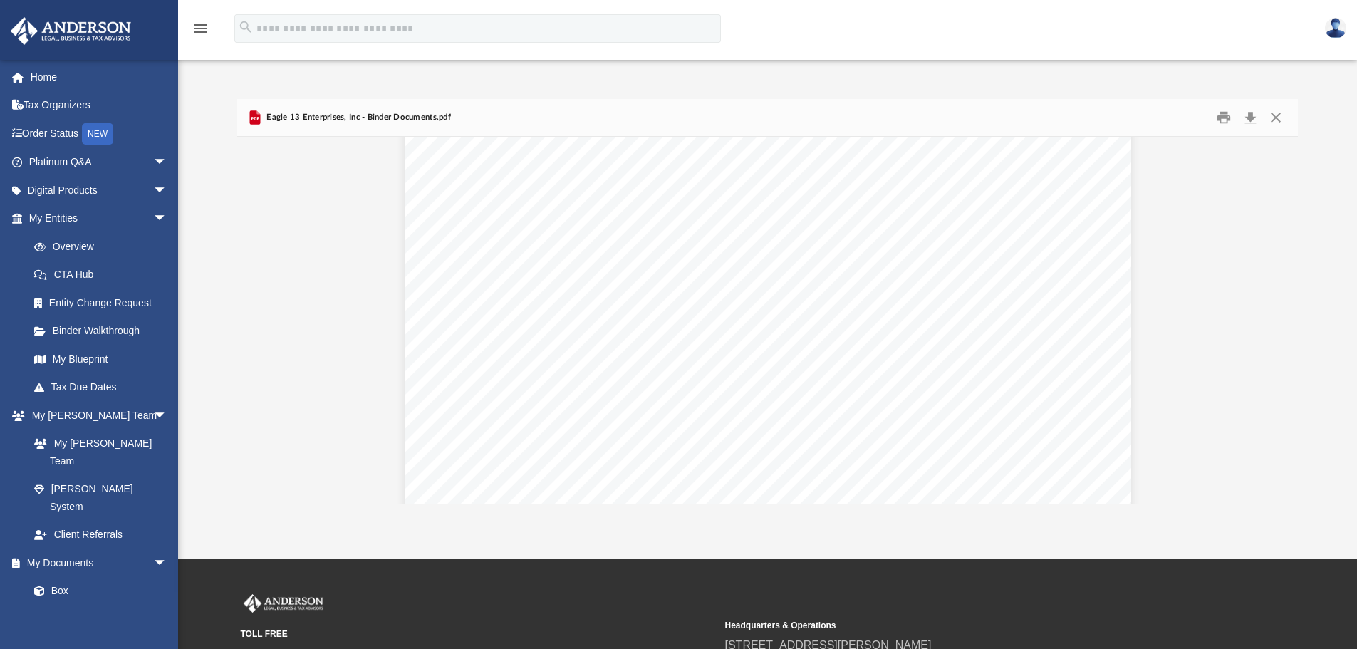
scroll to position [5983, 0]
click at [1281, 118] on button "Close" at bounding box center [1276, 118] width 26 height 22
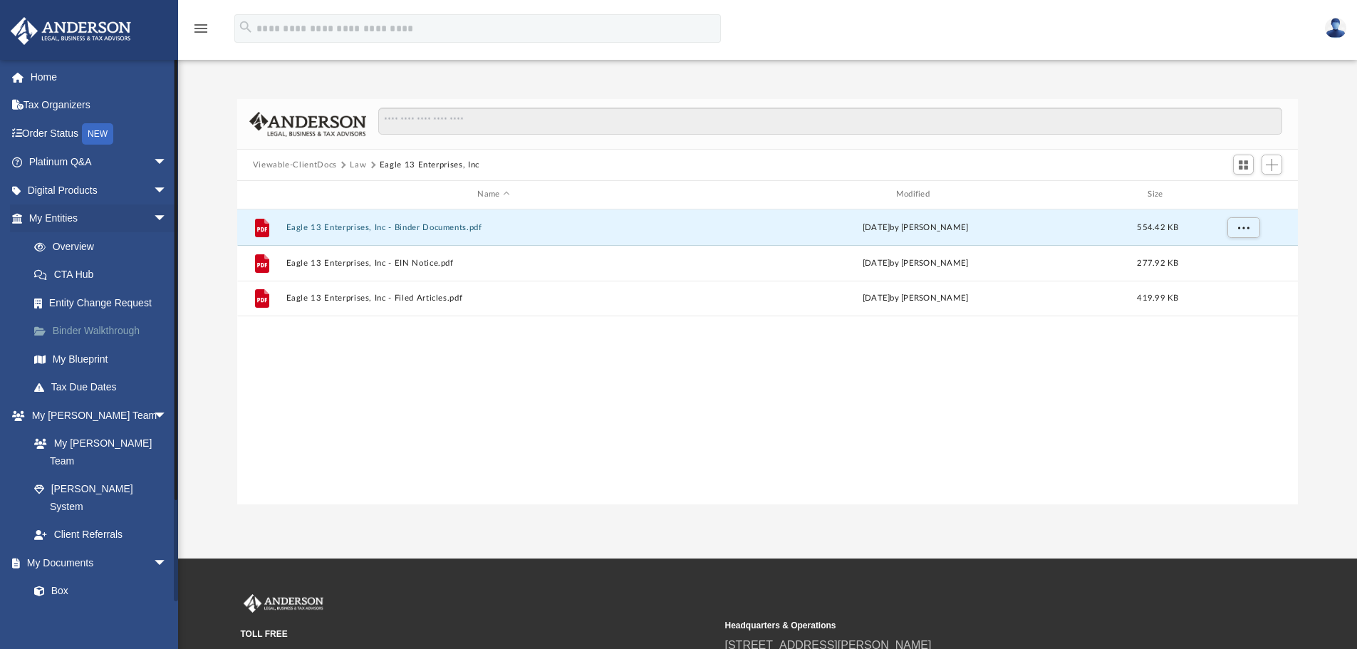
click at [120, 336] on link "Binder Walkthrough" at bounding box center [104, 331] width 169 height 28
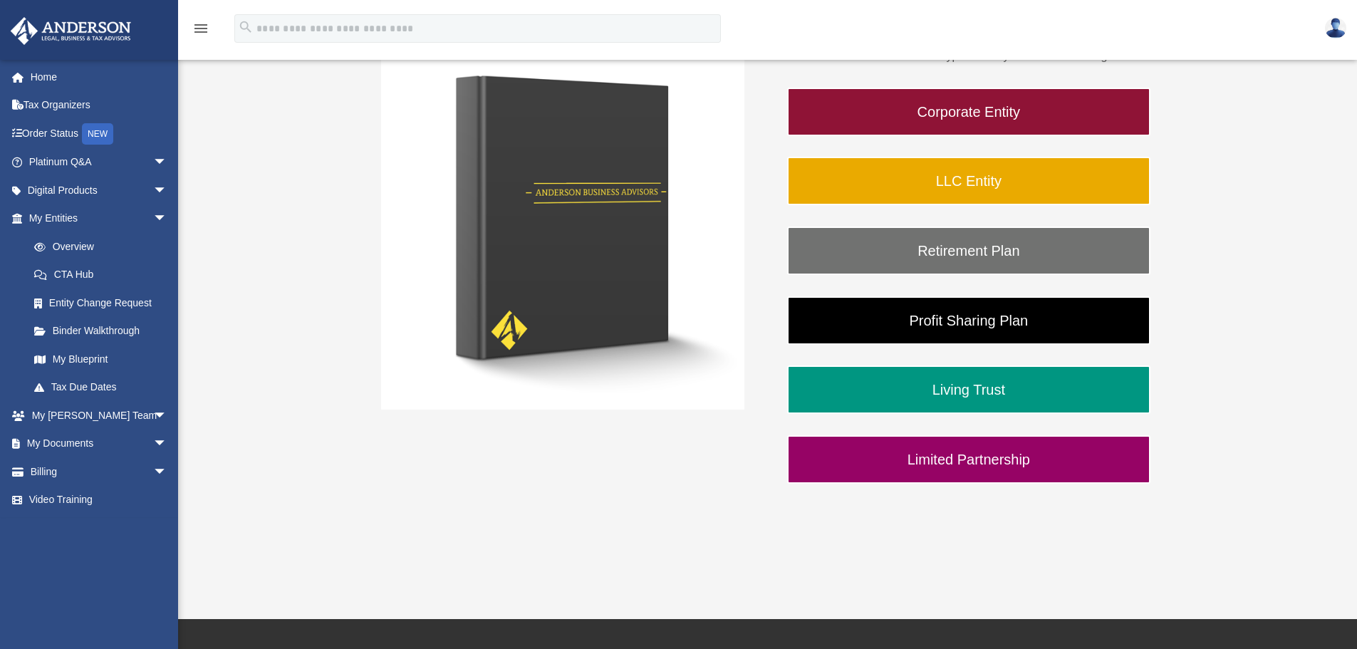
scroll to position [285, 0]
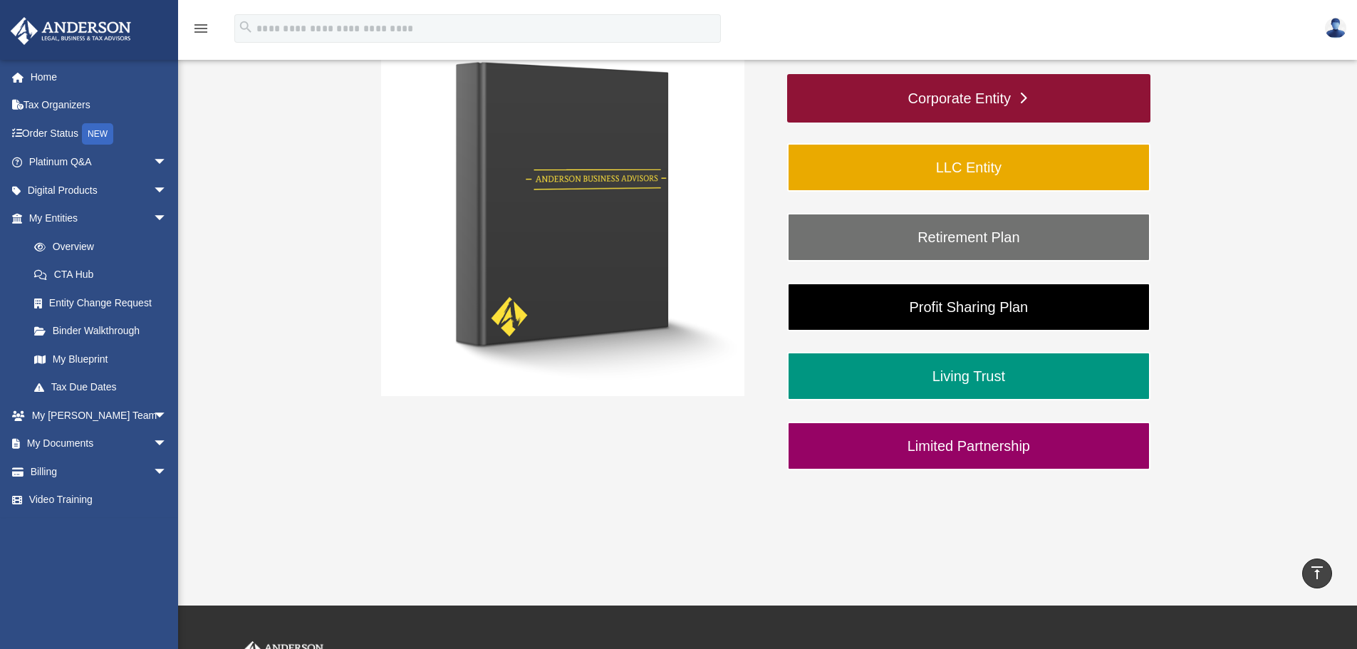
click at [940, 102] on link "Corporate Entity" at bounding box center [968, 98] width 363 height 48
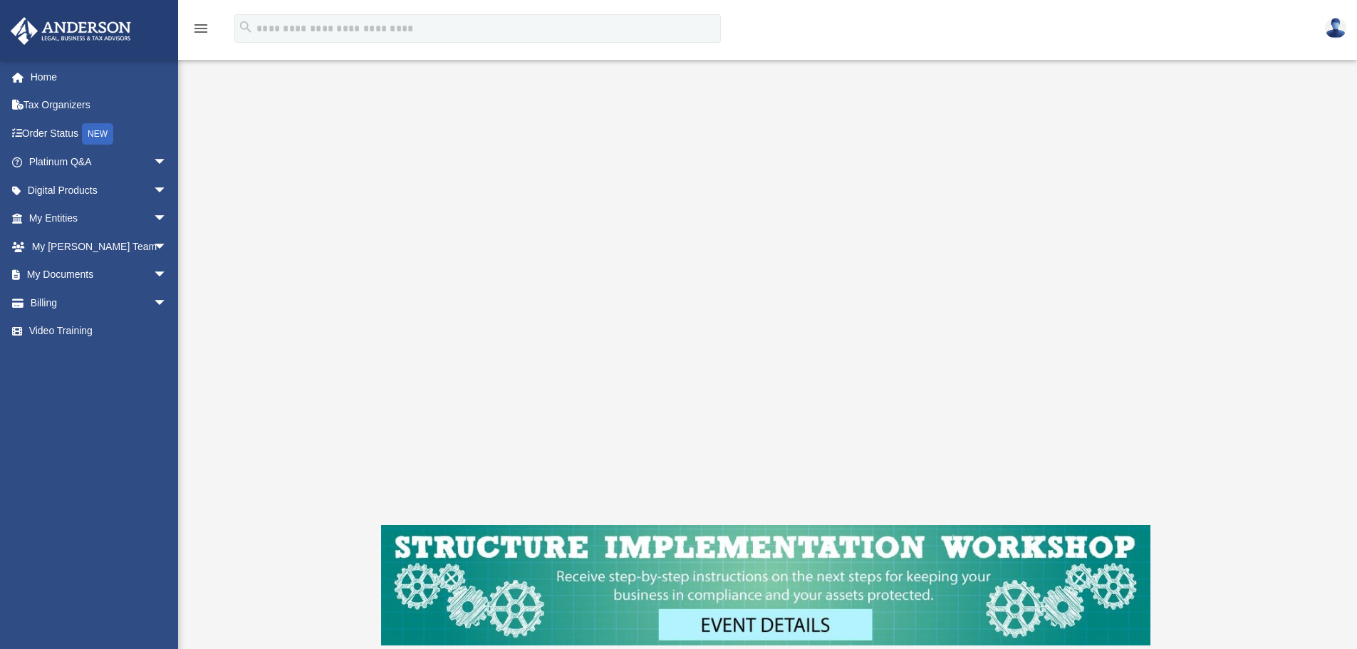
scroll to position [285, 0]
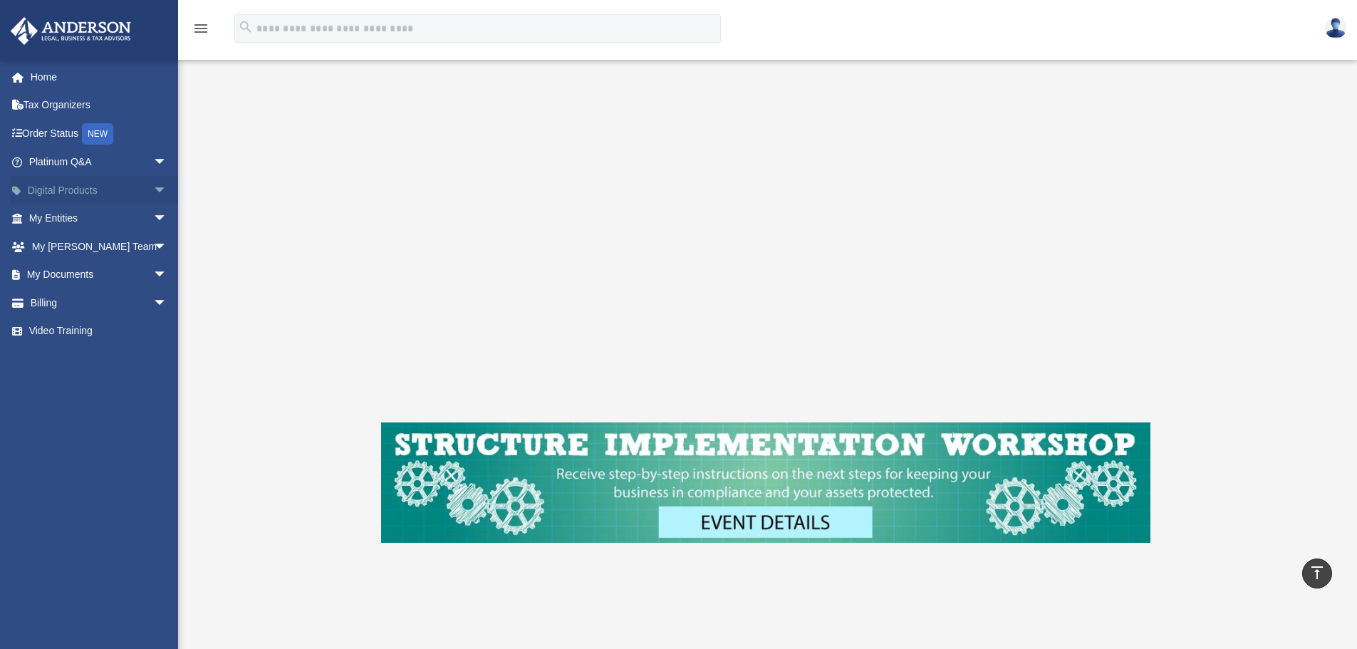
click at [153, 187] on span "arrow_drop_down" at bounding box center [167, 190] width 28 height 29
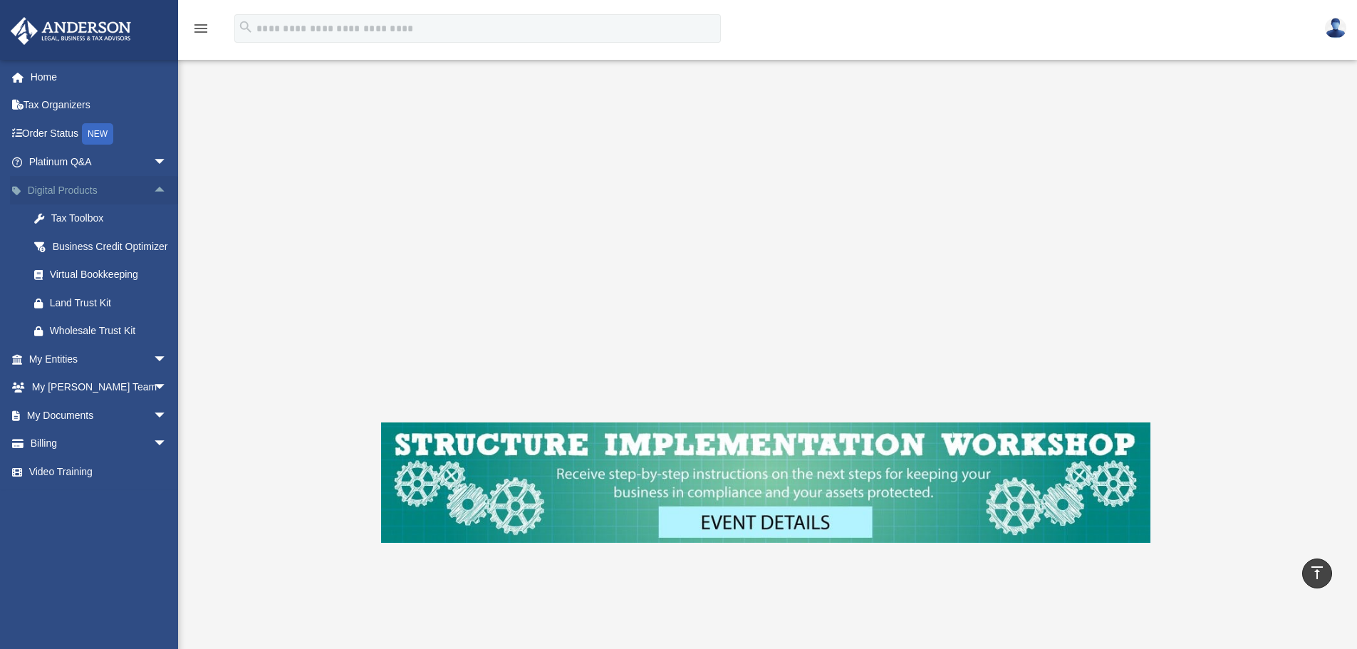
click at [153, 187] on span "arrow_drop_up" at bounding box center [167, 190] width 28 height 29
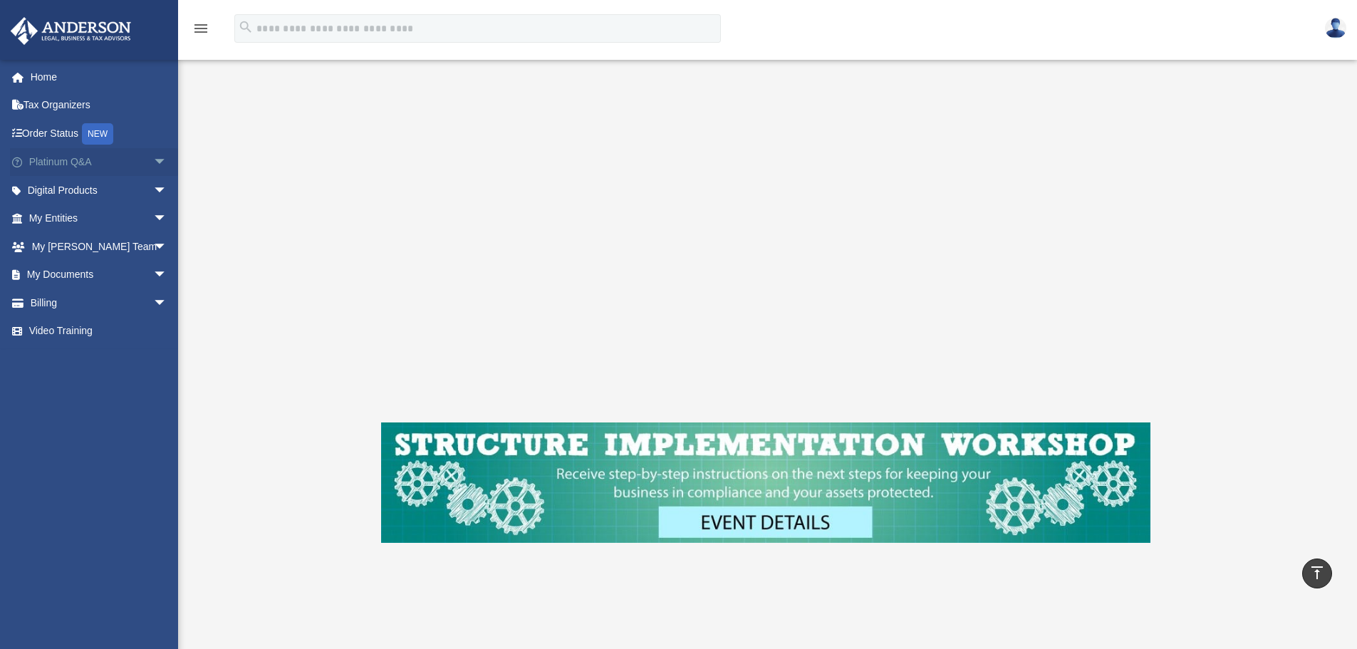
click at [153, 157] on span "arrow_drop_down" at bounding box center [167, 162] width 28 height 29
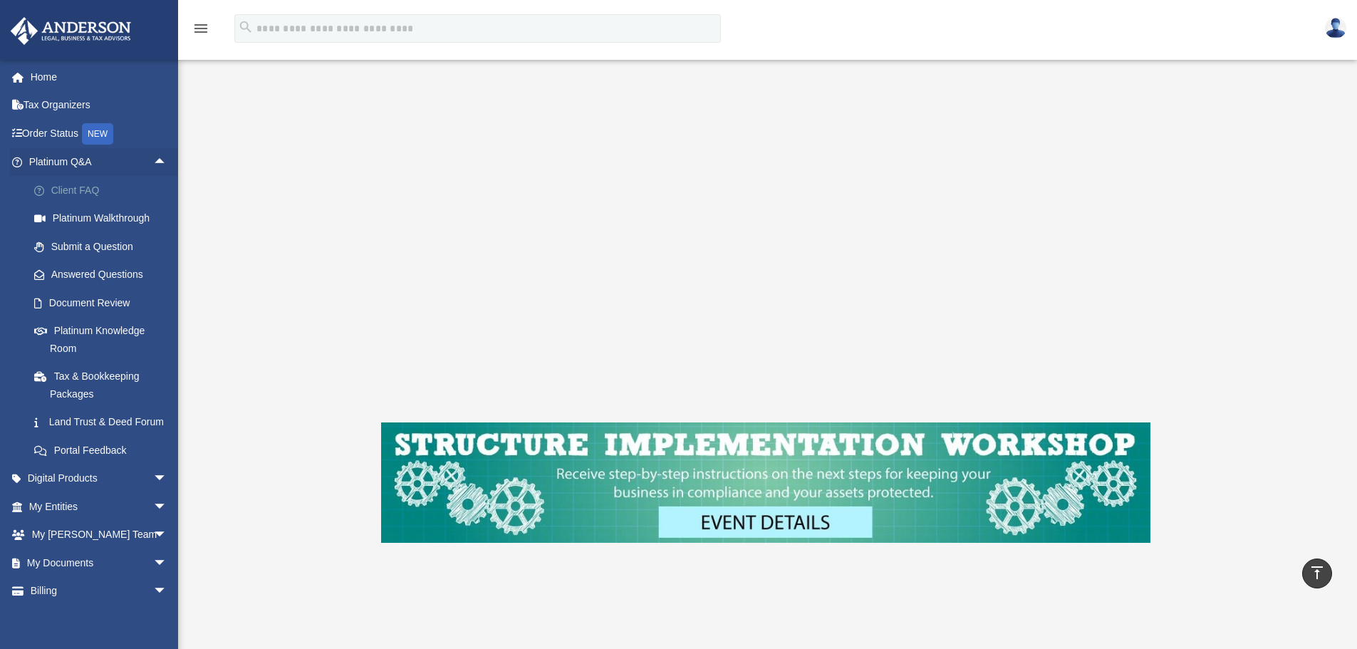
click at [80, 185] on link "Client FAQ" at bounding box center [104, 190] width 169 height 28
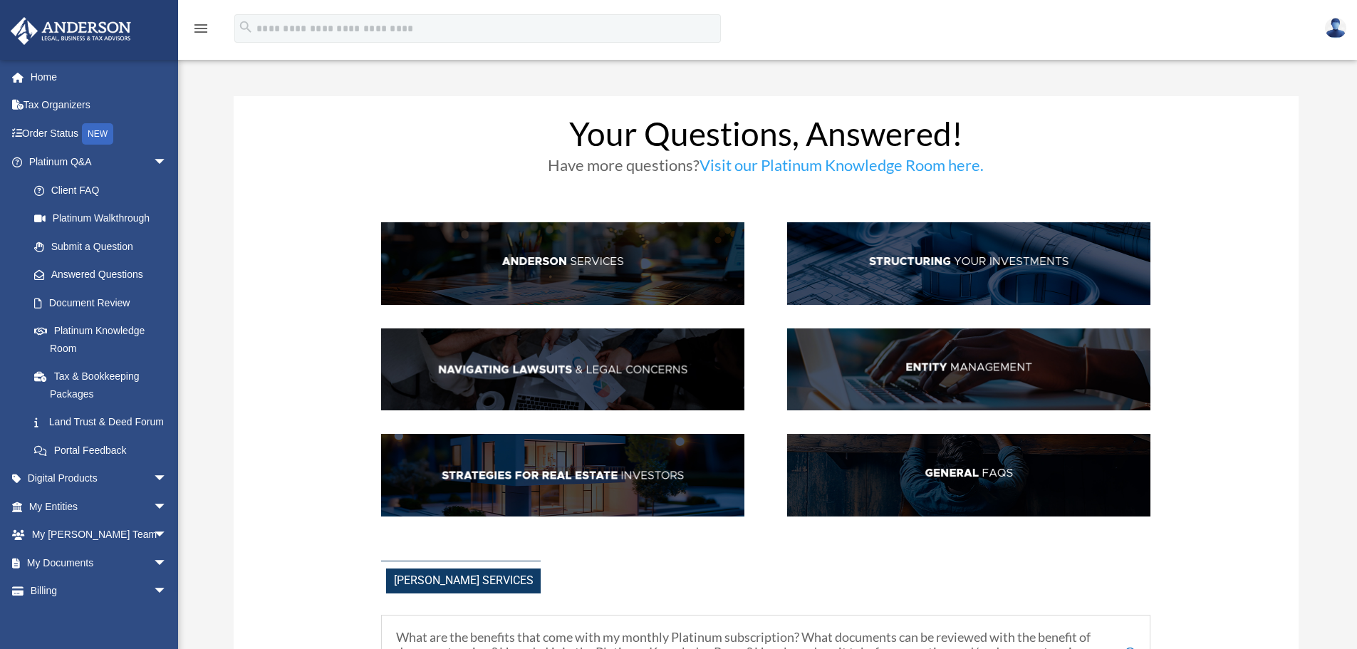
click at [987, 373] on img at bounding box center [968, 369] width 363 height 83
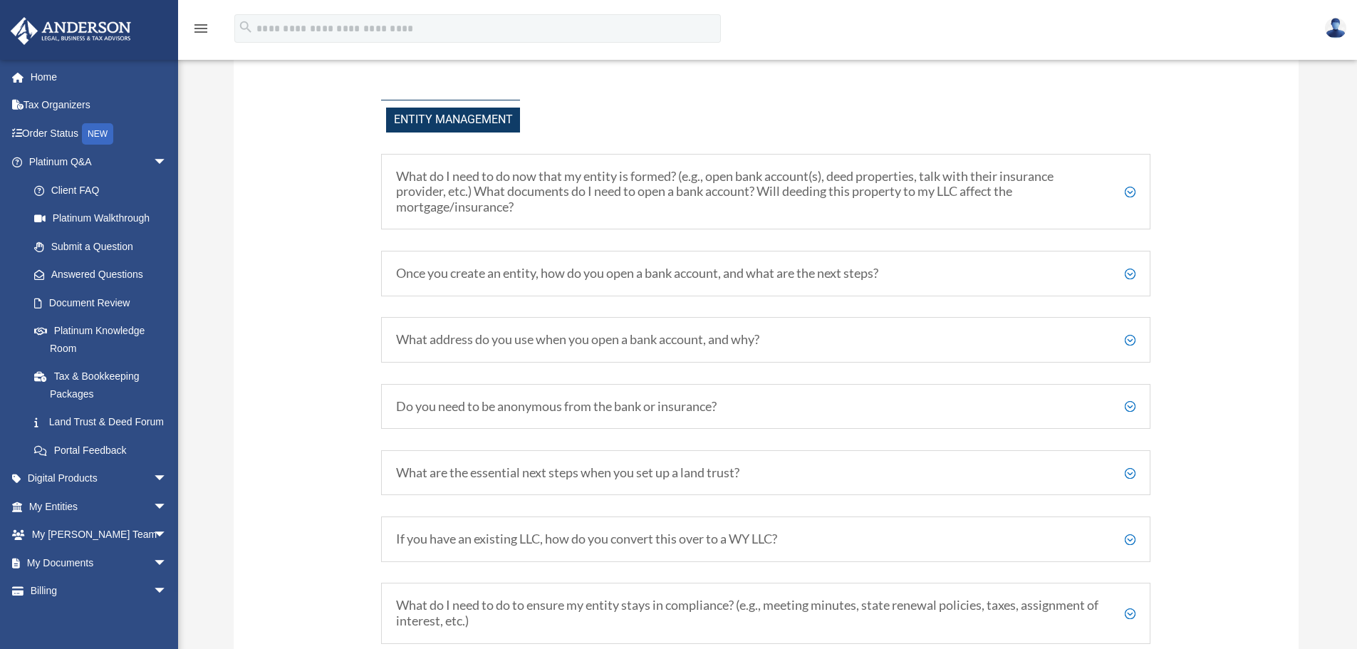
scroll to position [1661, 0]
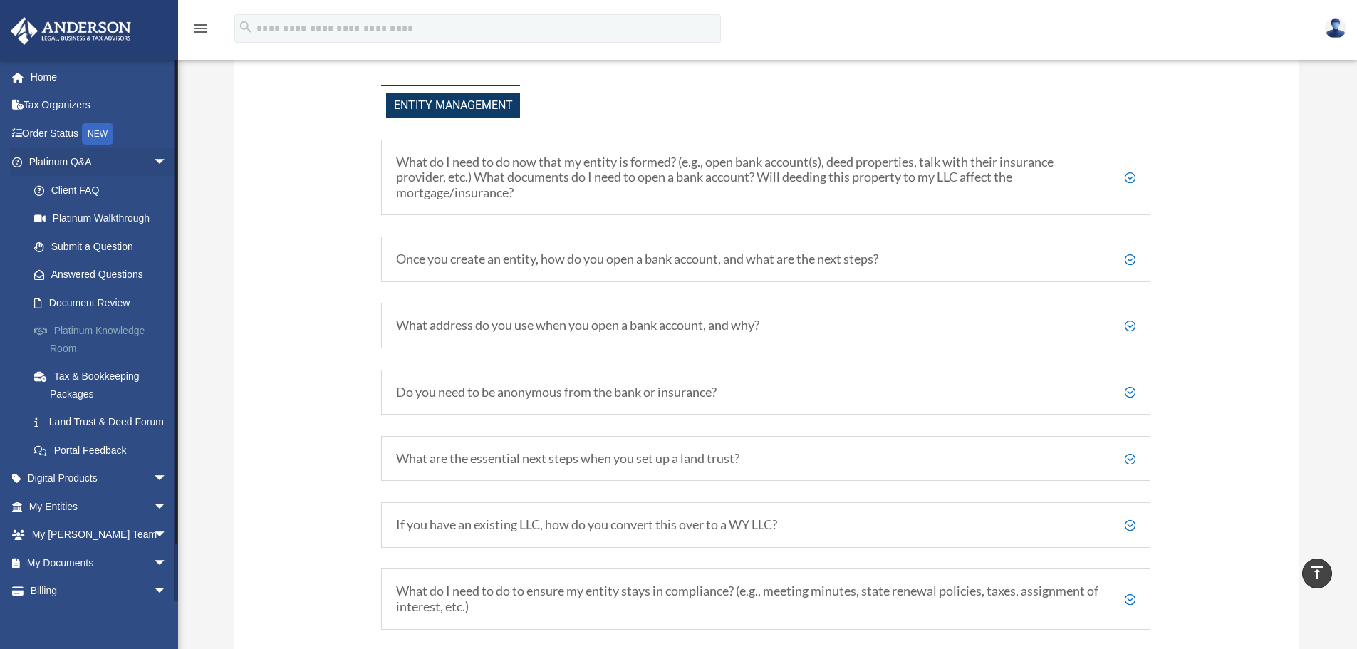
click at [91, 333] on link "Platinum Knowledge Room" at bounding box center [104, 340] width 169 height 46
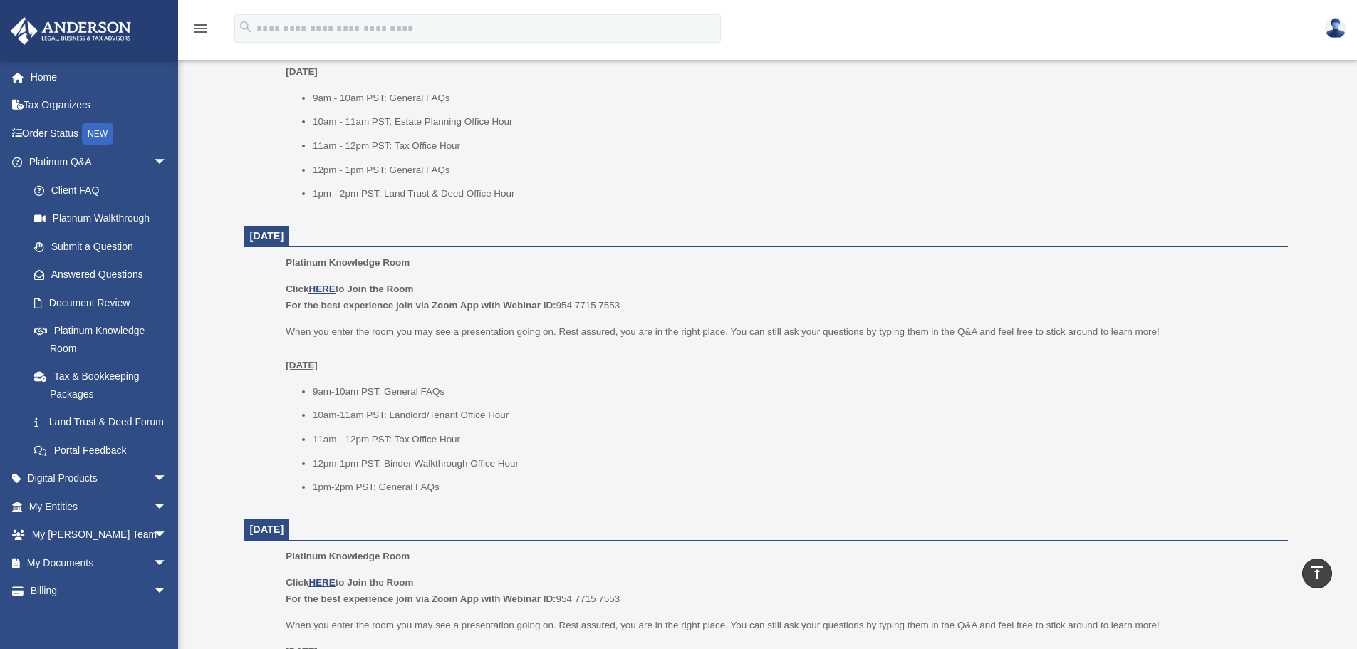
scroll to position [712, 0]
